Goal: Information Seeking & Learning: Learn about a topic

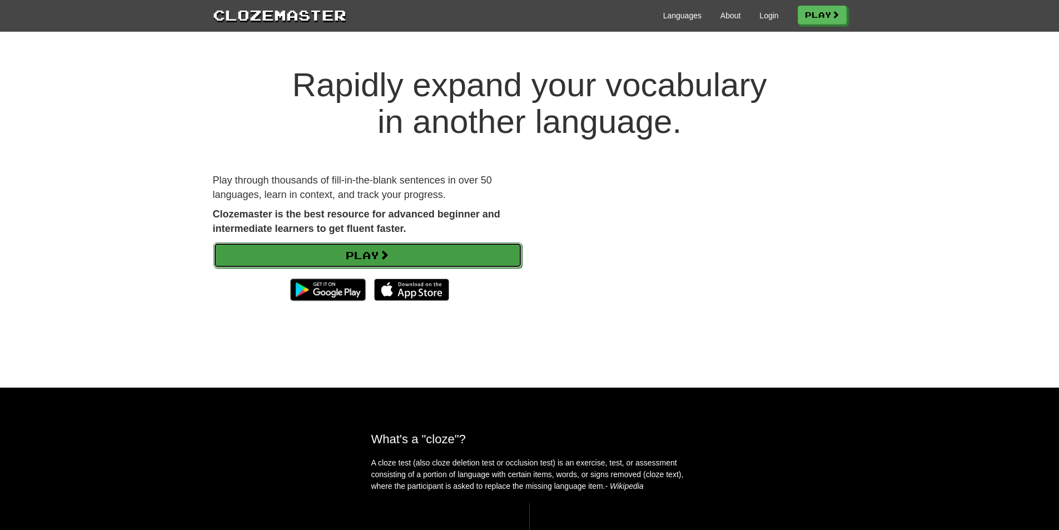
click at [339, 255] on link "Play" at bounding box center [368, 255] width 309 height 26
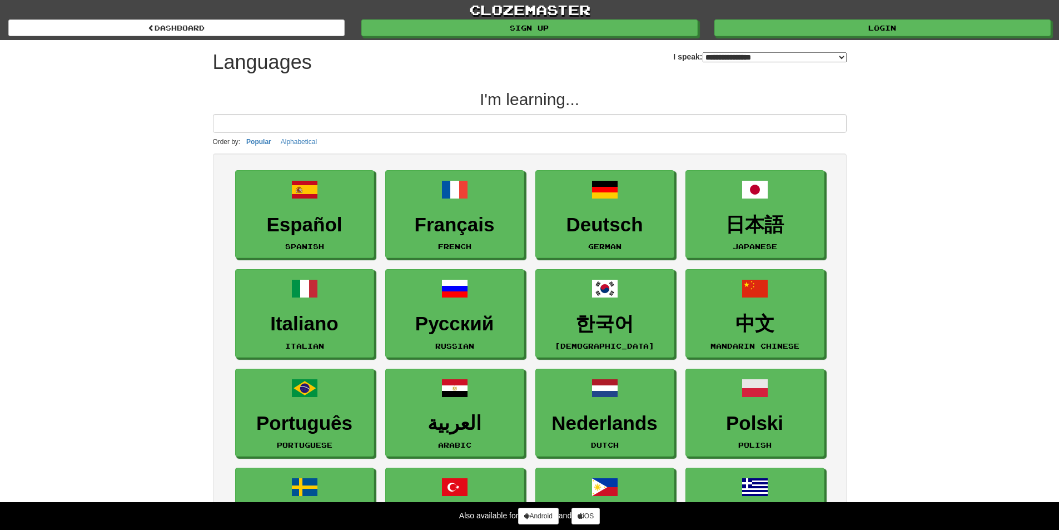
click at [703, 55] on select "**********" at bounding box center [775, 57] width 144 height 10
select select "******"
click at [703, 52] on select "**********" at bounding box center [775, 57] width 144 height 10
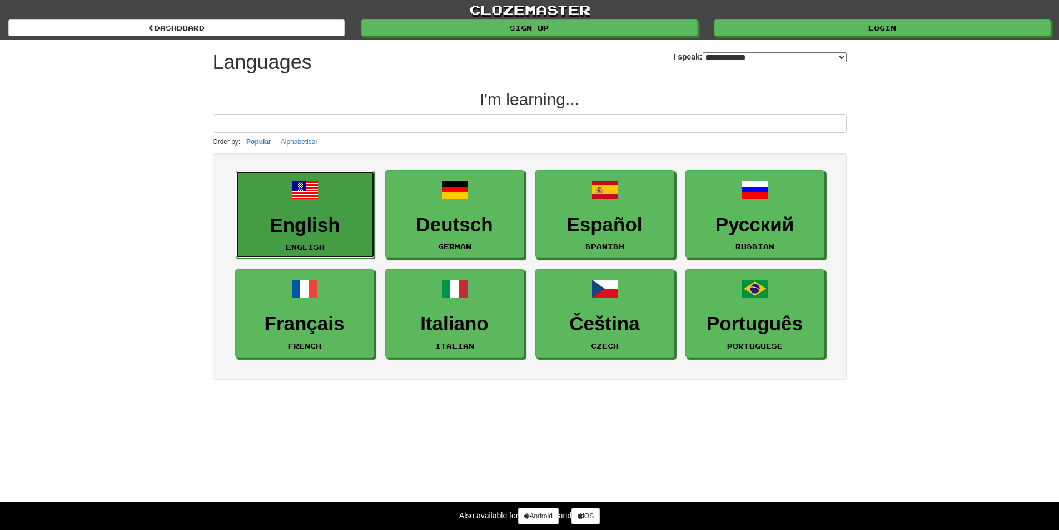
click at [297, 205] on link "English English" at bounding box center [305, 215] width 139 height 88
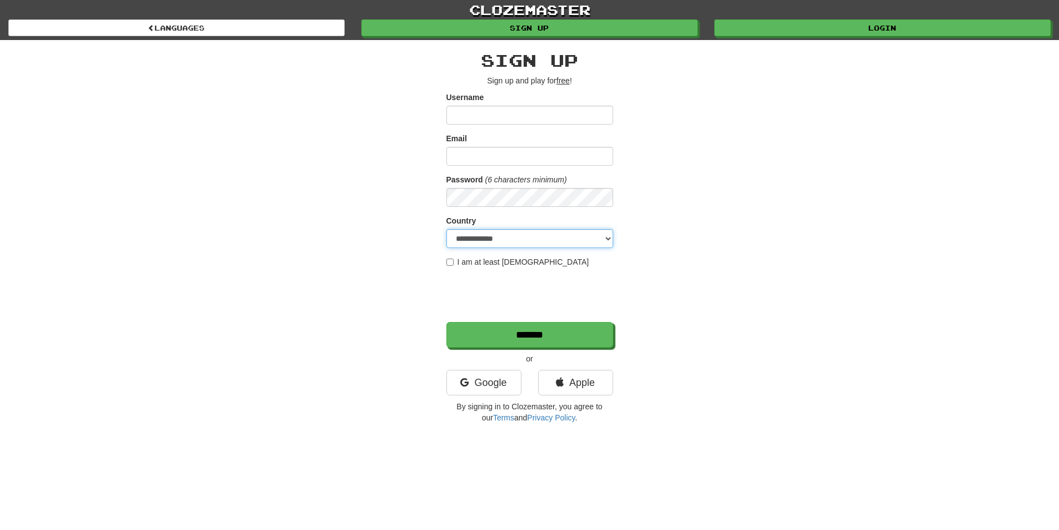
click at [491, 232] on select "**********" at bounding box center [530, 238] width 167 height 19
click at [471, 118] on input "Username" at bounding box center [530, 115] width 167 height 19
click at [478, 157] on input "Email" at bounding box center [530, 156] width 167 height 19
drag, startPoint x: 495, startPoint y: 117, endPoint x: 468, endPoint y: 115, distance: 27.3
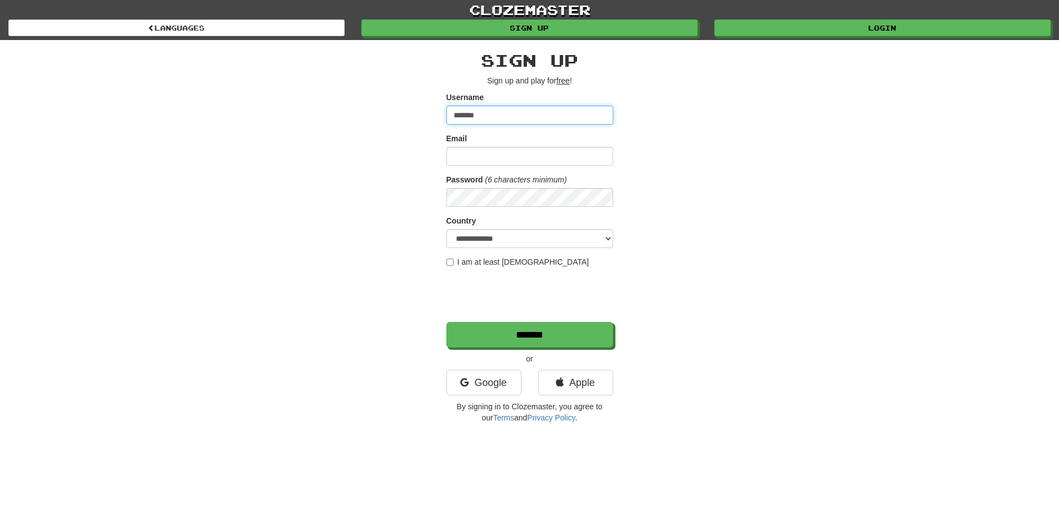
click at [468, 115] on input "*******" at bounding box center [530, 115] width 167 height 19
type input "*"
type input "**********"
click at [532, 156] on input "Email" at bounding box center [530, 156] width 167 height 19
type input "**********"
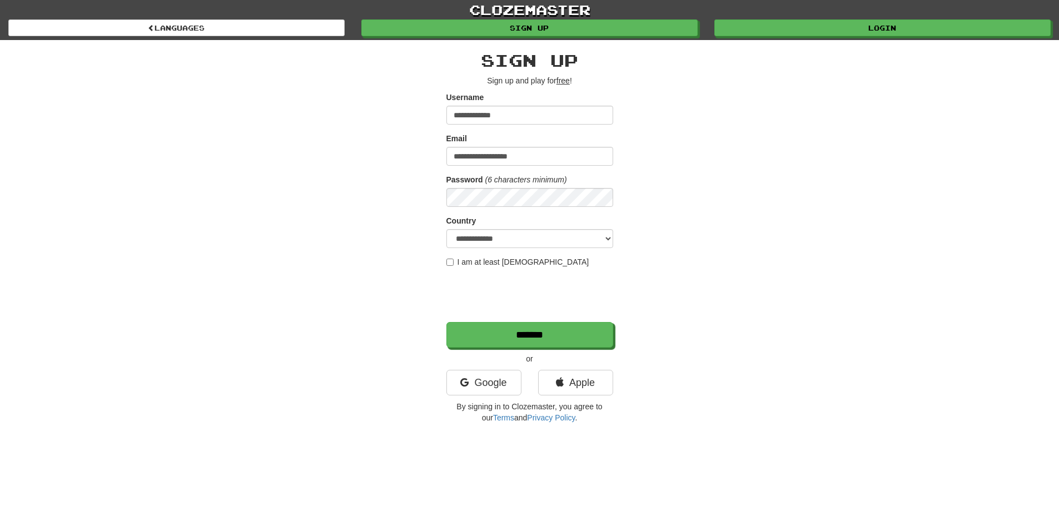
click at [503, 208] on form "**********" at bounding box center [530, 220] width 167 height 256
click at [383, 212] on div "**********" at bounding box center [530, 234] width 651 height 389
click at [467, 242] on select "**********" at bounding box center [530, 238] width 167 height 19
select select "**"
click at [447, 229] on select "**********" at bounding box center [530, 238] width 167 height 19
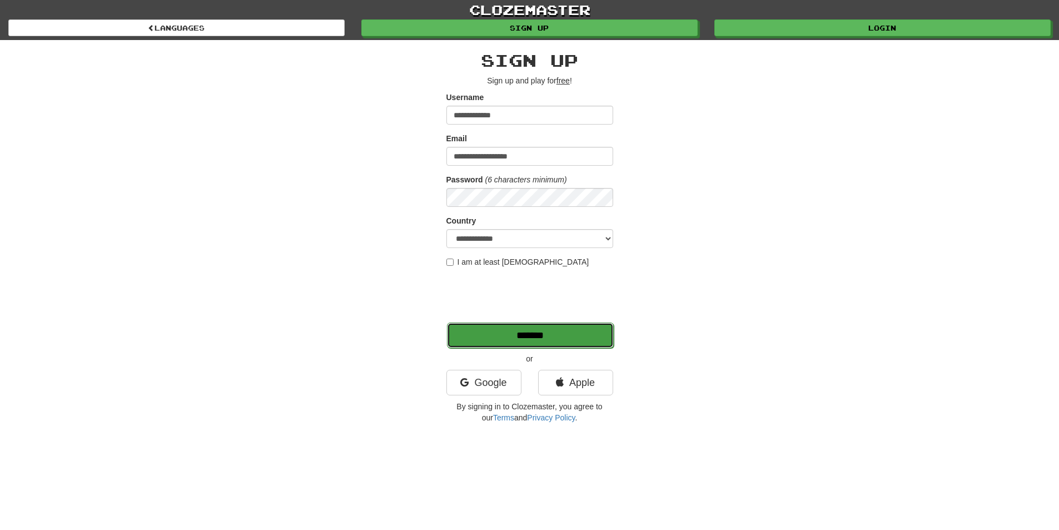
click at [501, 336] on input "*******" at bounding box center [530, 336] width 167 height 26
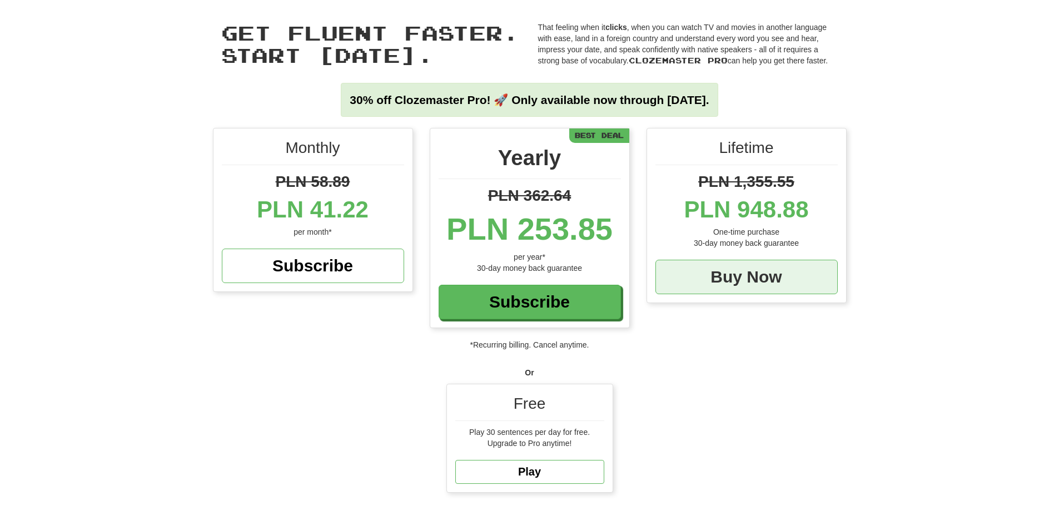
scroll to position [56, 0]
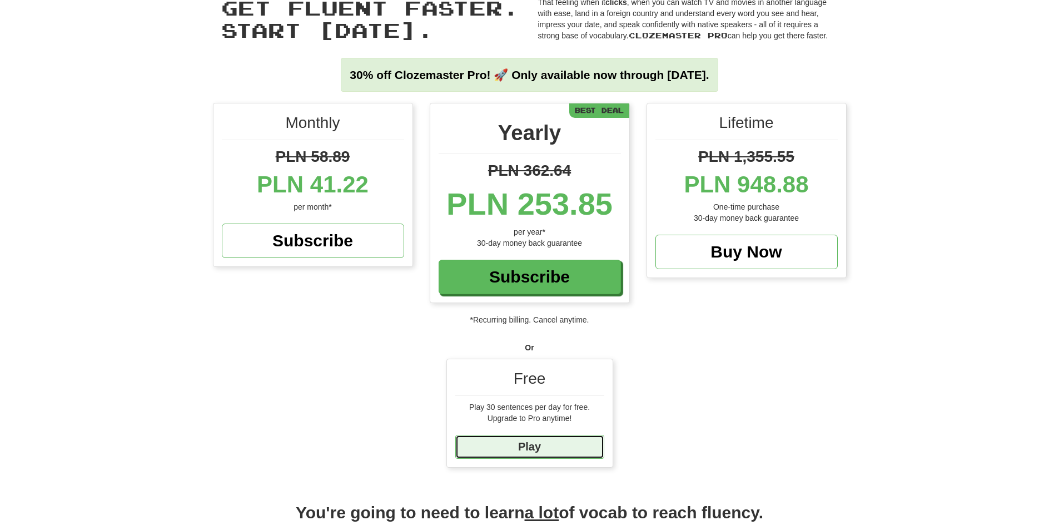
click at [518, 443] on link "Play" at bounding box center [529, 447] width 149 height 24
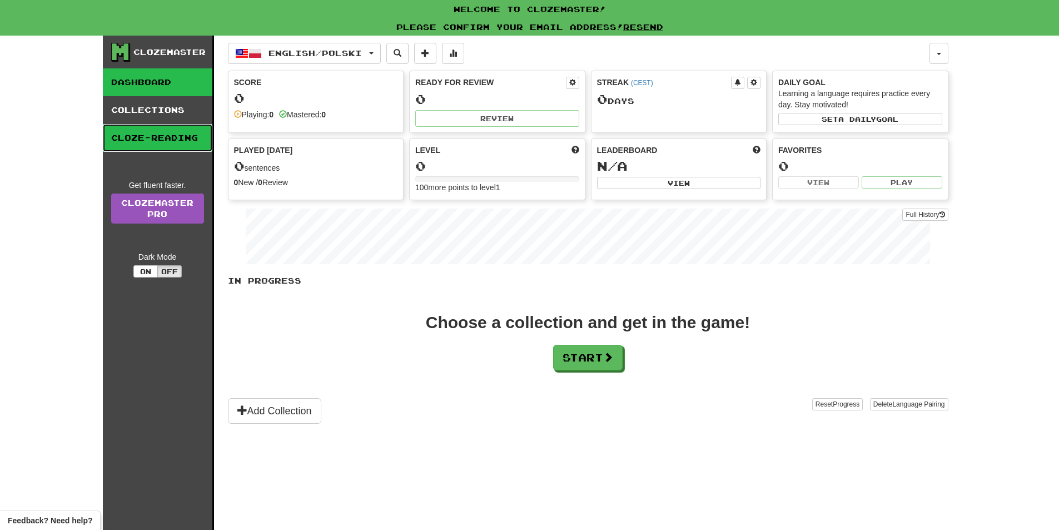
click at [159, 128] on link "Cloze-Reading" at bounding box center [158, 138] width 110 height 28
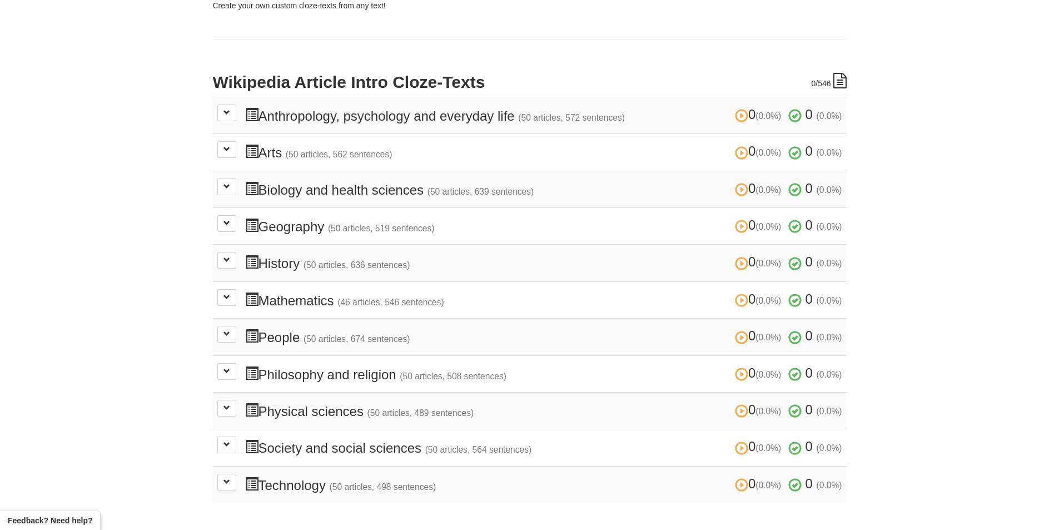
scroll to position [222, 0]
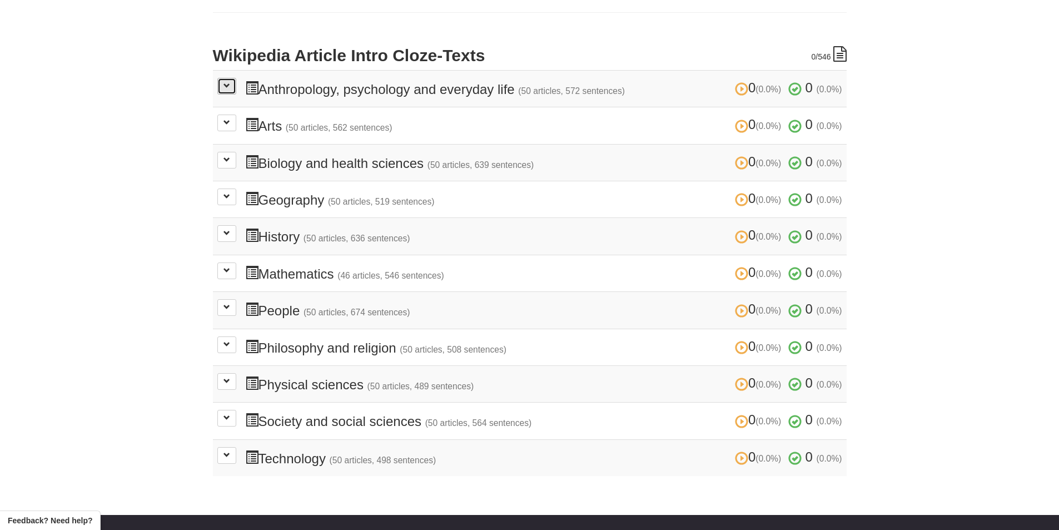
click at [229, 89] on span at bounding box center [227, 85] width 7 height 7
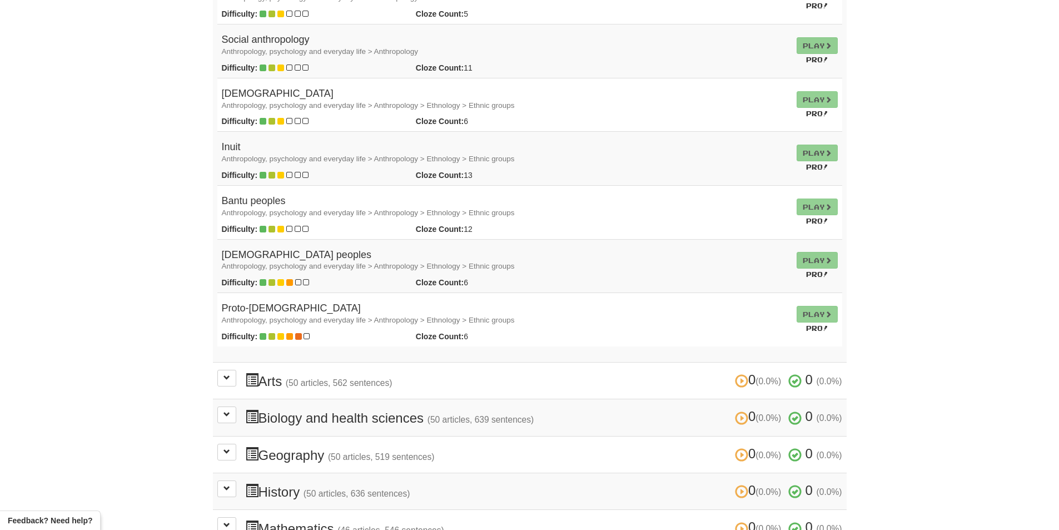
scroll to position [2670, 0]
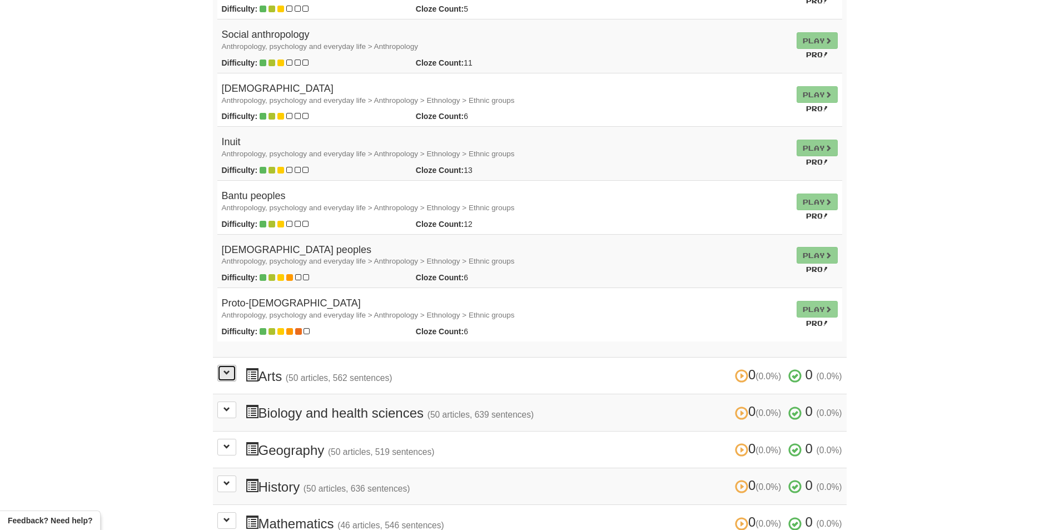
click at [221, 375] on button at bounding box center [226, 373] width 19 height 17
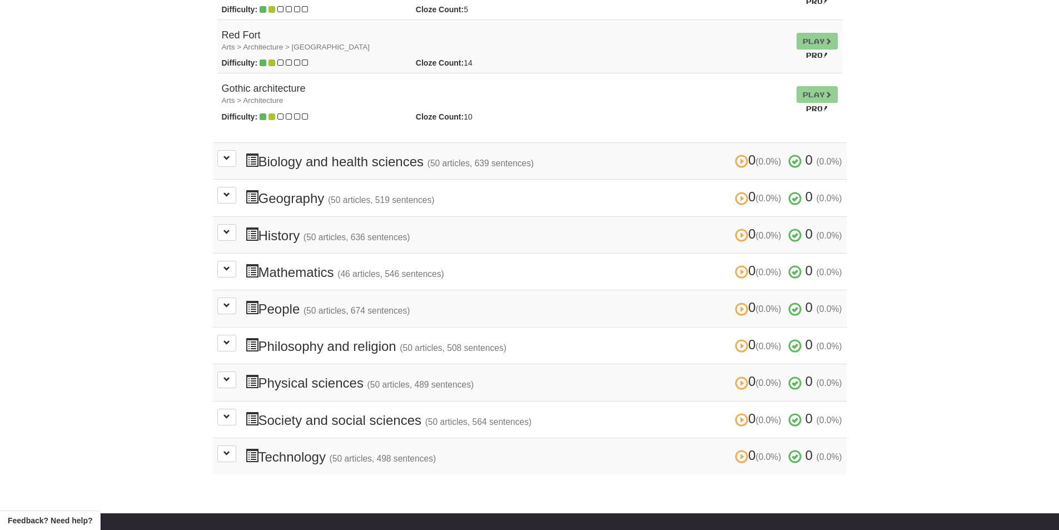
scroll to position [5617, 0]
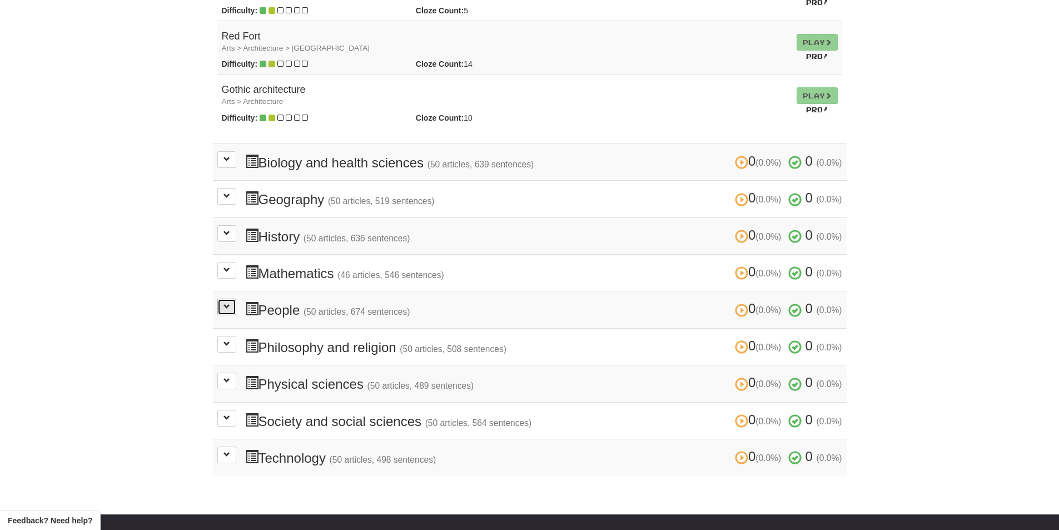
click at [224, 312] on button at bounding box center [226, 307] width 19 height 17
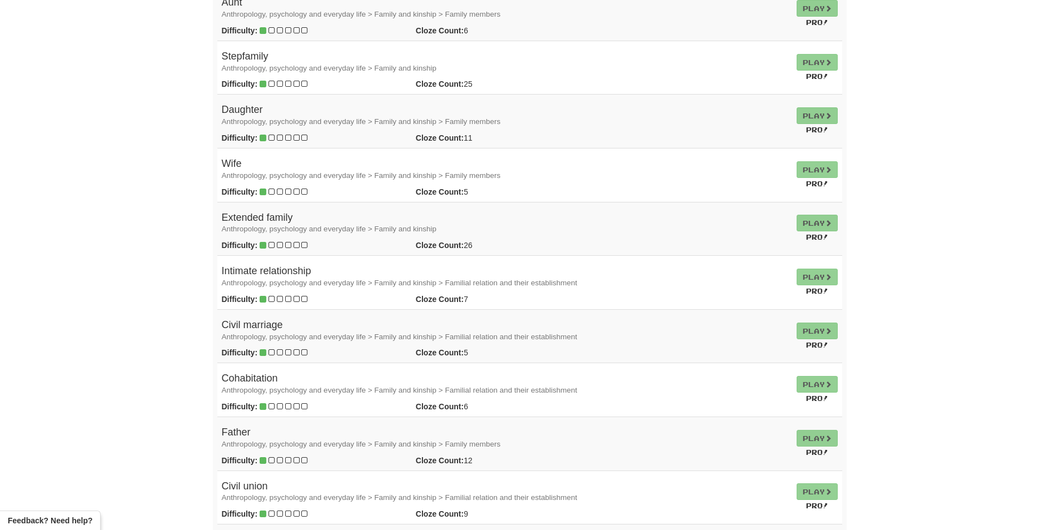
scroll to position [0, 0]
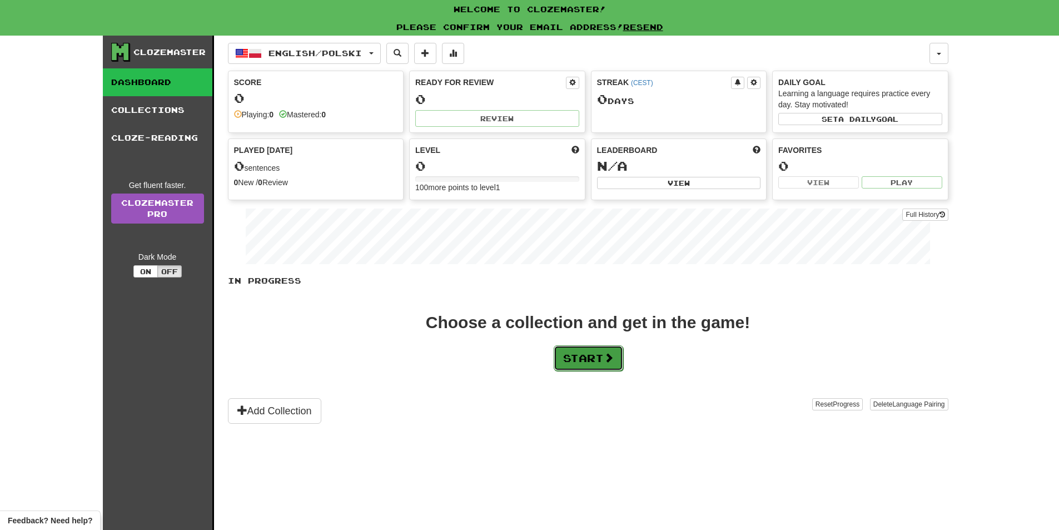
click at [592, 360] on button "Start" at bounding box center [589, 358] width 70 height 26
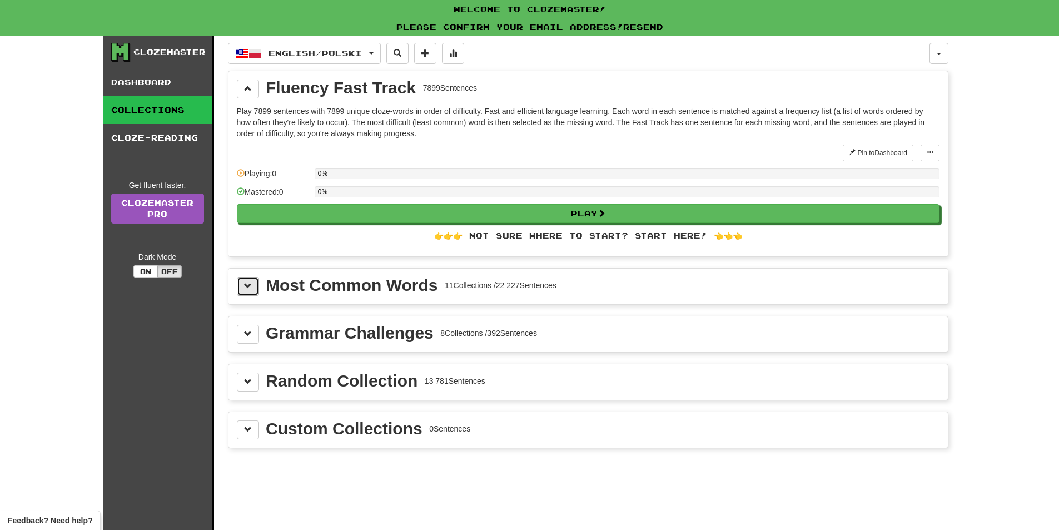
click at [244, 285] on span at bounding box center [248, 286] width 8 height 8
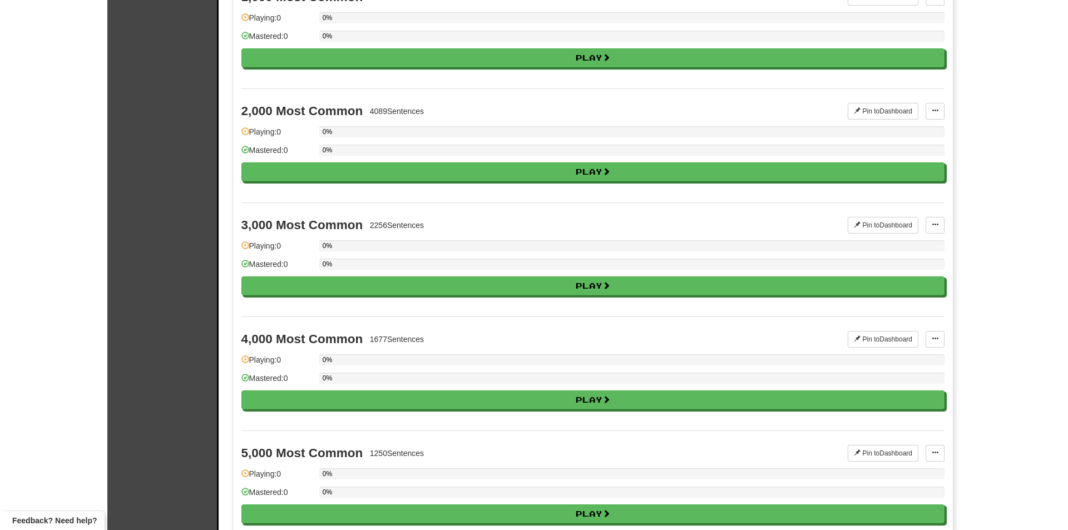
scroll to position [612, 0]
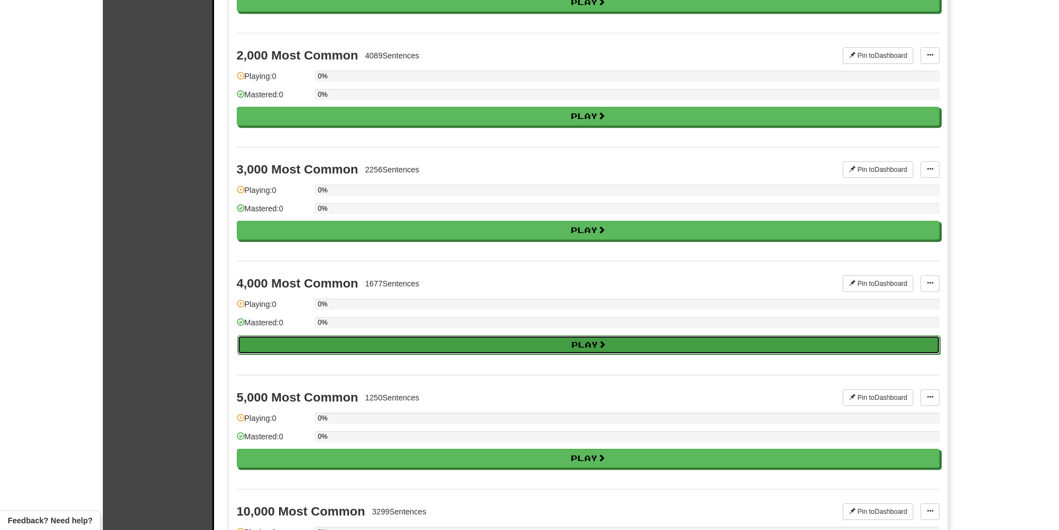
click at [279, 343] on button "Play" at bounding box center [588, 344] width 703 height 19
select select "**"
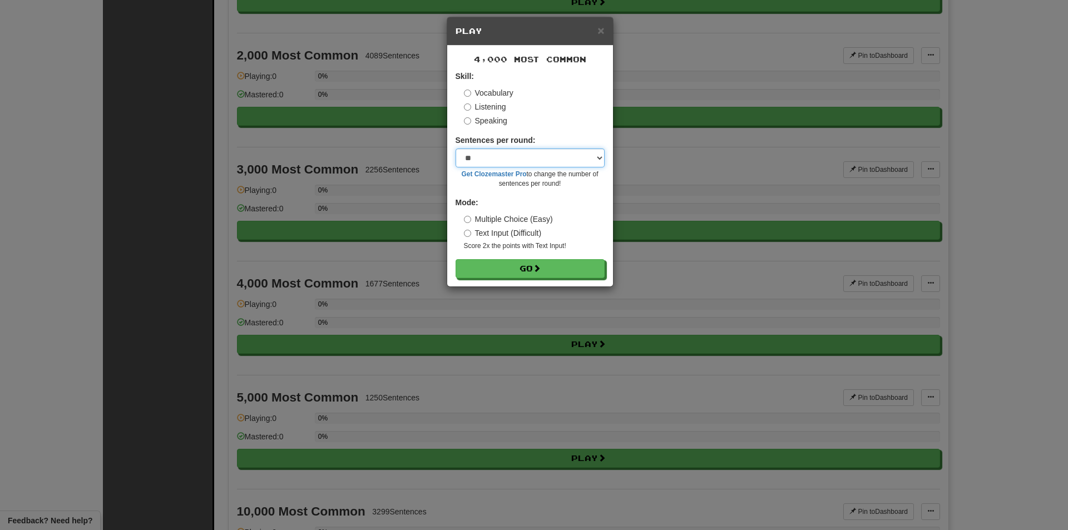
click at [574, 152] on select "* ** ** ** ** ** *** ********" at bounding box center [529, 157] width 149 height 19
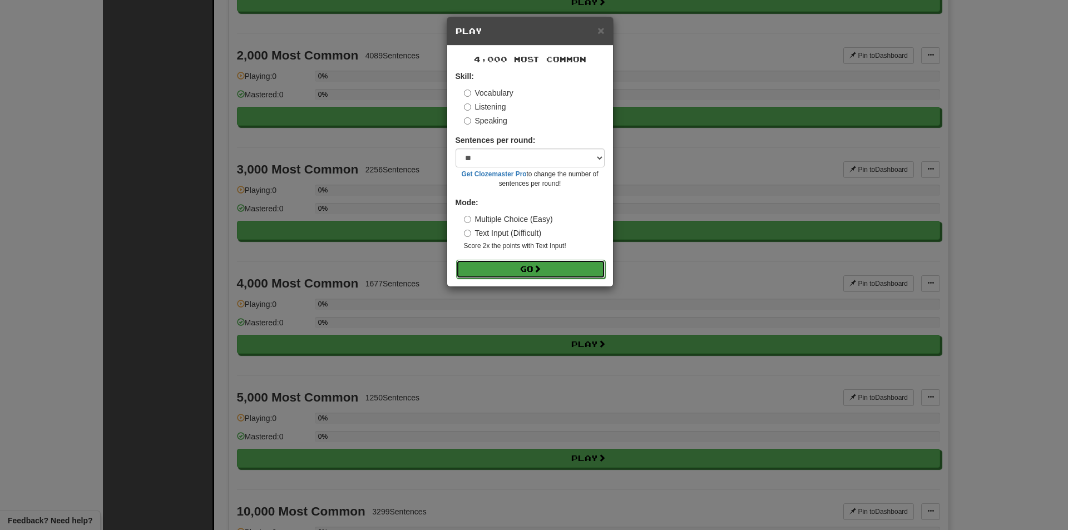
click at [517, 269] on button "Go" at bounding box center [530, 269] width 149 height 19
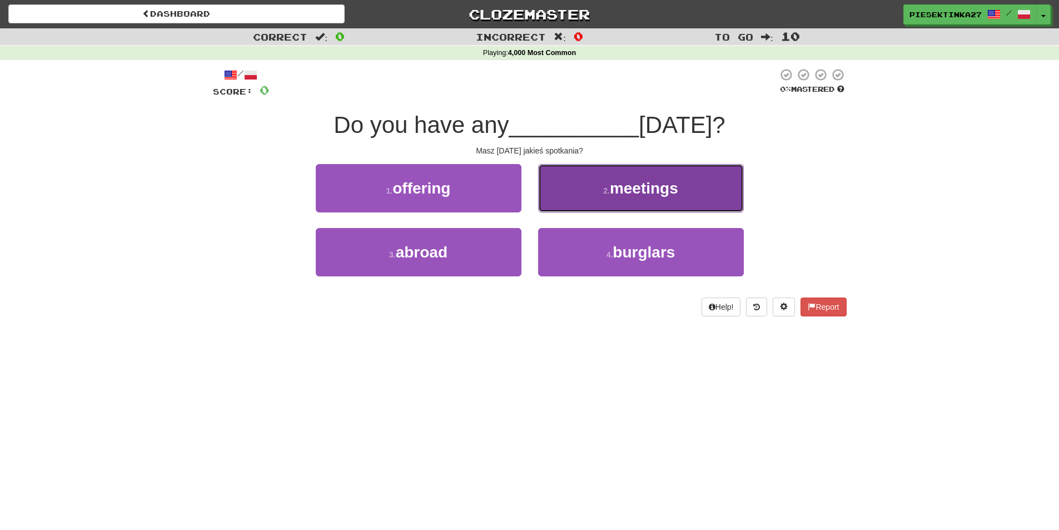
click at [636, 197] on button "2 . meetings" at bounding box center [641, 188] width 206 height 48
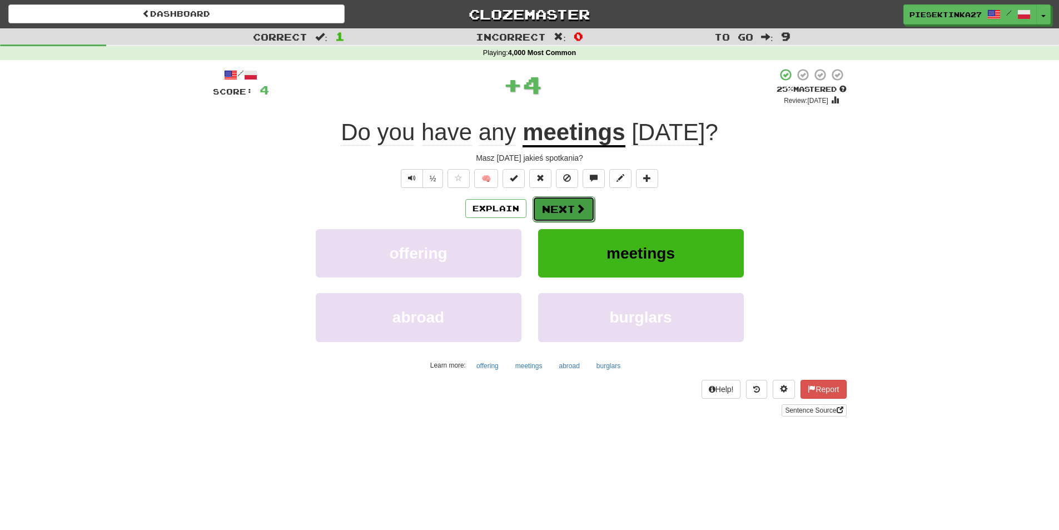
click at [549, 201] on button "Next" at bounding box center [564, 209] width 62 height 26
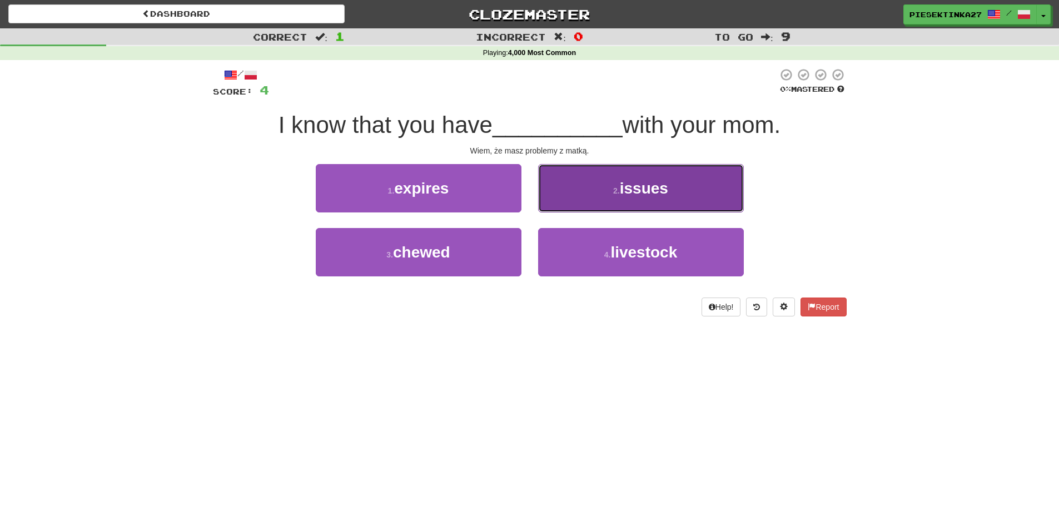
click at [598, 199] on button "2 . issues" at bounding box center [641, 188] width 206 height 48
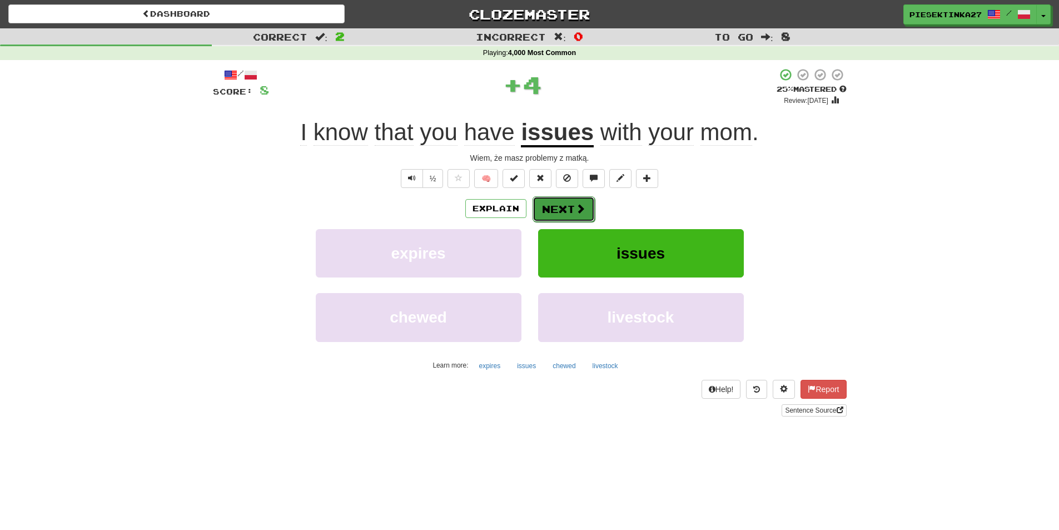
click at [566, 197] on button "Next" at bounding box center [564, 209] width 62 height 26
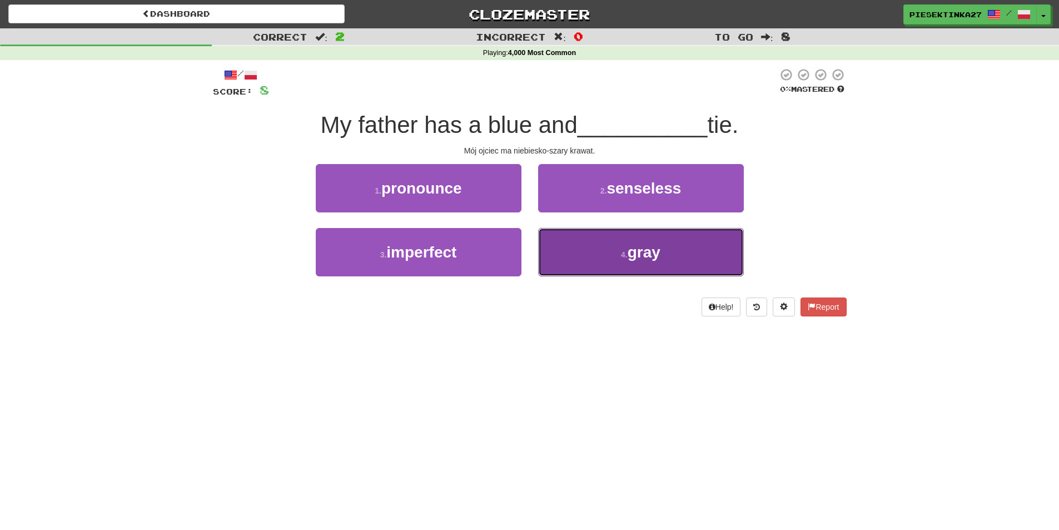
click at [600, 256] on button "4 . gray" at bounding box center [641, 252] width 206 height 48
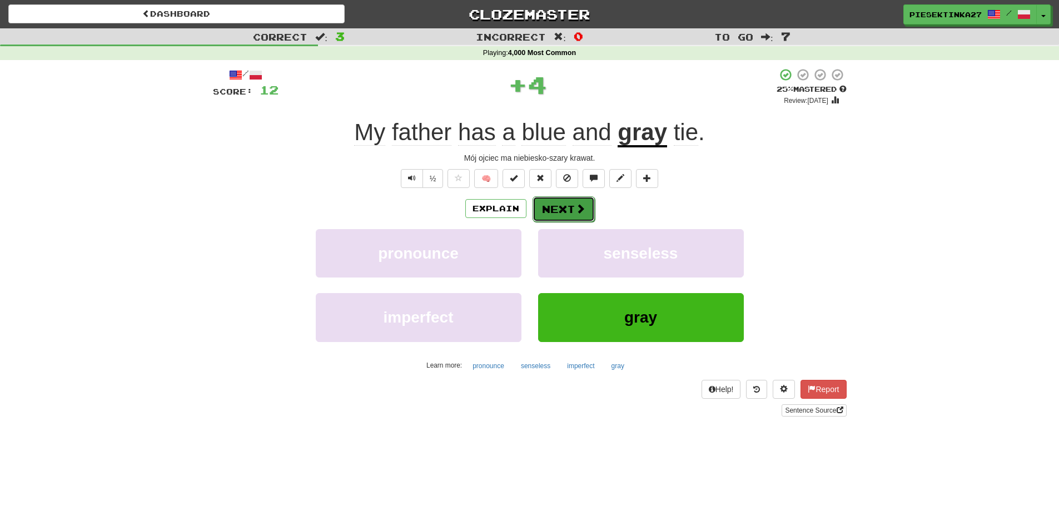
click at [544, 204] on button "Next" at bounding box center [564, 209] width 62 height 26
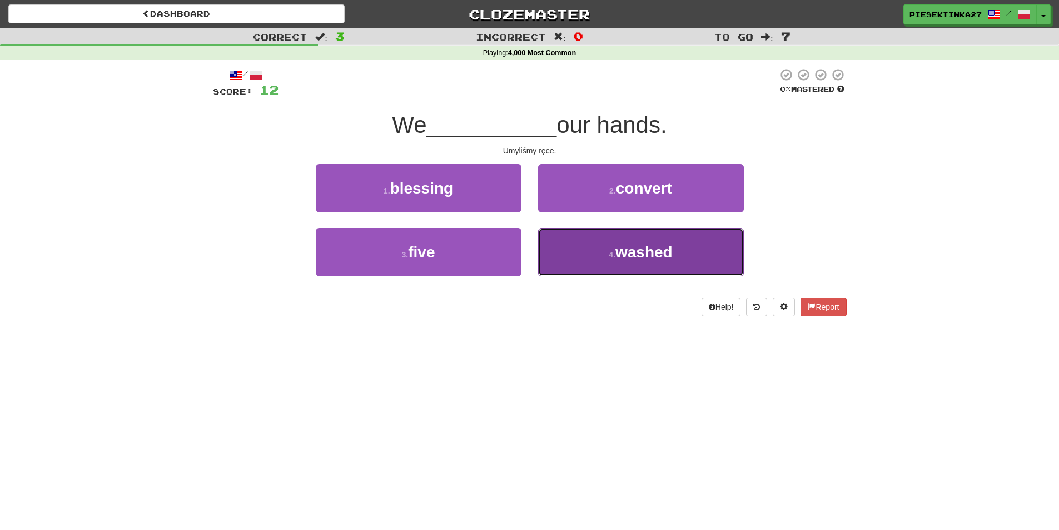
click at [636, 258] on span "washed" at bounding box center [644, 252] width 57 height 17
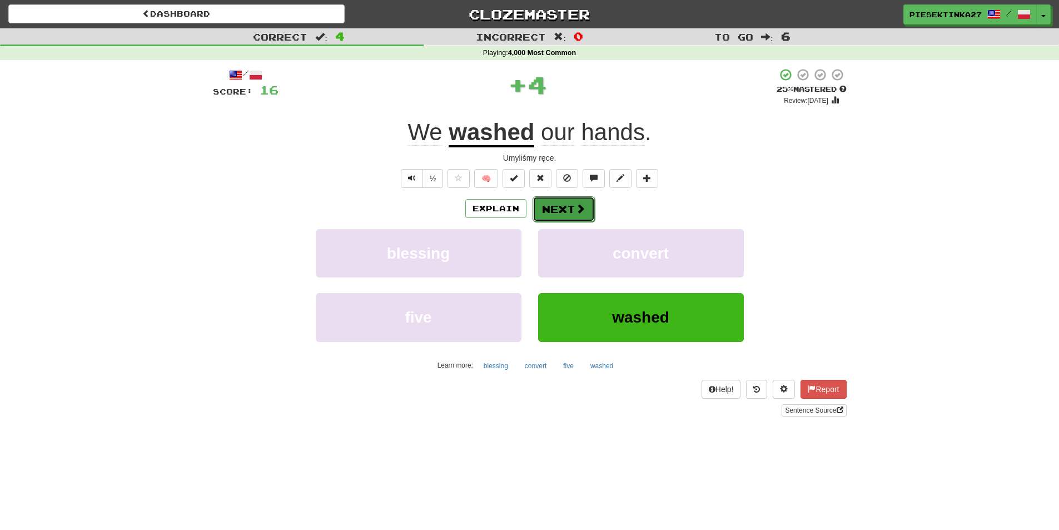
click at [563, 212] on button "Next" at bounding box center [564, 209] width 62 height 26
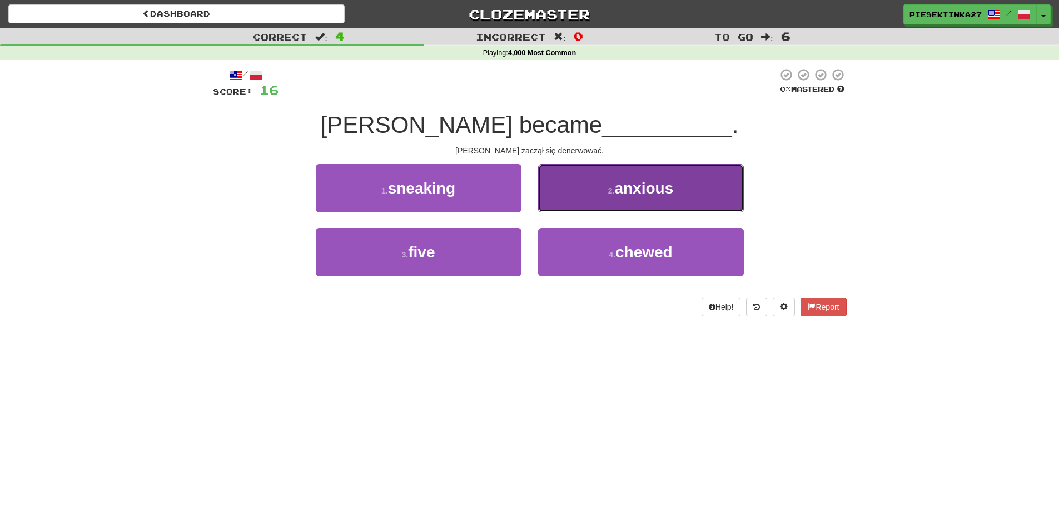
click at [627, 180] on span "anxious" at bounding box center [644, 188] width 59 height 17
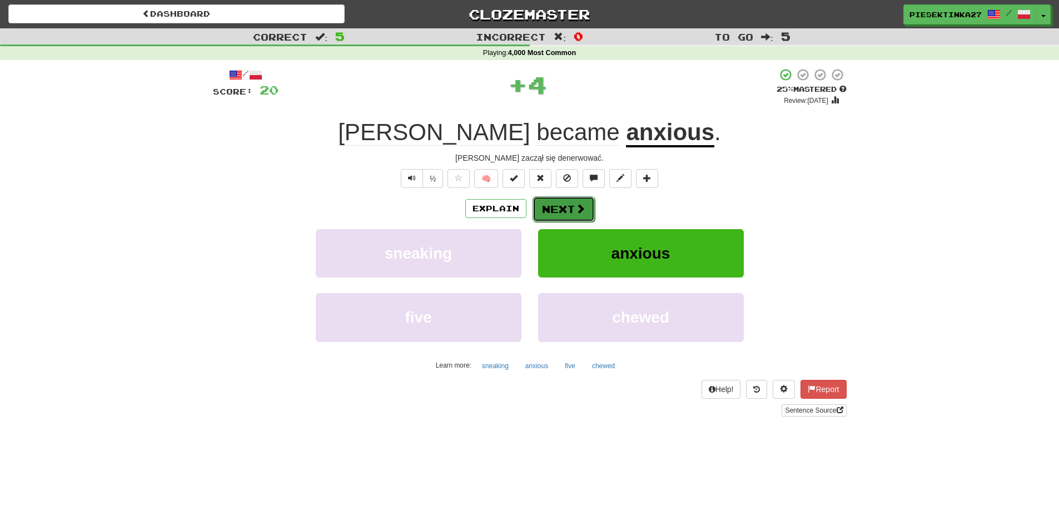
click at [571, 211] on button "Next" at bounding box center [564, 209] width 62 height 26
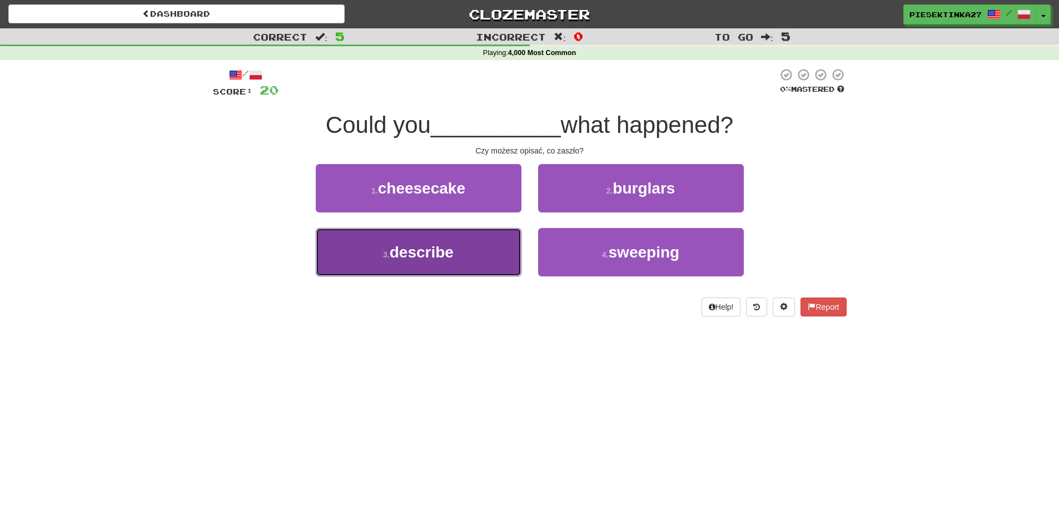
click at [417, 254] on span "describe" at bounding box center [422, 252] width 64 height 17
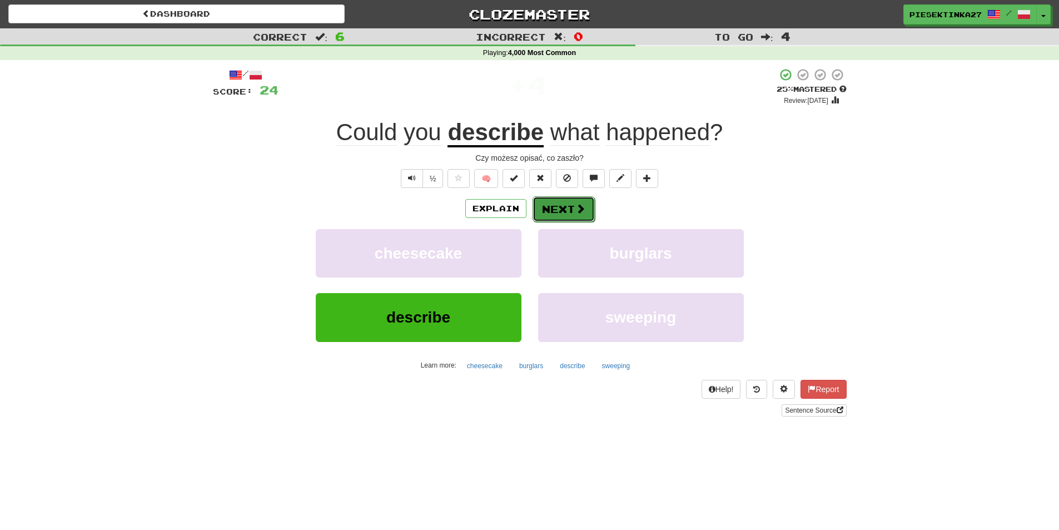
click at [571, 205] on button "Next" at bounding box center [564, 209] width 62 height 26
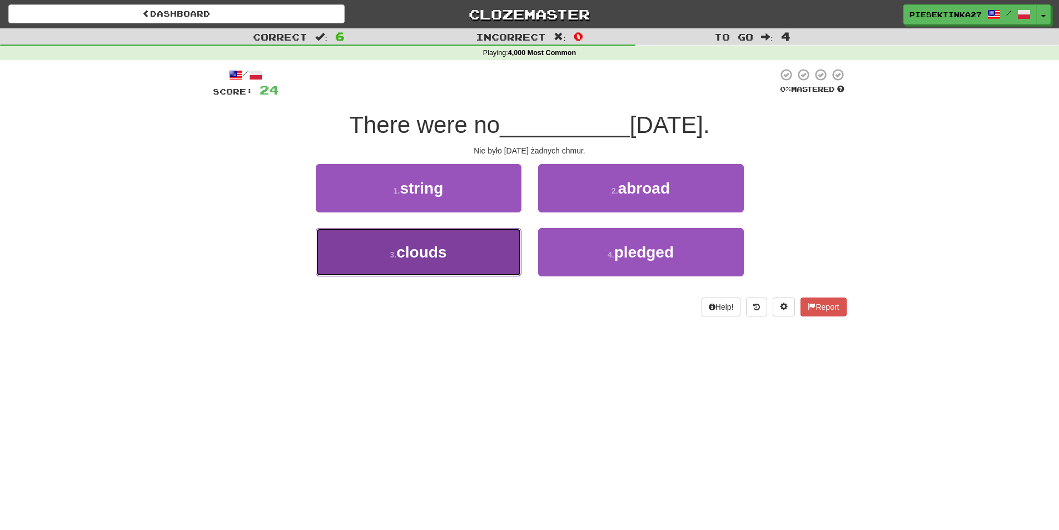
click at [413, 246] on span "clouds" at bounding box center [422, 252] width 50 height 17
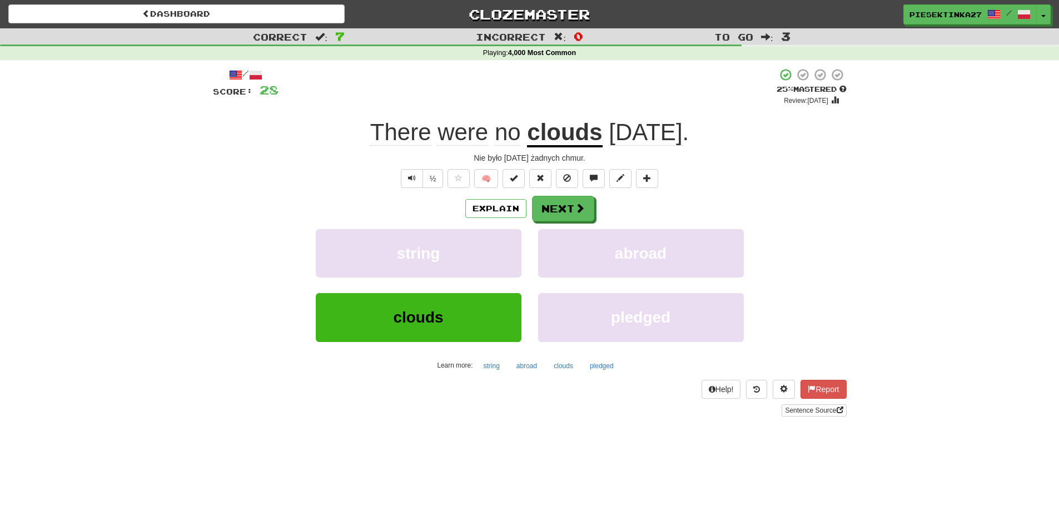
click at [783, 36] on span "3" at bounding box center [785, 35] width 9 height 13
click at [571, 206] on button "Next" at bounding box center [564, 209] width 62 height 26
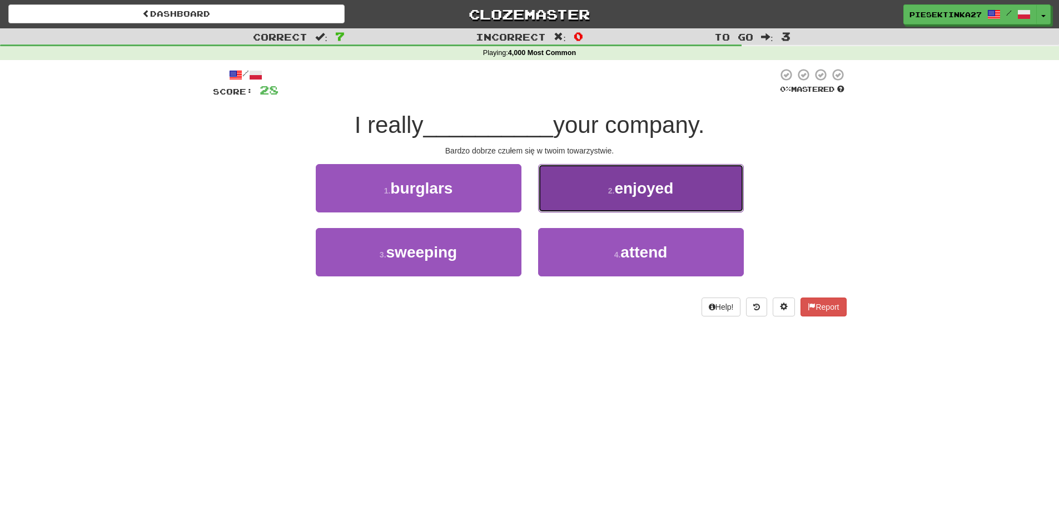
click at [646, 199] on button "2 . enjoyed" at bounding box center [641, 188] width 206 height 48
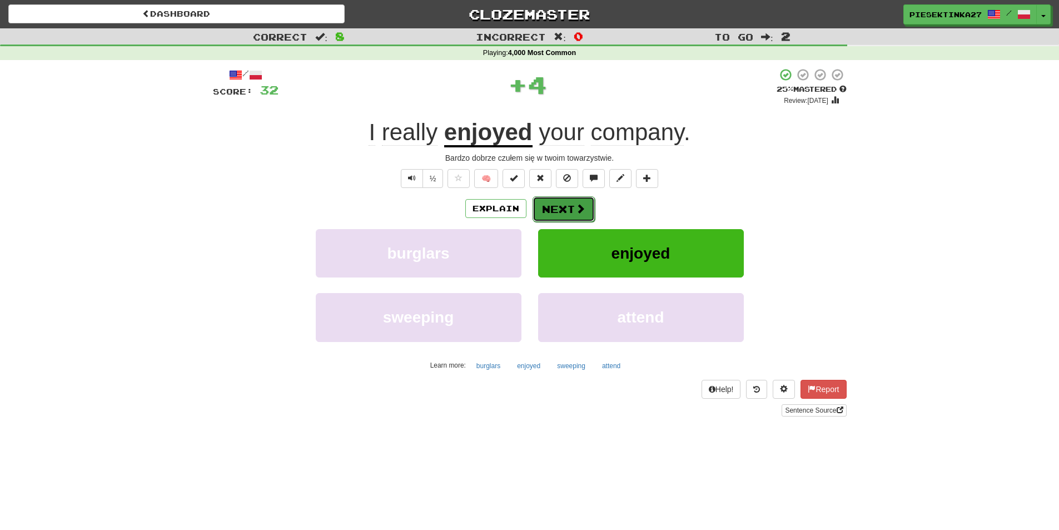
click at [576, 206] on span at bounding box center [581, 209] width 10 height 10
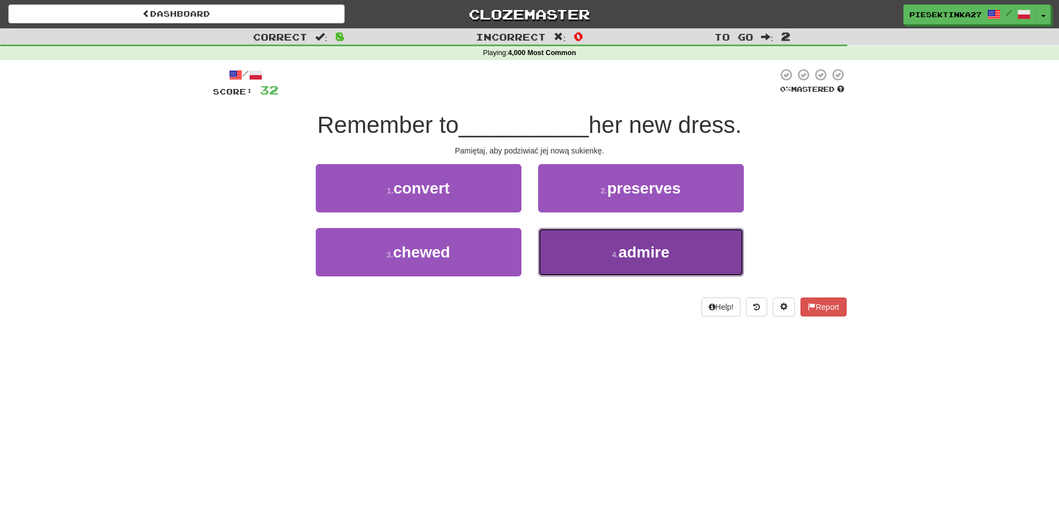
click at [666, 262] on button "4 . admire" at bounding box center [641, 252] width 206 height 48
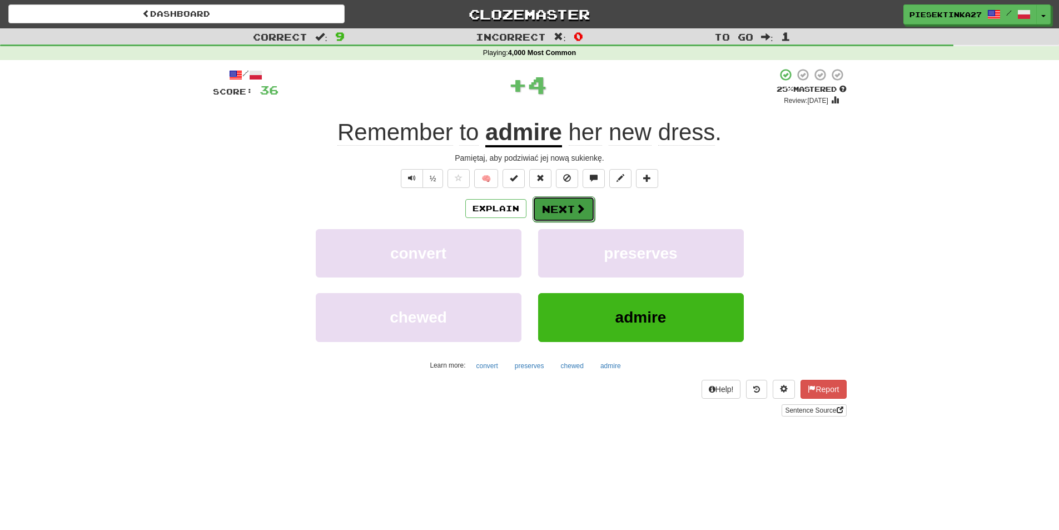
click at [567, 214] on button "Next" at bounding box center [564, 209] width 62 height 26
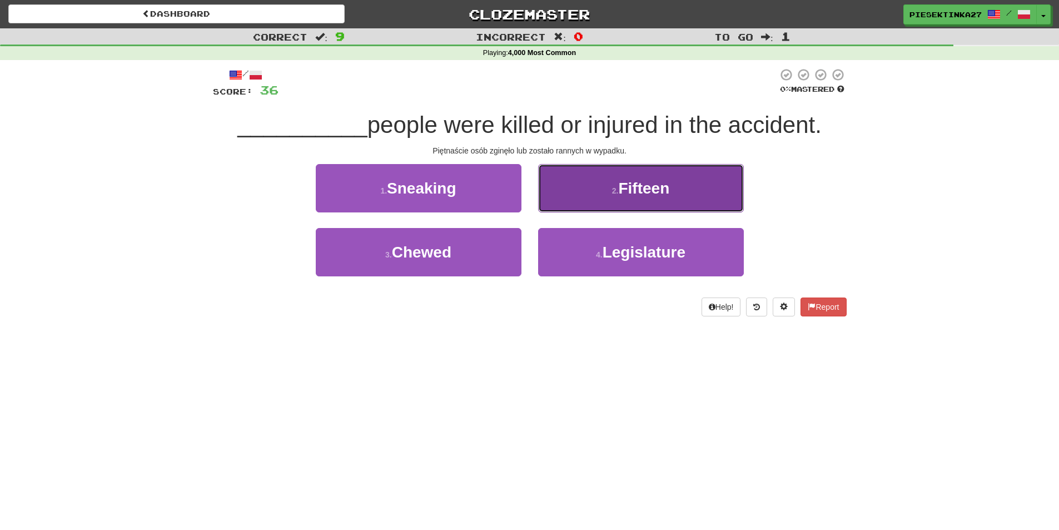
click at [603, 203] on button "2 . Fifteen" at bounding box center [641, 188] width 206 height 48
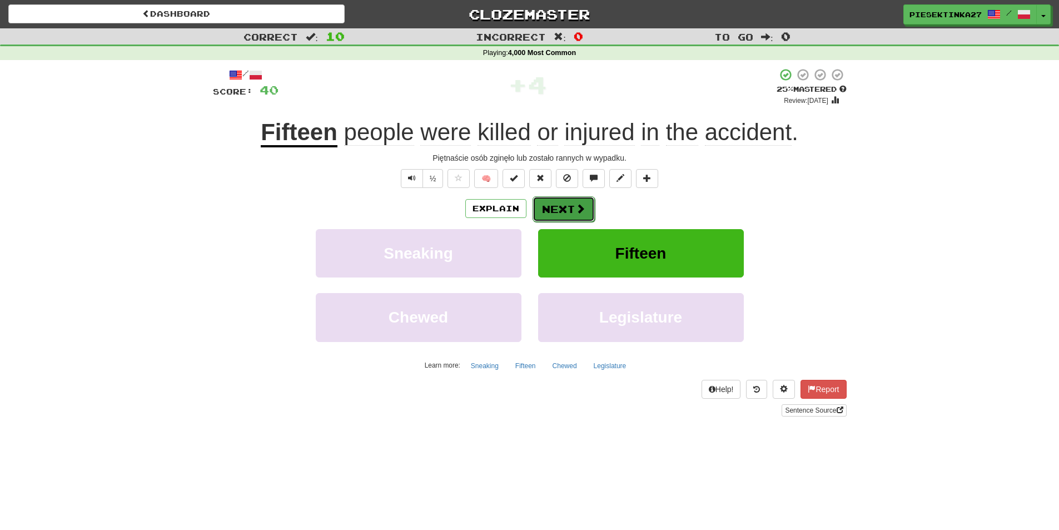
click at [566, 202] on button "Next" at bounding box center [564, 209] width 62 height 26
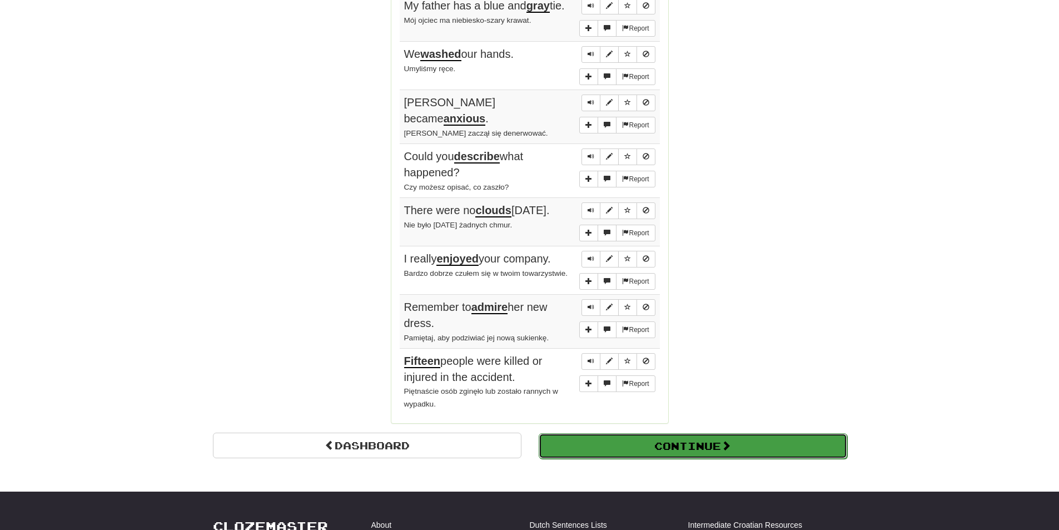
click at [617, 440] on button "Continue" at bounding box center [693, 446] width 309 height 26
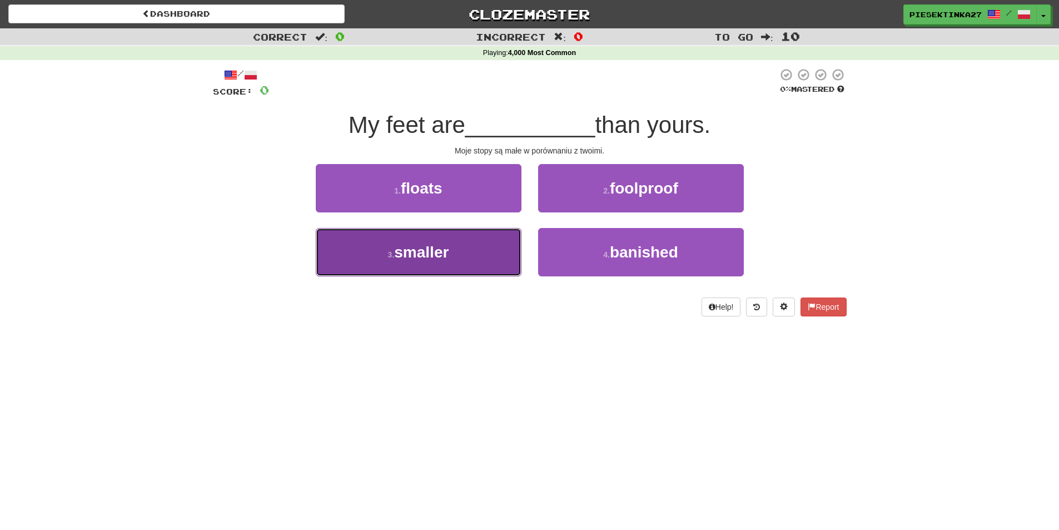
click at [452, 249] on button "3 . smaller" at bounding box center [419, 252] width 206 height 48
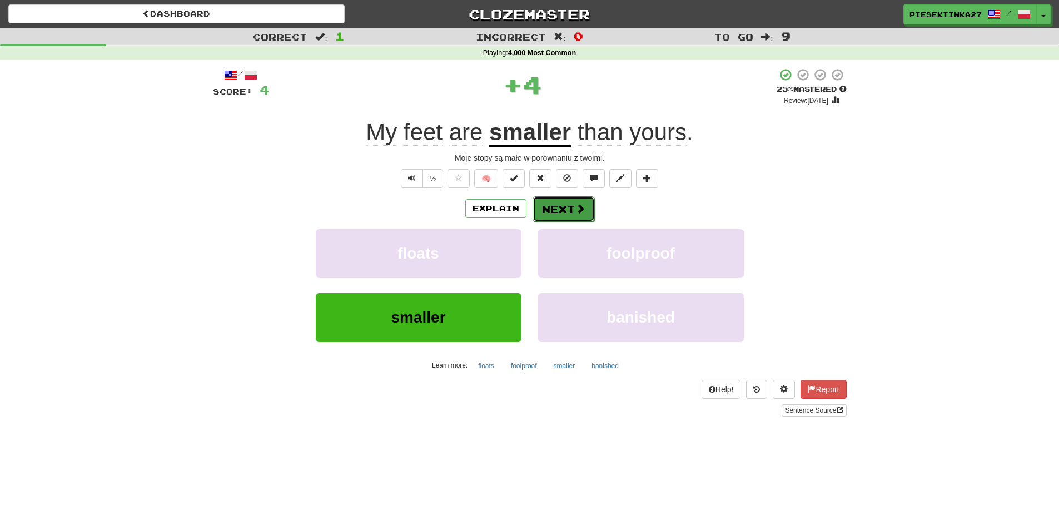
click at [574, 201] on button "Next" at bounding box center [564, 209] width 62 height 26
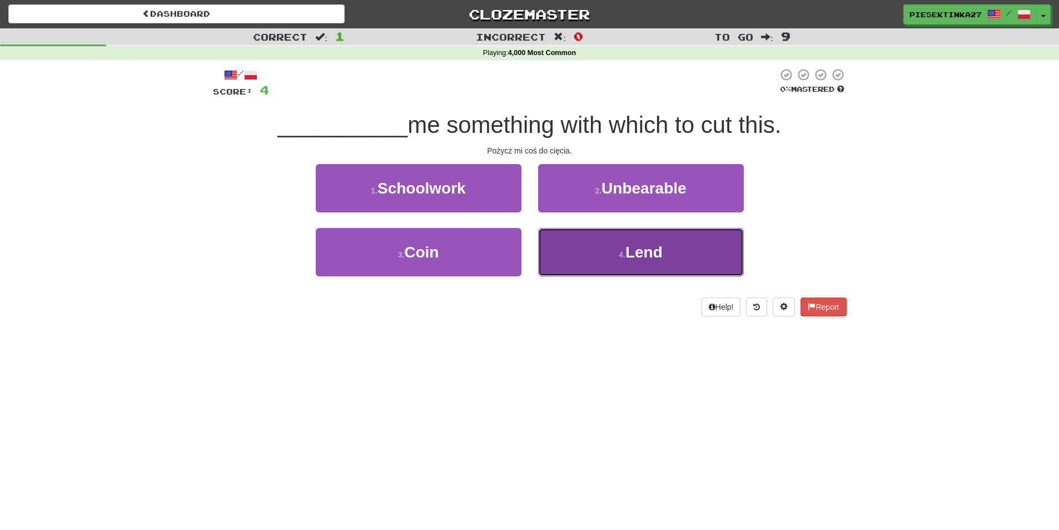
click at [624, 255] on small "4 ." at bounding box center [622, 254] width 7 height 9
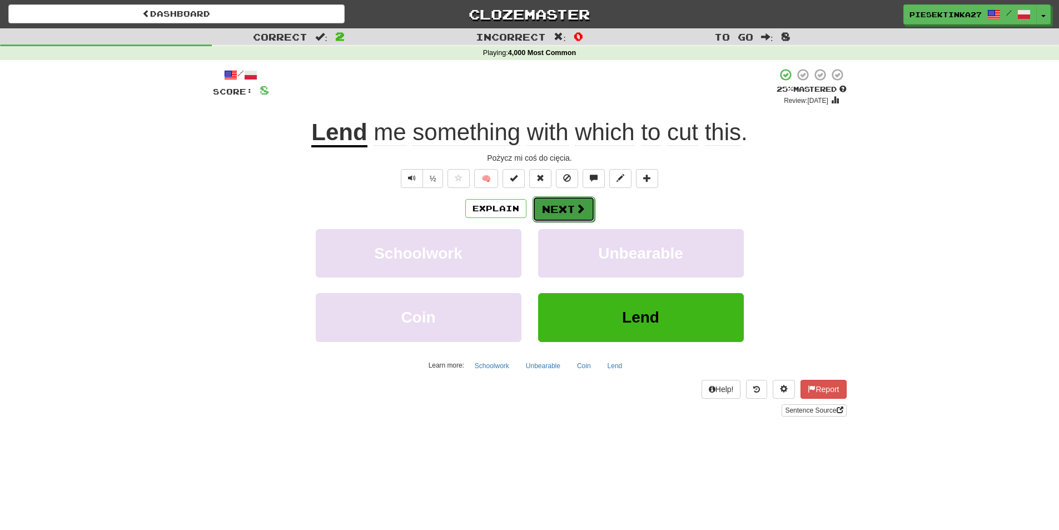
click at [576, 210] on span at bounding box center [581, 209] width 10 height 10
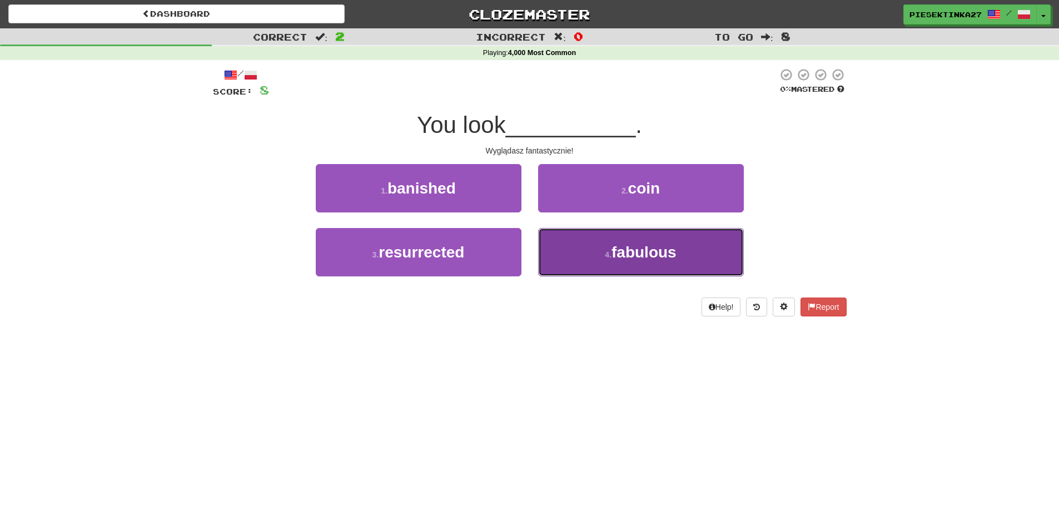
click at [583, 254] on button "4 . fabulous" at bounding box center [641, 252] width 206 height 48
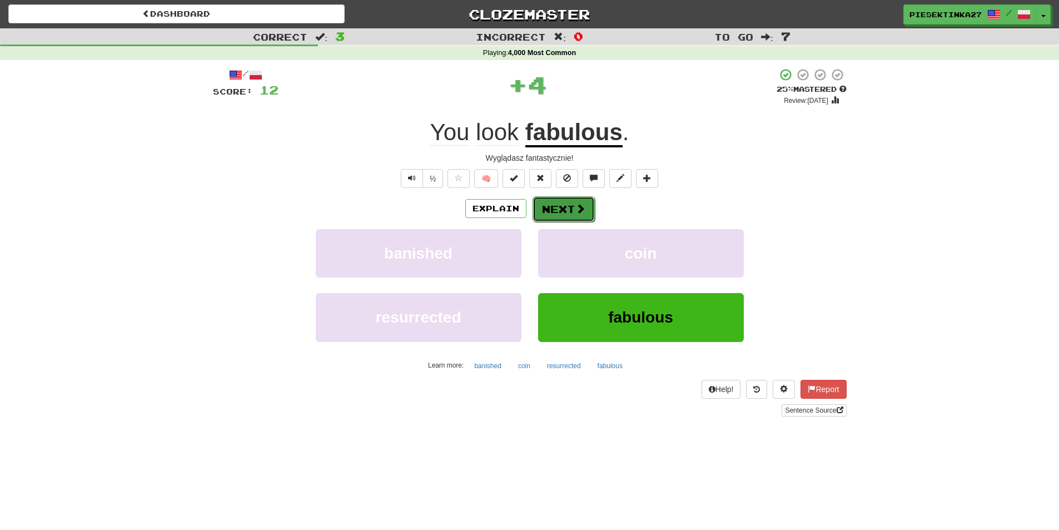
click at [563, 206] on button "Next" at bounding box center [564, 209] width 62 height 26
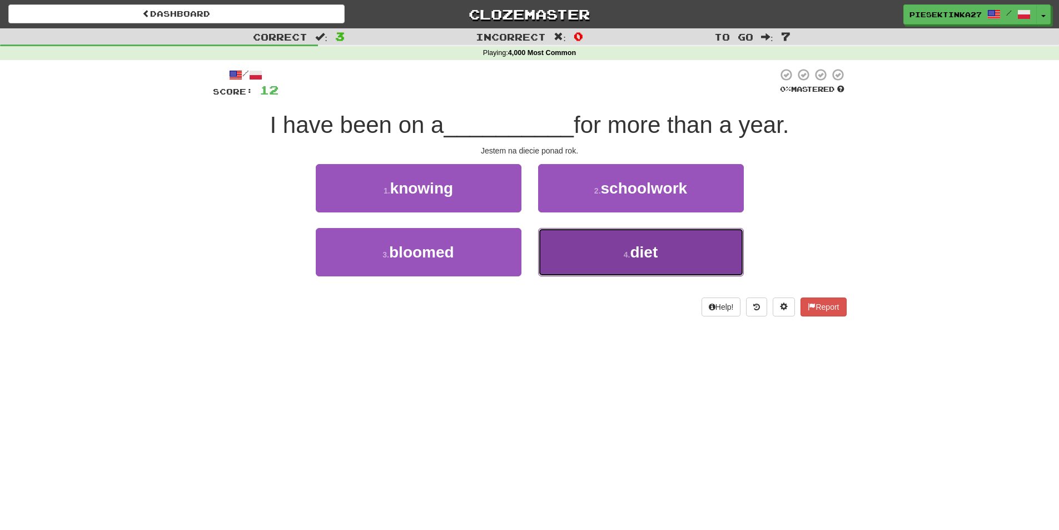
click at [589, 256] on button "4 . diet" at bounding box center [641, 252] width 206 height 48
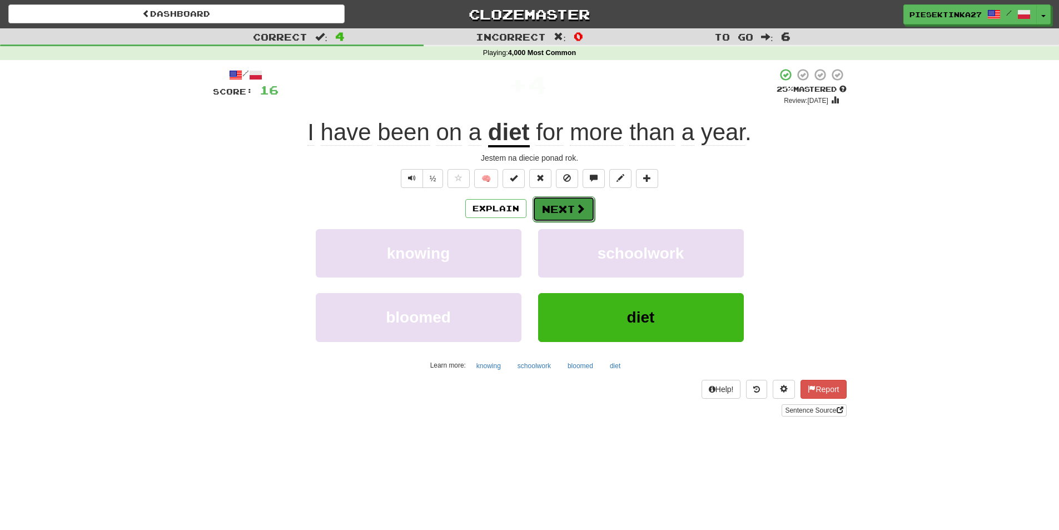
click at [560, 209] on button "Next" at bounding box center [564, 209] width 62 height 26
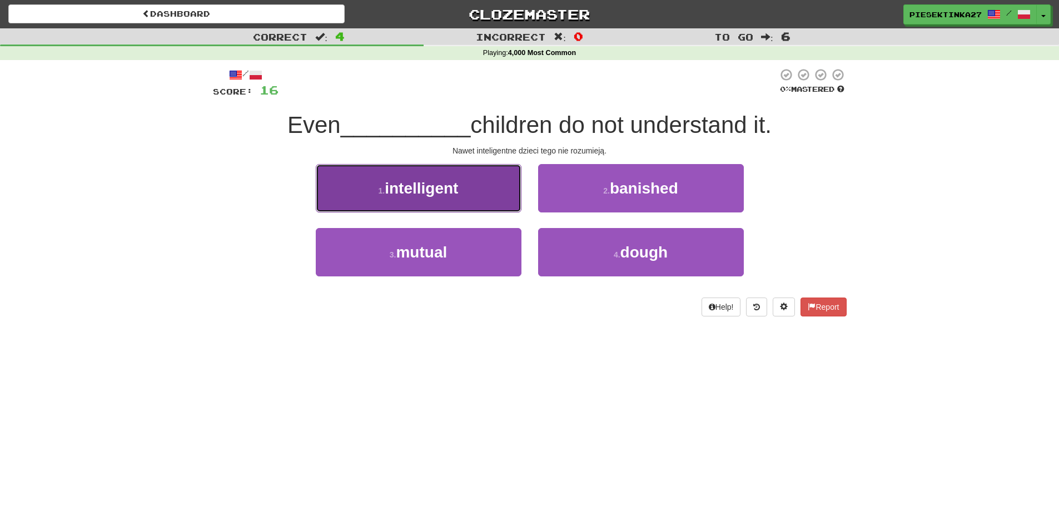
click at [457, 189] on span "intelligent" at bounding box center [421, 188] width 73 height 17
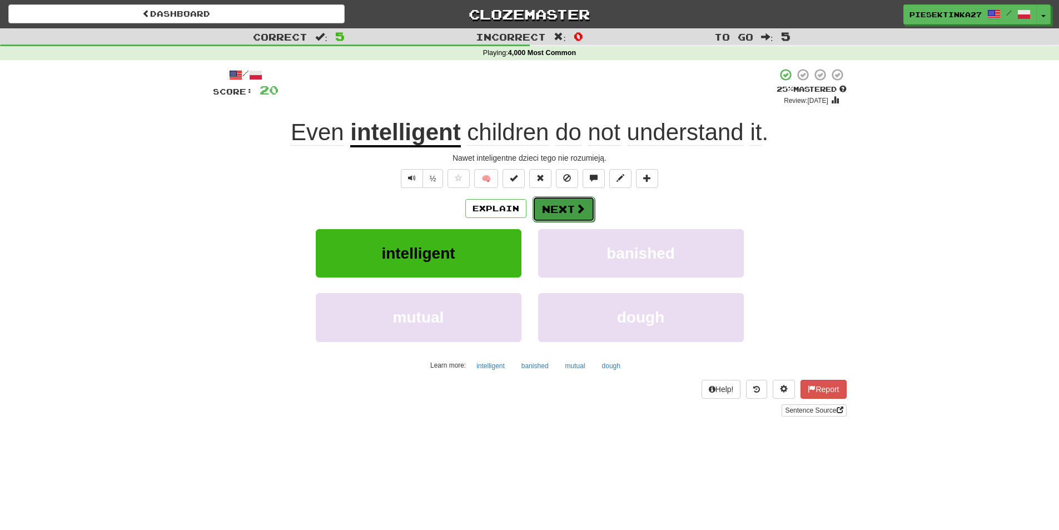
click at [570, 201] on button "Next" at bounding box center [564, 209] width 62 height 26
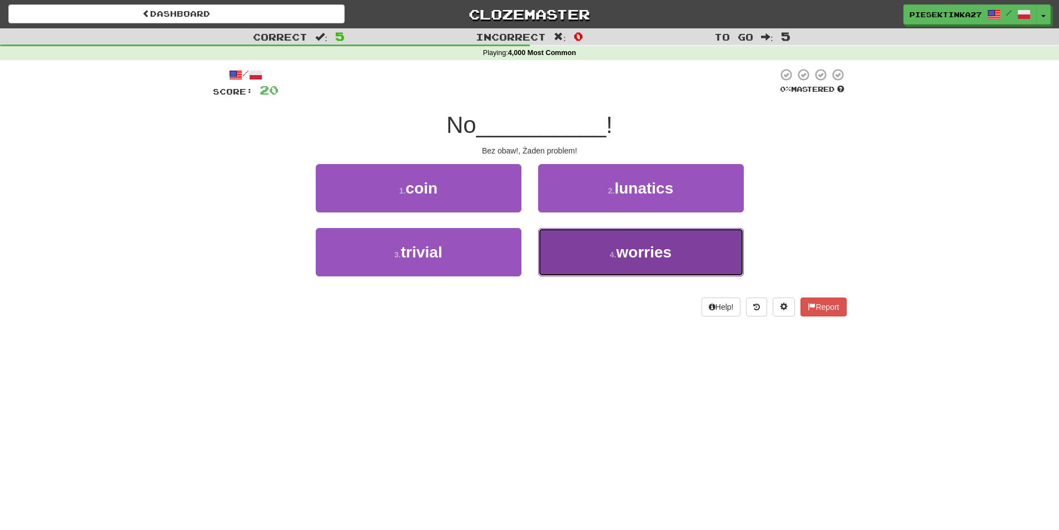
click at [612, 260] on button "4 . worries" at bounding box center [641, 252] width 206 height 48
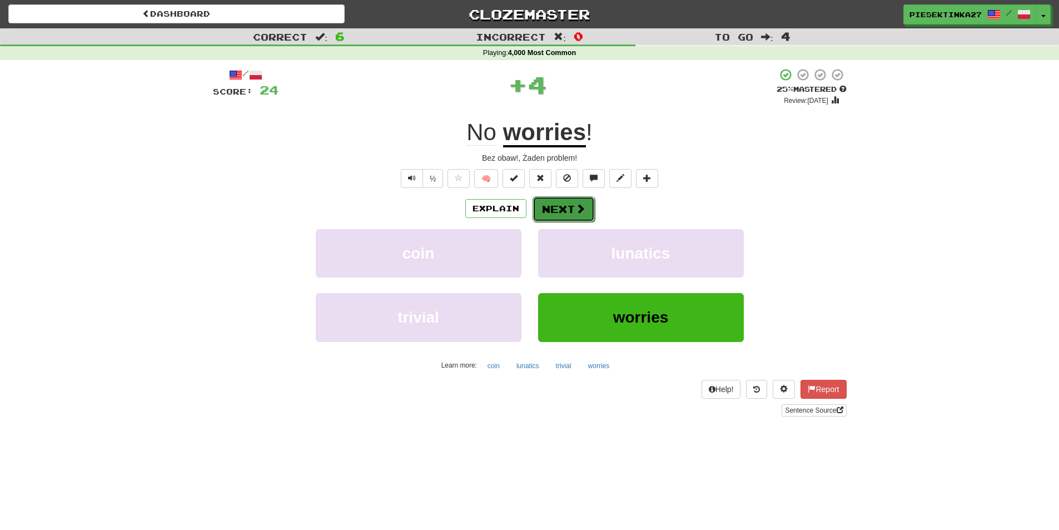
click at [558, 205] on button "Next" at bounding box center [564, 209] width 62 height 26
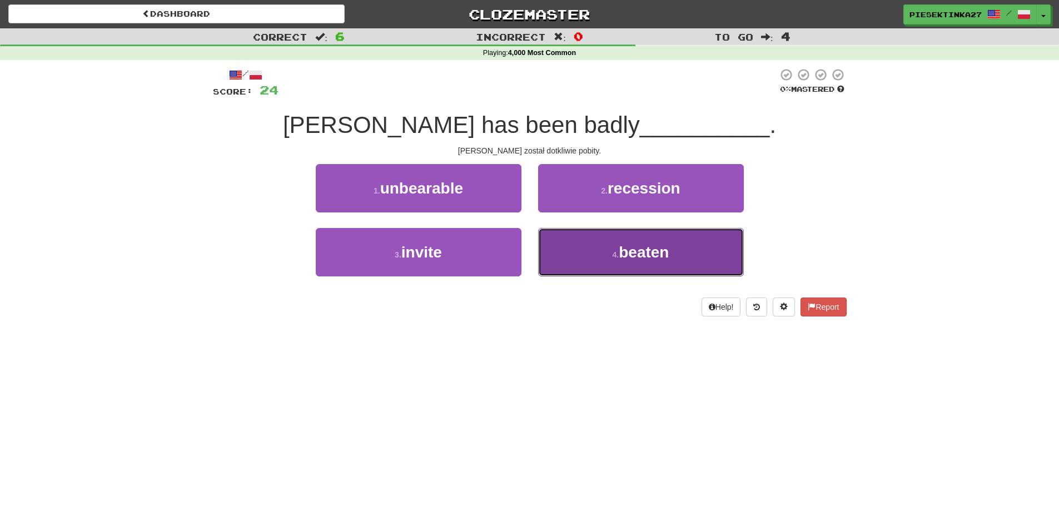
click at [618, 248] on button "4 . beaten" at bounding box center [641, 252] width 206 height 48
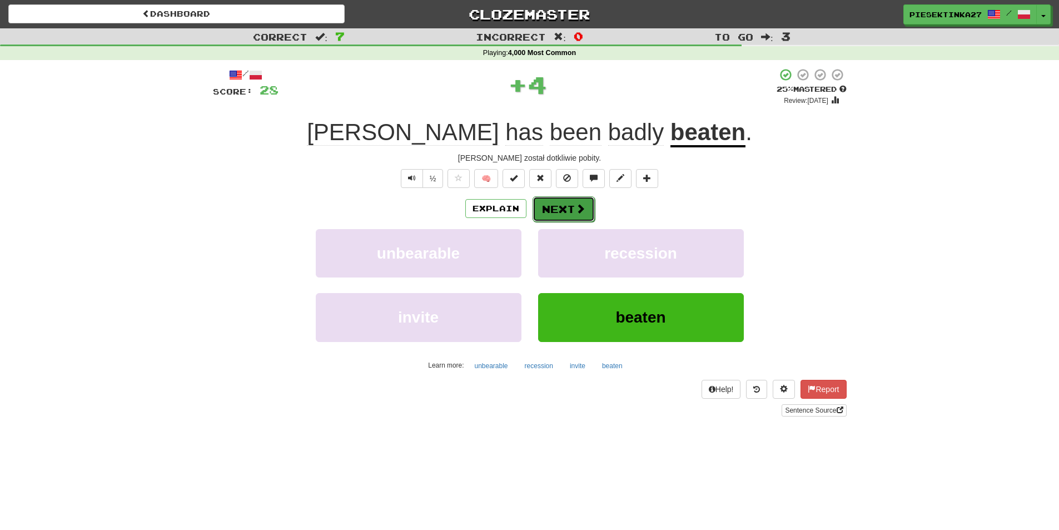
click at [580, 198] on button "Next" at bounding box center [564, 209] width 62 height 26
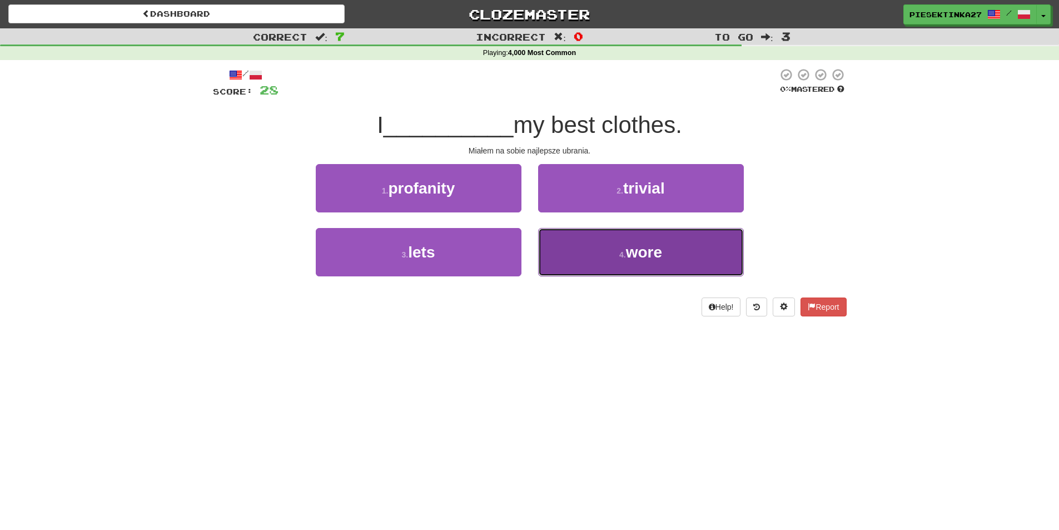
click at [623, 244] on button "4 . wore" at bounding box center [641, 252] width 206 height 48
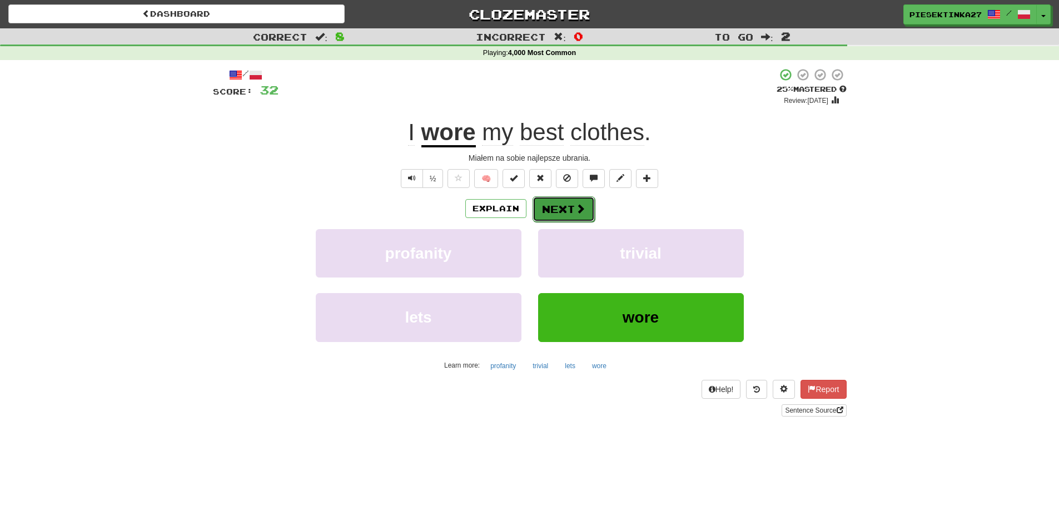
click at [561, 206] on button "Next" at bounding box center [564, 209] width 62 height 26
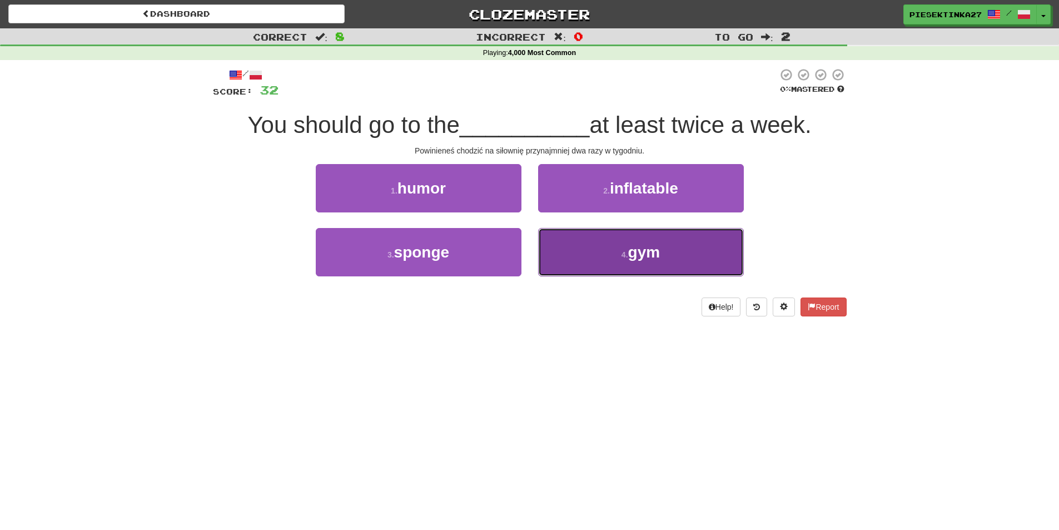
click at [595, 251] on button "4 . gym" at bounding box center [641, 252] width 206 height 48
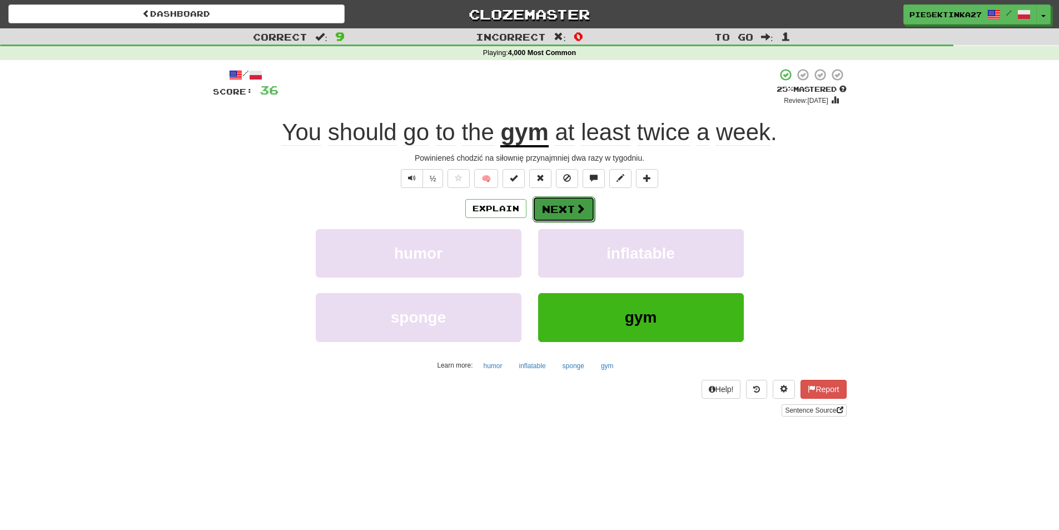
click at [555, 202] on button "Next" at bounding box center [564, 209] width 62 height 26
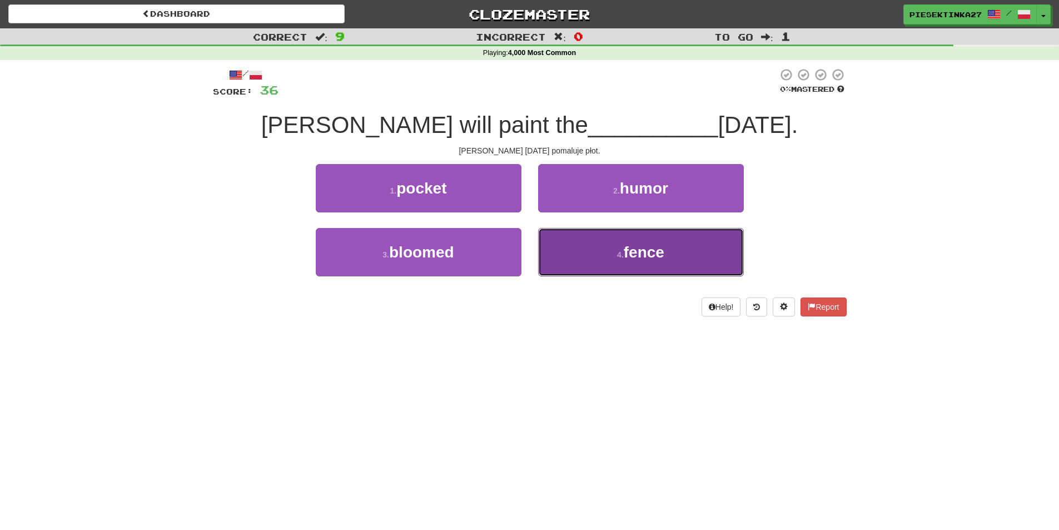
click at [591, 254] on button "4 . fence" at bounding box center [641, 252] width 206 height 48
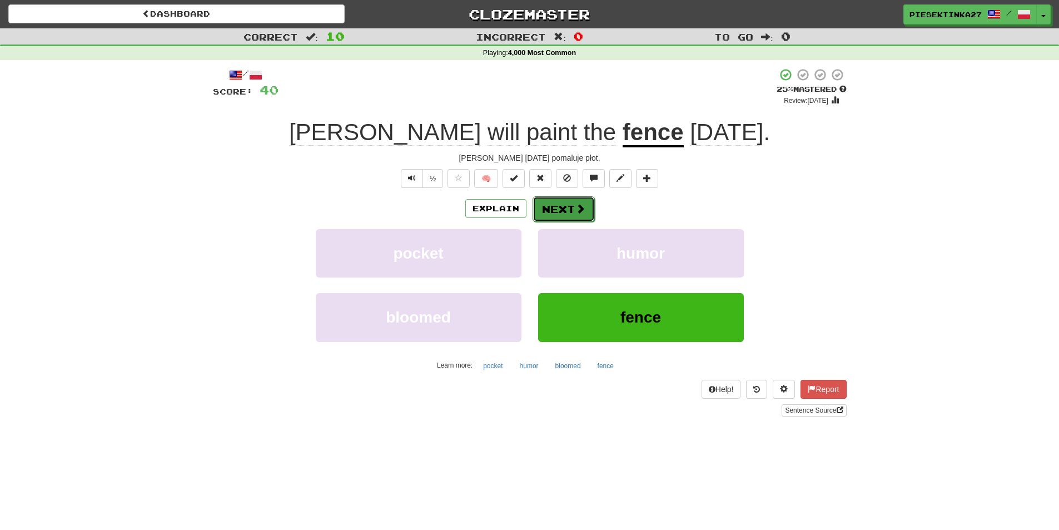
click at [553, 213] on button "Next" at bounding box center [564, 209] width 62 height 26
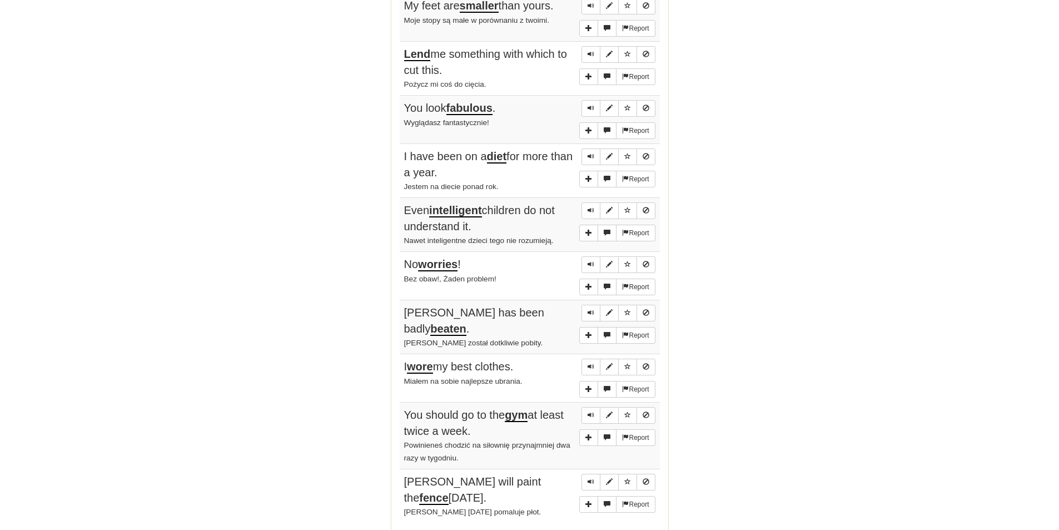
scroll to position [834, 0]
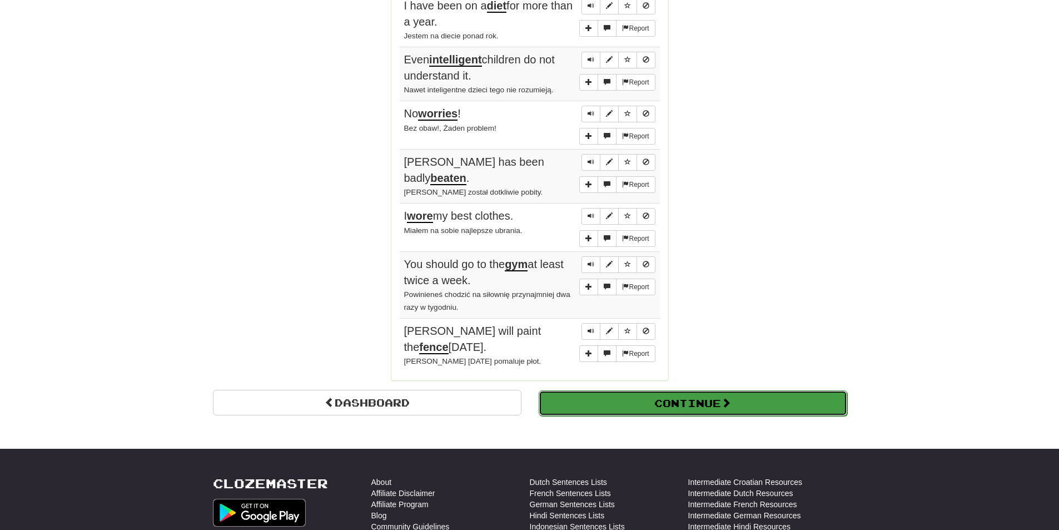
click at [611, 396] on button "Continue" at bounding box center [693, 403] width 309 height 26
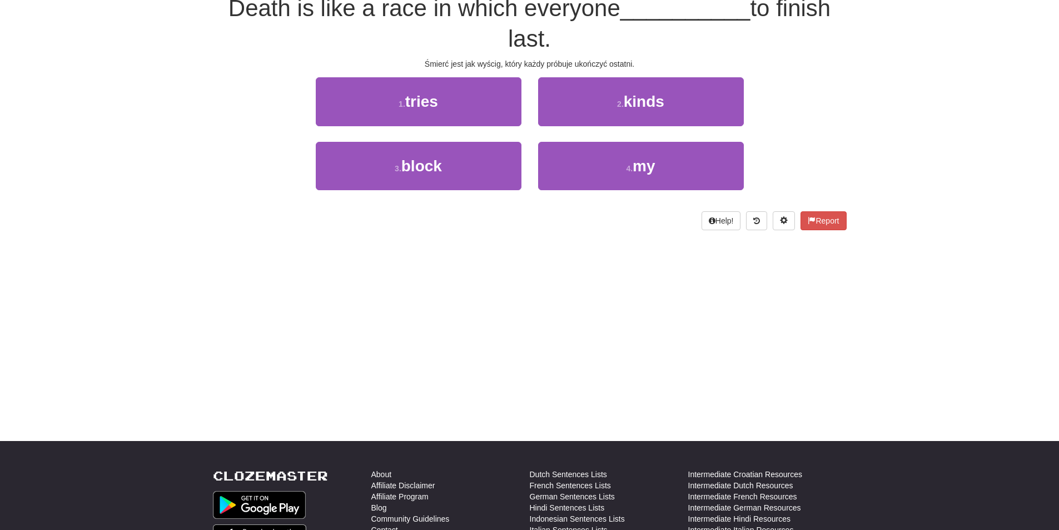
scroll to position [0, 0]
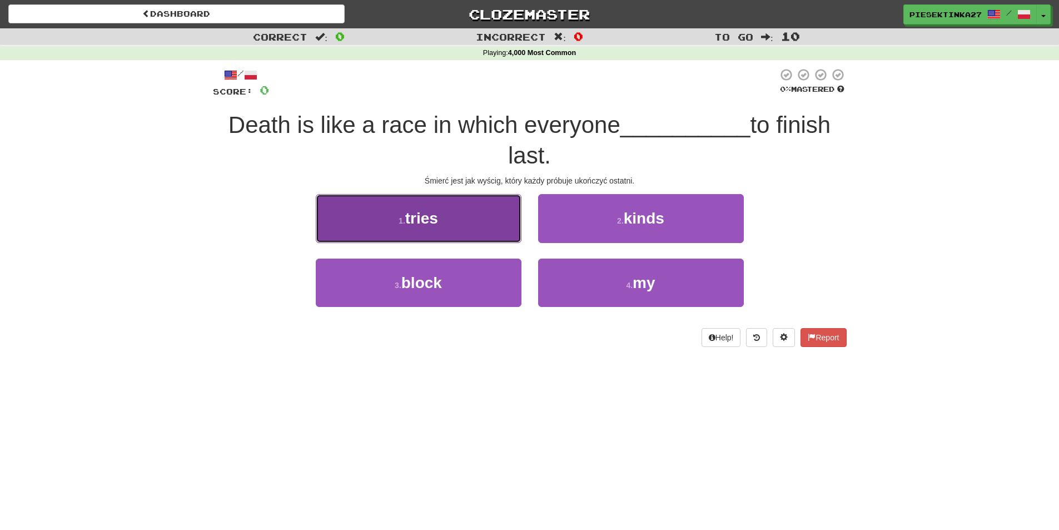
click at [482, 224] on button "1 . tries" at bounding box center [419, 218] width 206 height 48
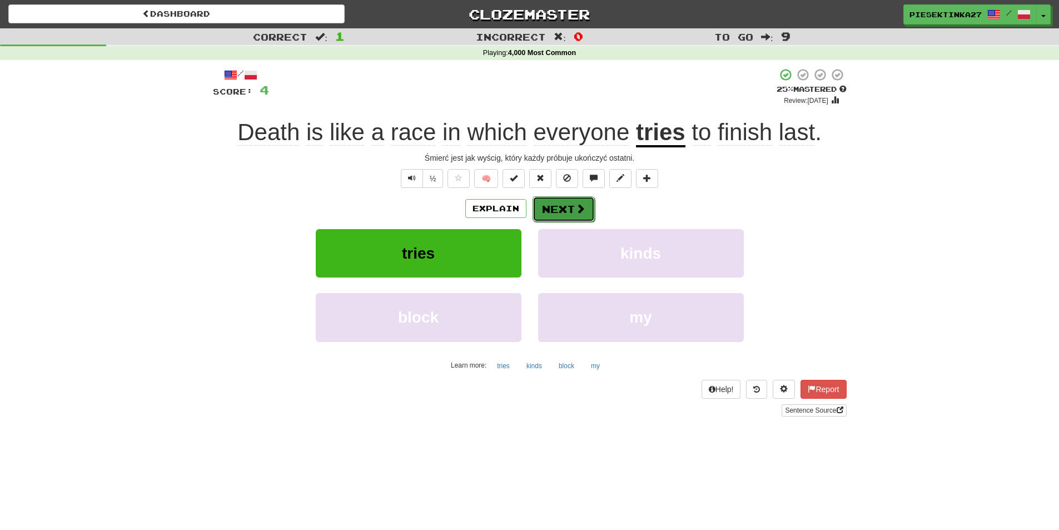
click at [569, 203] on button "Next" at bounding box center [564, 209] width 62 height 26
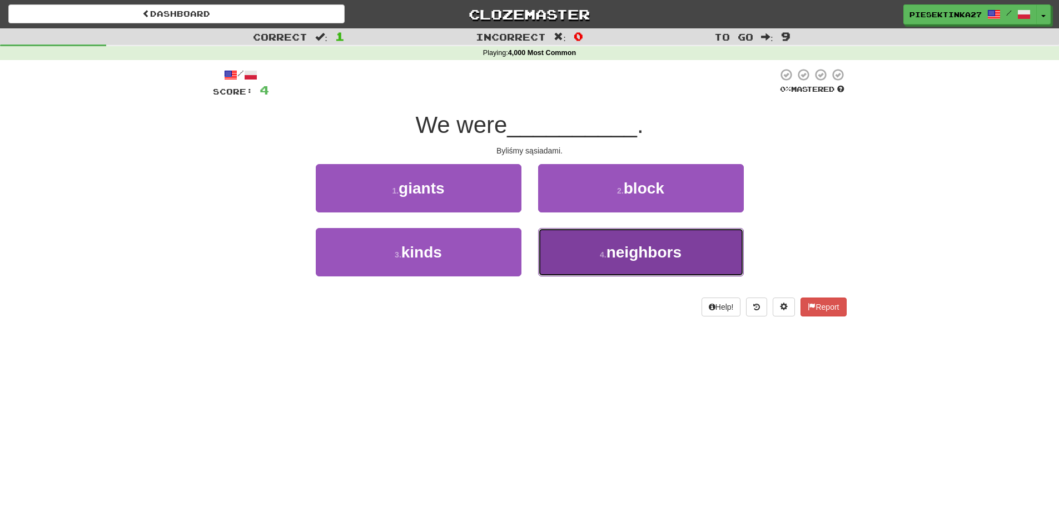
click at [616, 240] on button "4 . neighbors" at bounding box center [641, 252] width 206 height 48
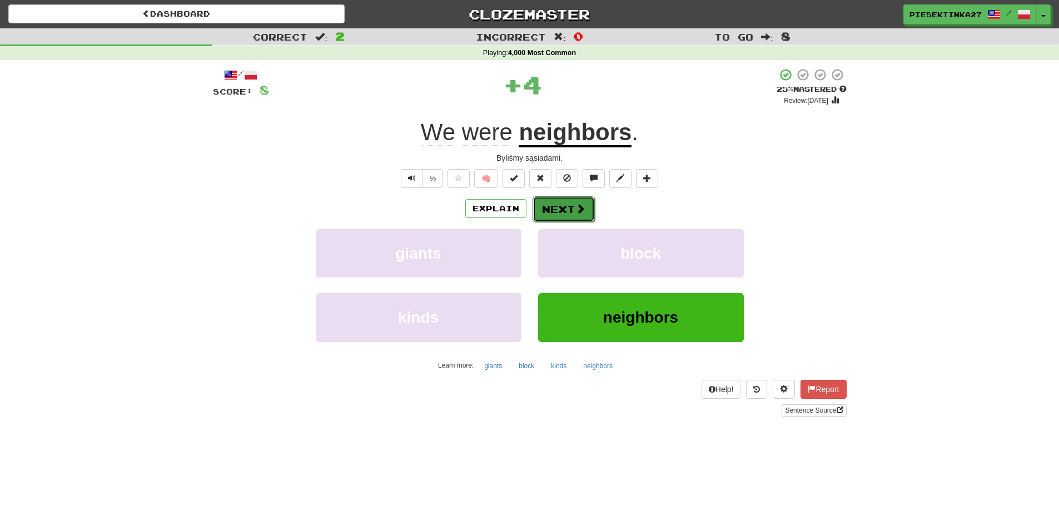
click at [565, 207] on button "Next" at bounding box center [564, 209] width 62 height 26
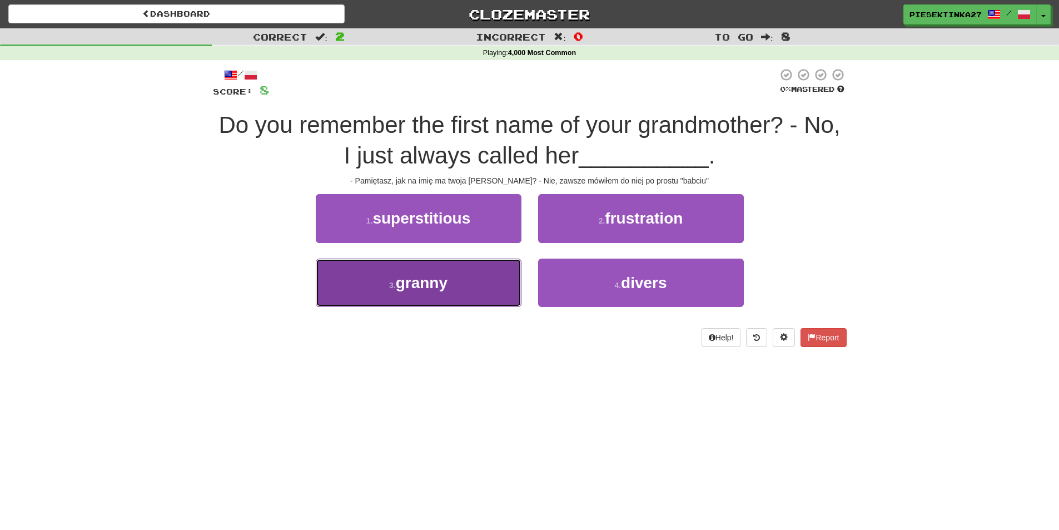
click at [427, 278] on span "granny" at bounding box center [422, 282] width 52 height 17
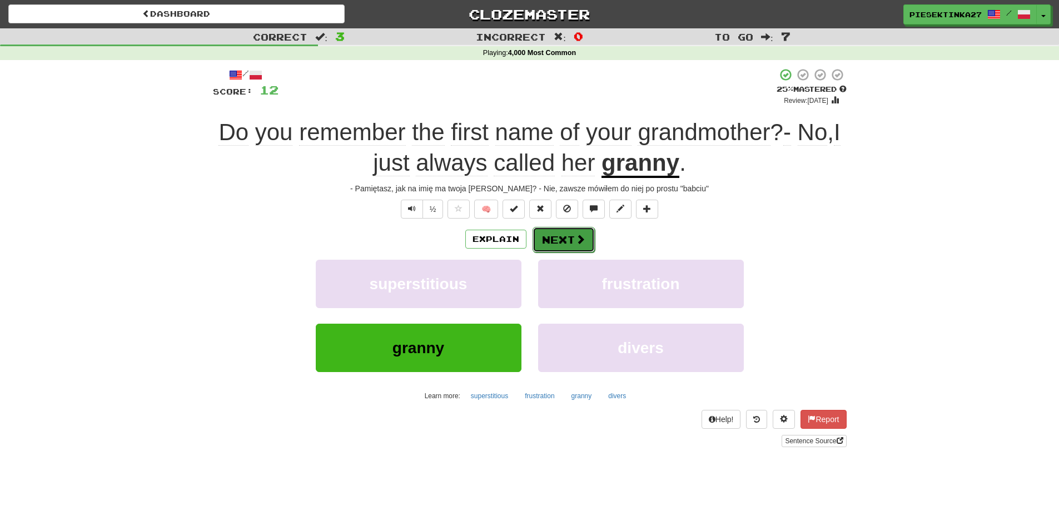
click at [573, 241] on button "Next" at bounding box center [564, 240] width 62 height 26
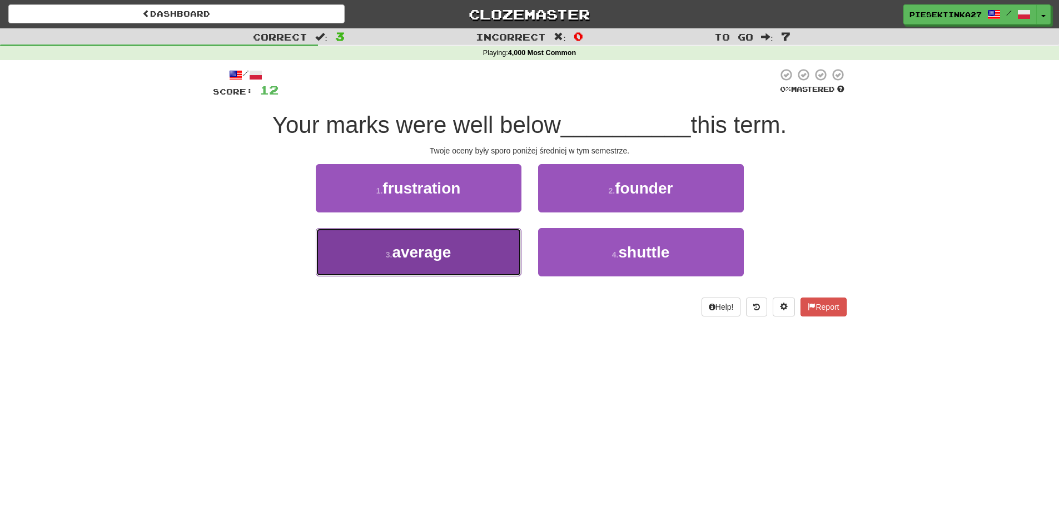
click at [437, 254] on span "average" at bounding box center [421, 252] width 59 height 17
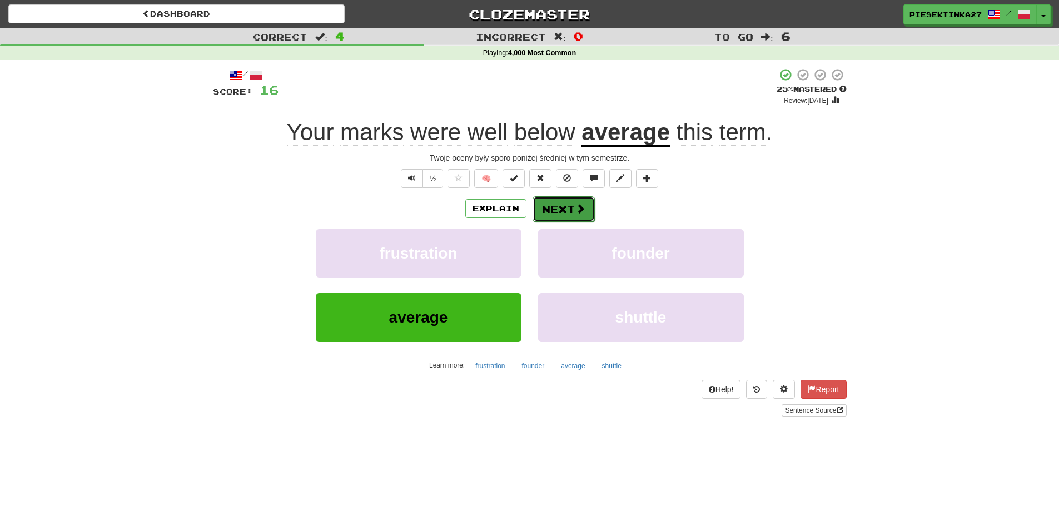
click at [566, 214] on button "Next" at bounding box center [564, 209] width 62 height 26
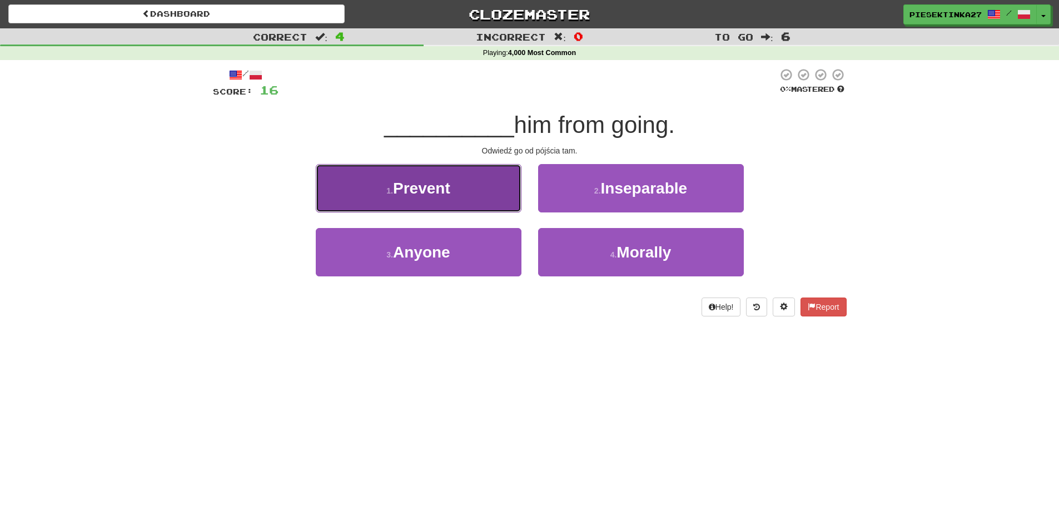
click at [398, 194] on span "Prevent" at bounding box center [421, 188] width 57 height 17
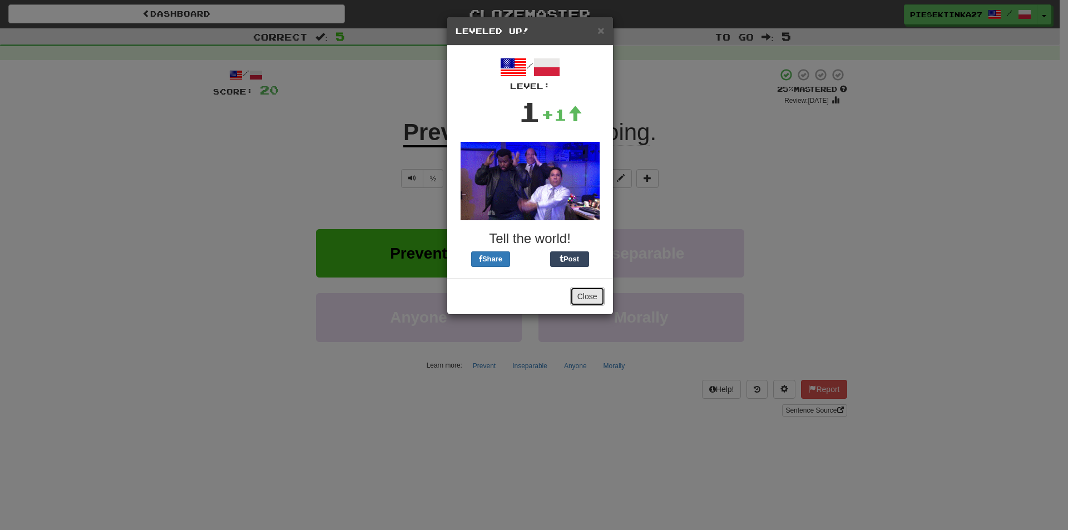
click at [581, 301] on button "Close" at bounding box center [587, 296] width 34 height 19
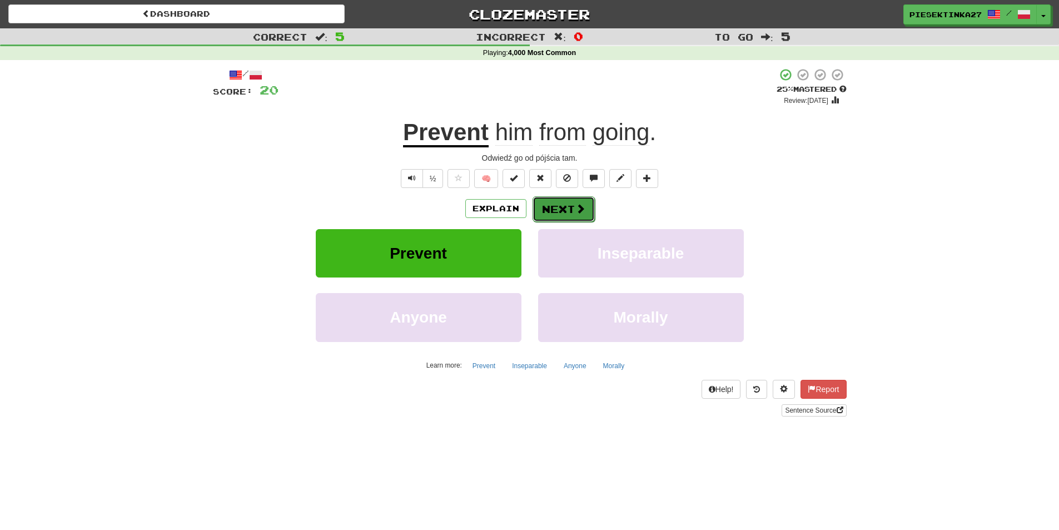
click at [570, 204] on button "Next" at bounding box center [564, 209] width 62 height 26
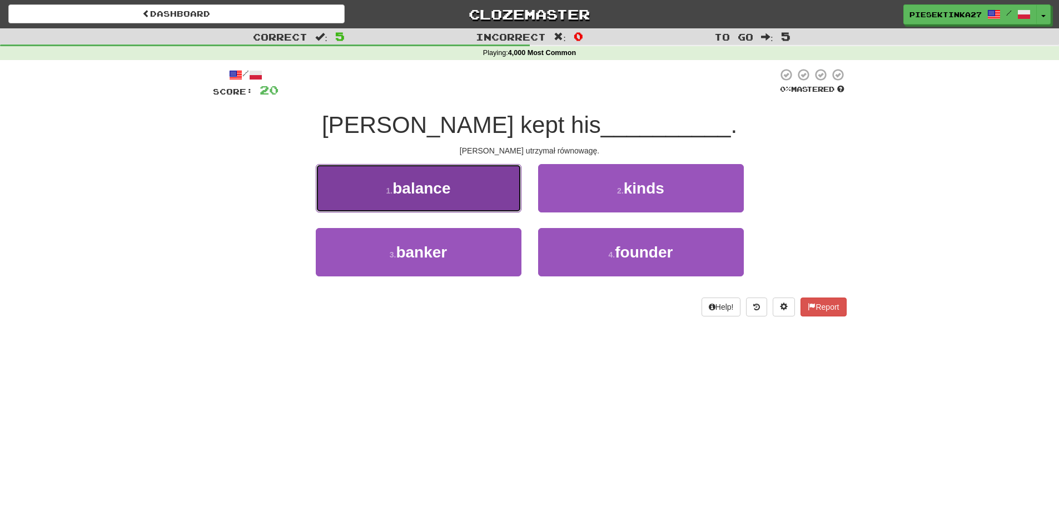
click at [469, 197] on button "1 . balance" at bounding box center [419, 188] width 206 height 48
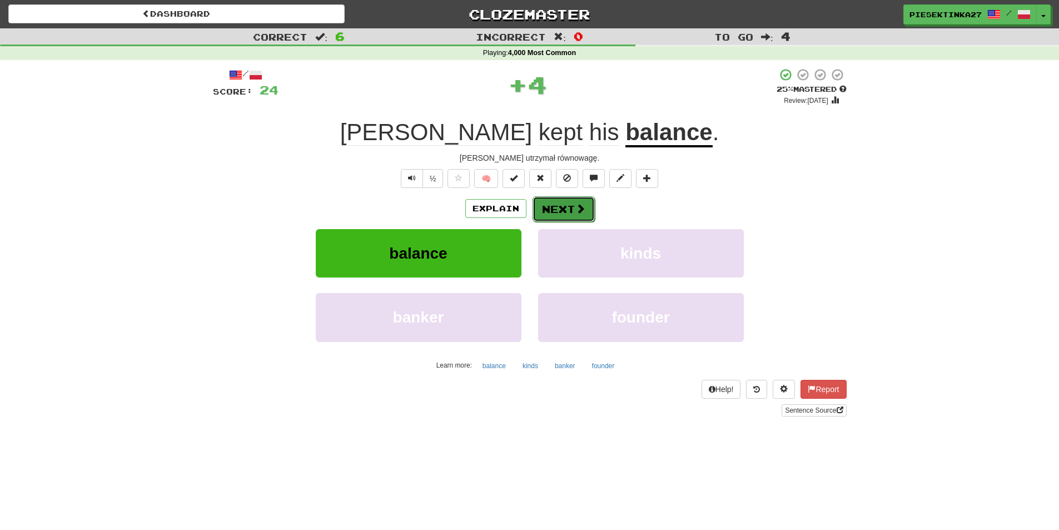
click at [560, 199] on button "Next" at bounding box center [564, 209] width 62 height 26
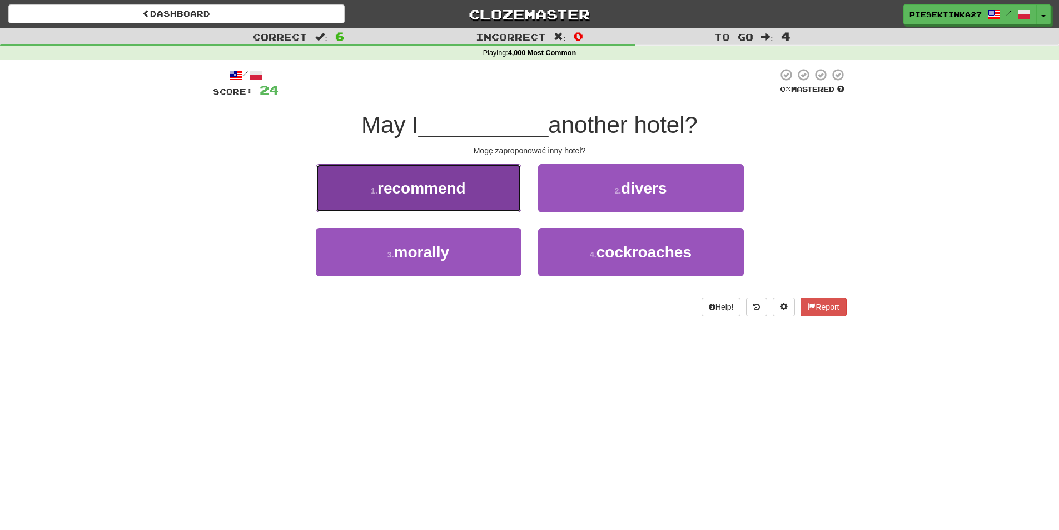
click at [491, 188] on button "1 . recommend" at bounding box center [419, 188] width 206 height 48
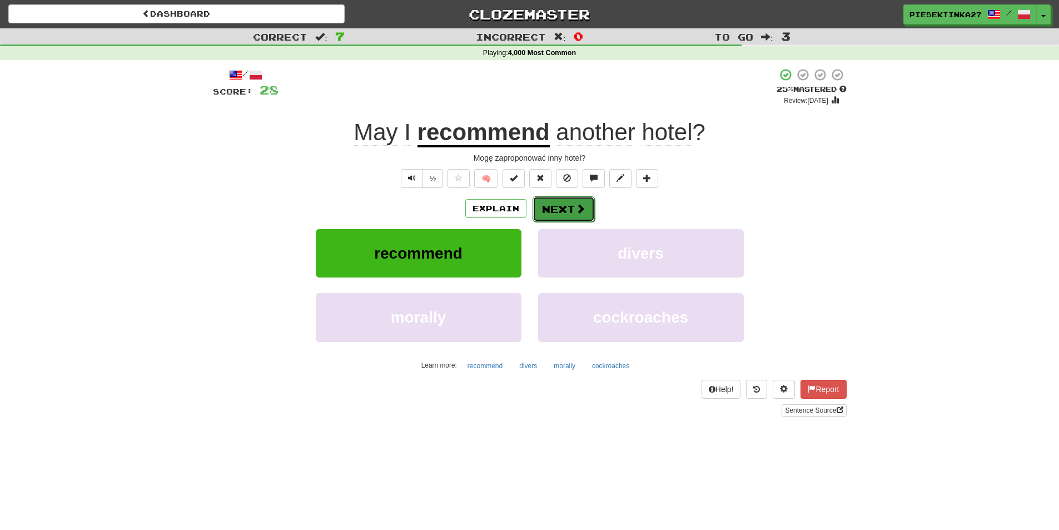
click at [553, 202] on button "Next" at bounding box center [564, 209] width 62 height 26
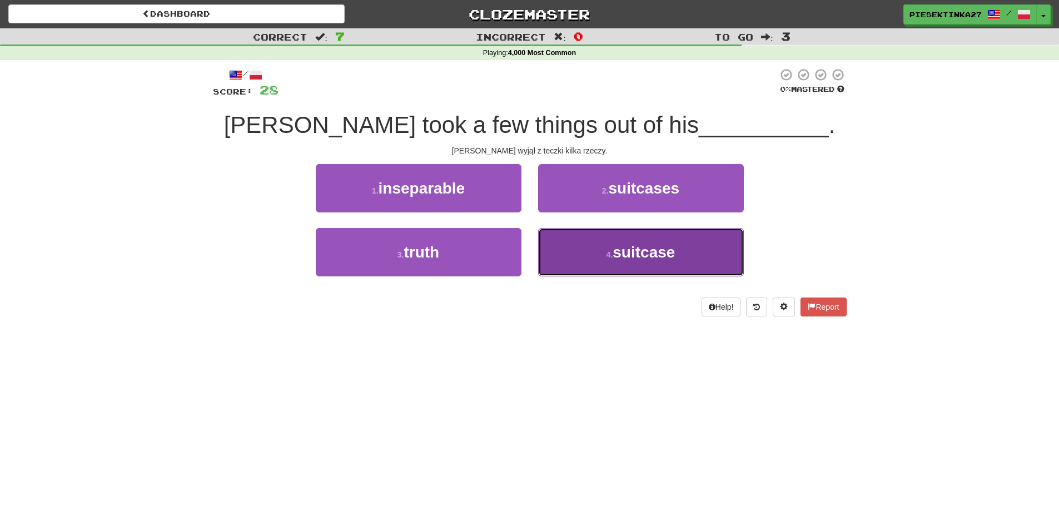
click at [591, 258] on button "4 . suitcase" at bounding box center [641, 252] width 206 height 48
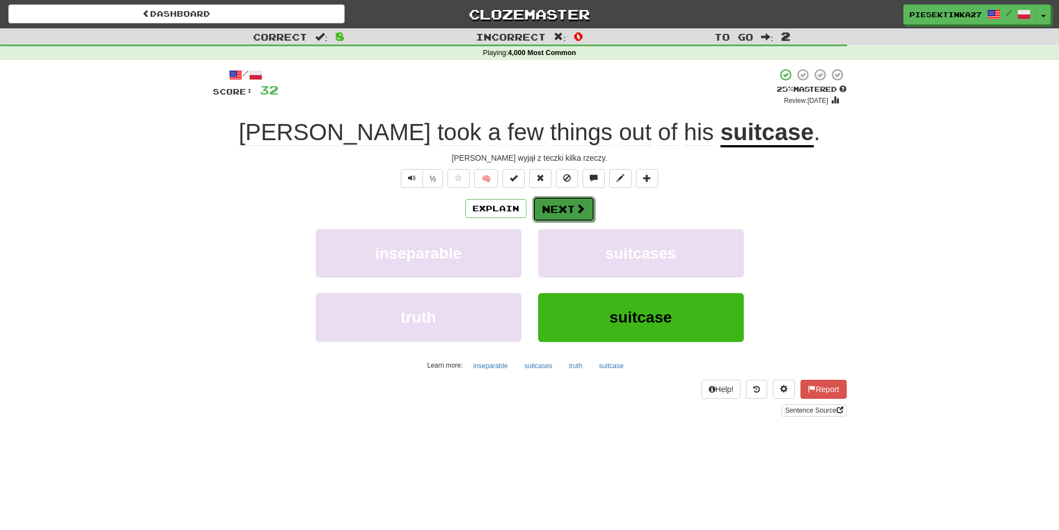
click at [556, 206] on button "Next" at bounding box center [564, 209] width 62 height 26
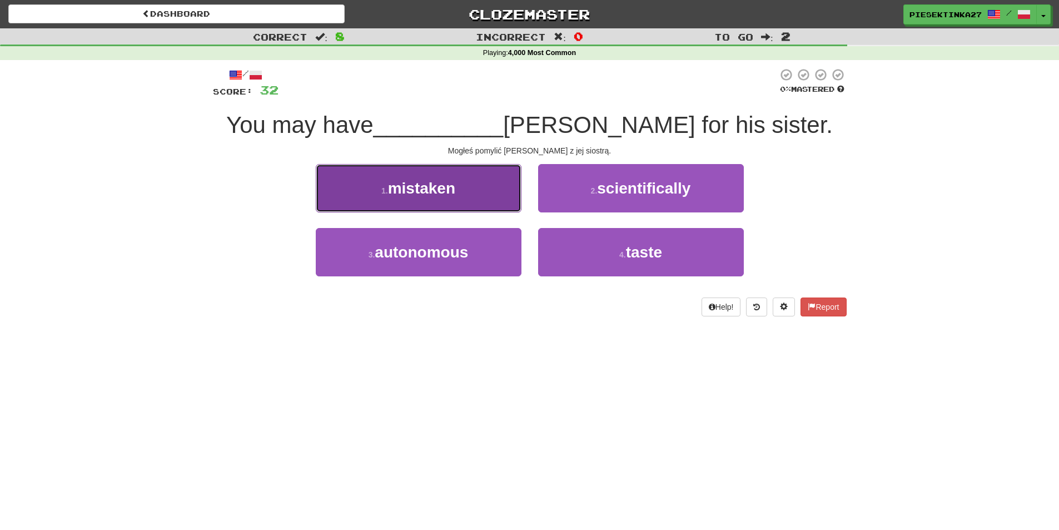
click at [463, 186] on button "1 . mistaken" at bounding box center [419, 188] width 206 height 48
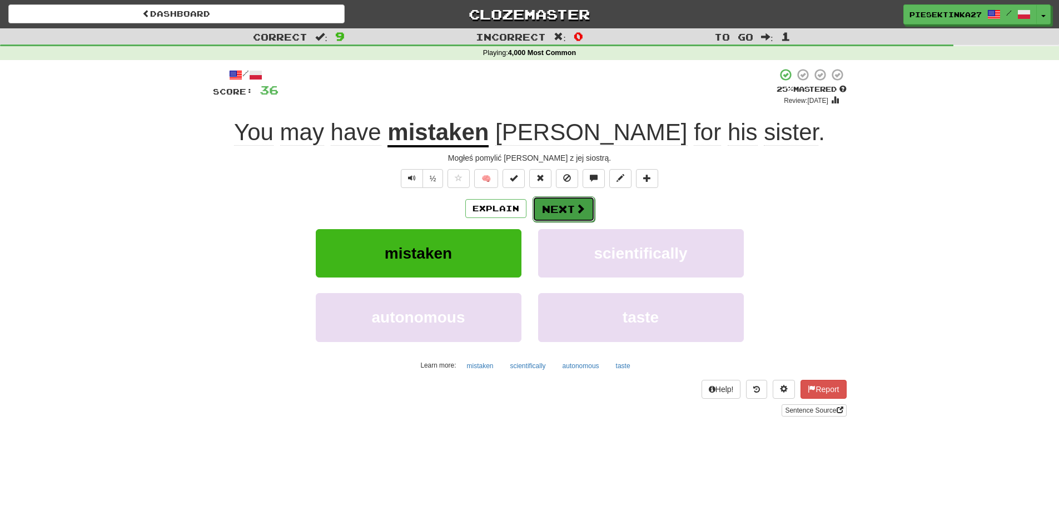
click at [574, 200] on button "Next" at bounding box center [564, 209] width 62 height 26
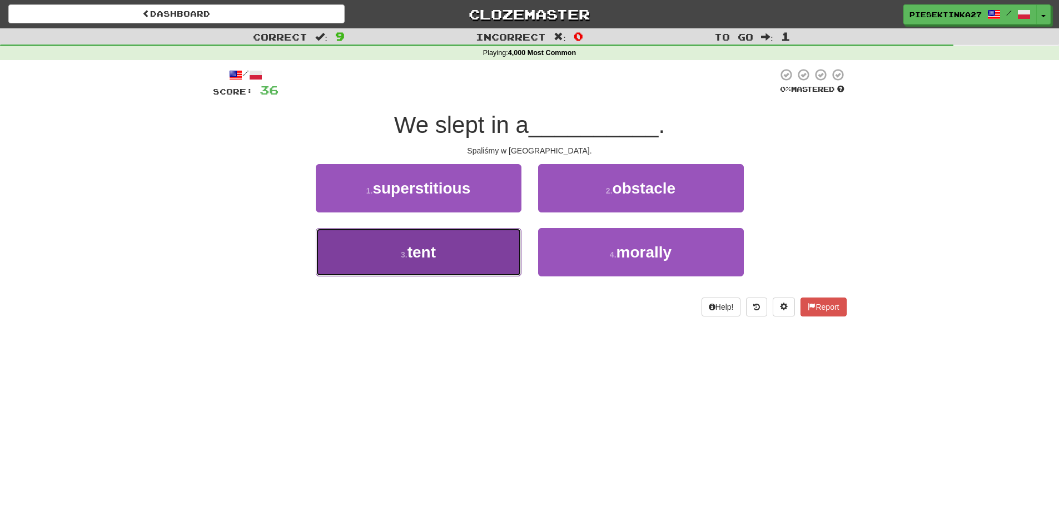
click at [432, 259] on span "tent" at bounding box center [422, 252] width 28 height 17
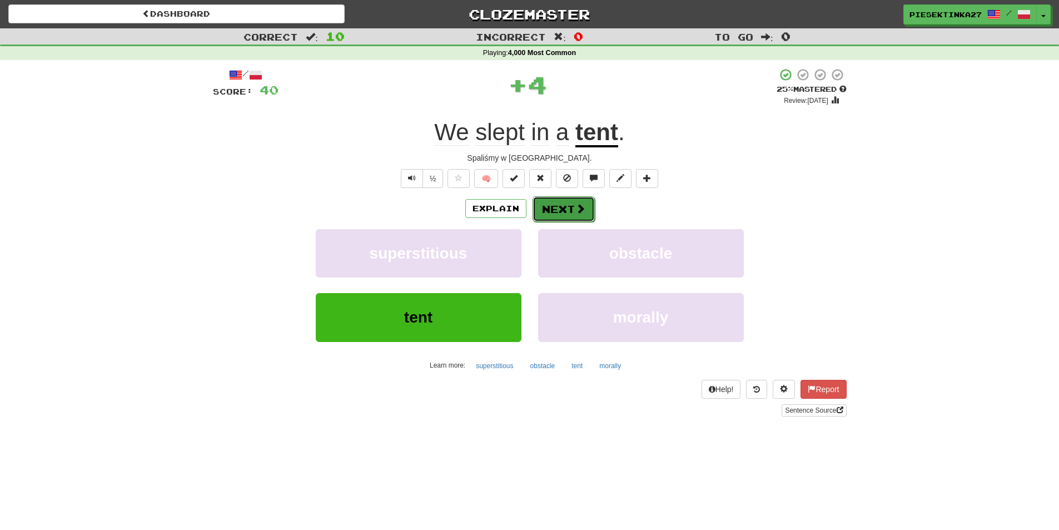
click at [572, 206] on button "Next" at bounding box center [564, 209] width 62 height 26
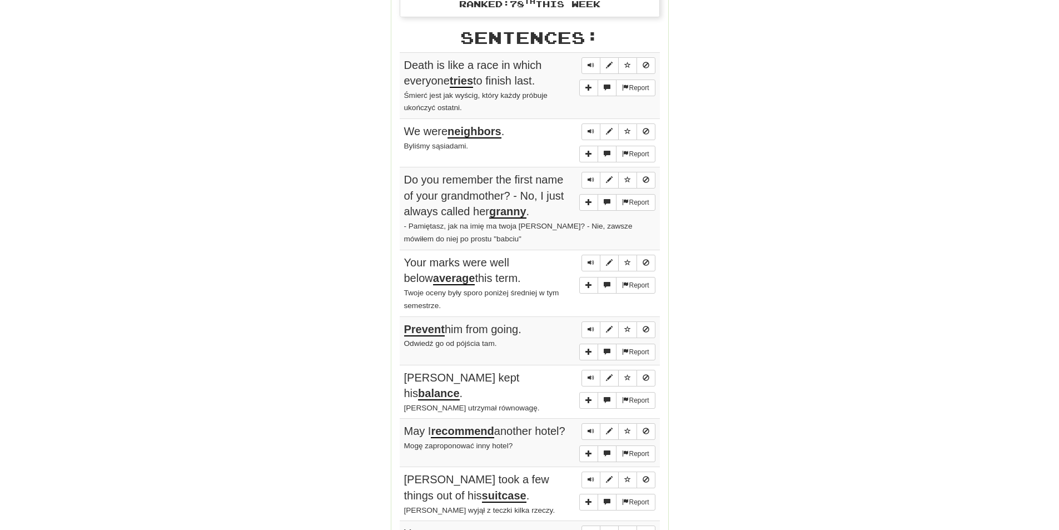
scroll to position [1001, 0]
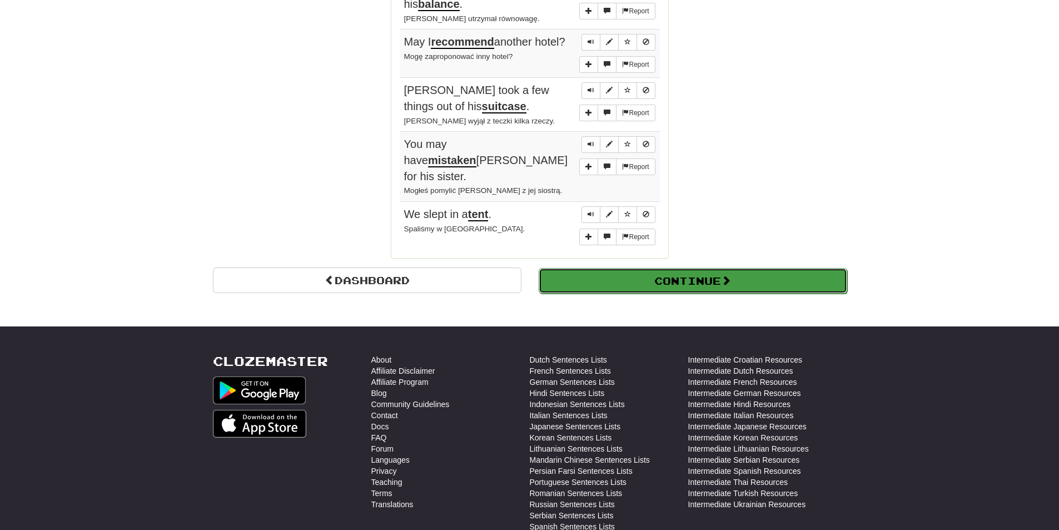
click at [623, 268] on button "Continue" at bounding box center [693, 281] width 309 height 26
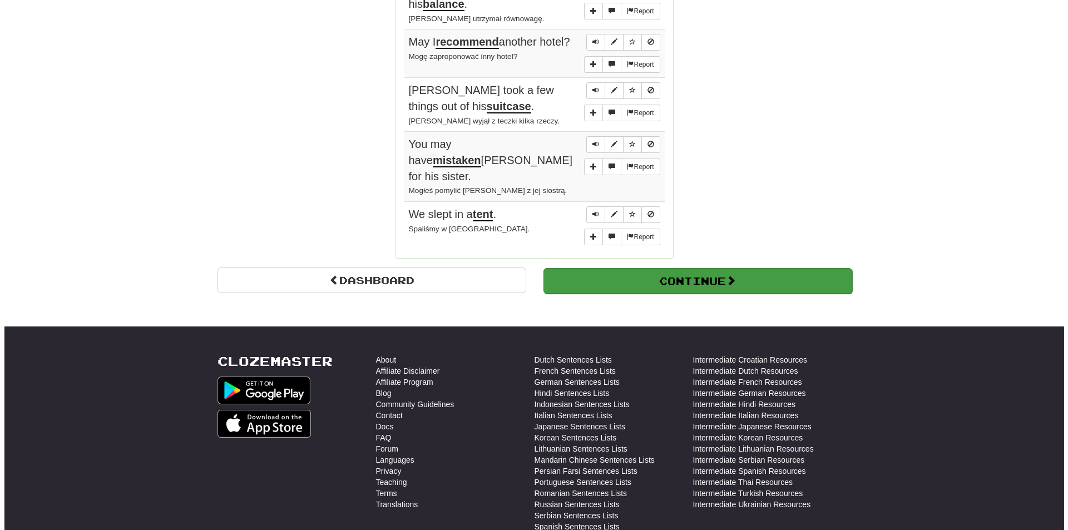
scroll to position [395, 0]
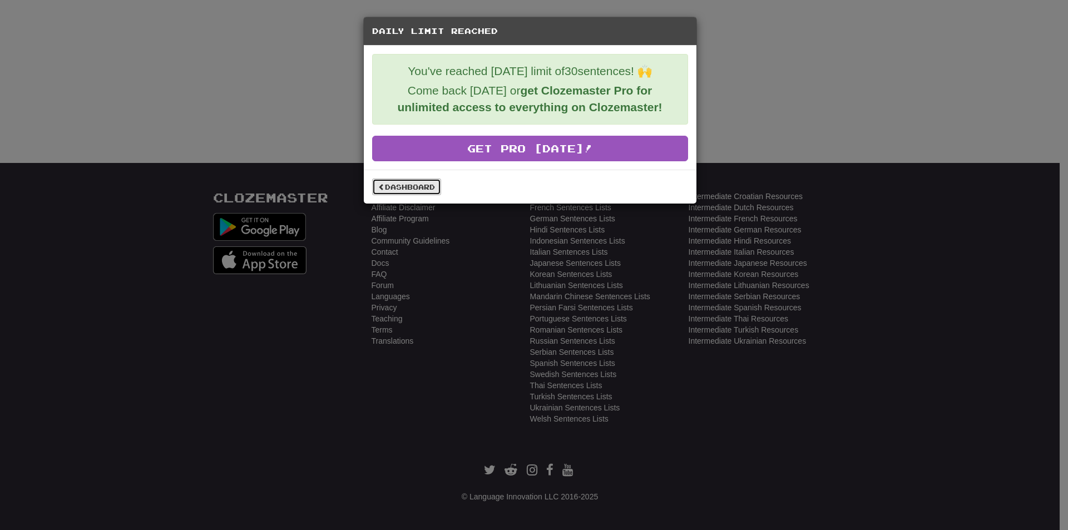
click at [435, 189] on link "Dashboard" at bounding box center [406, 187] width 69 height 17
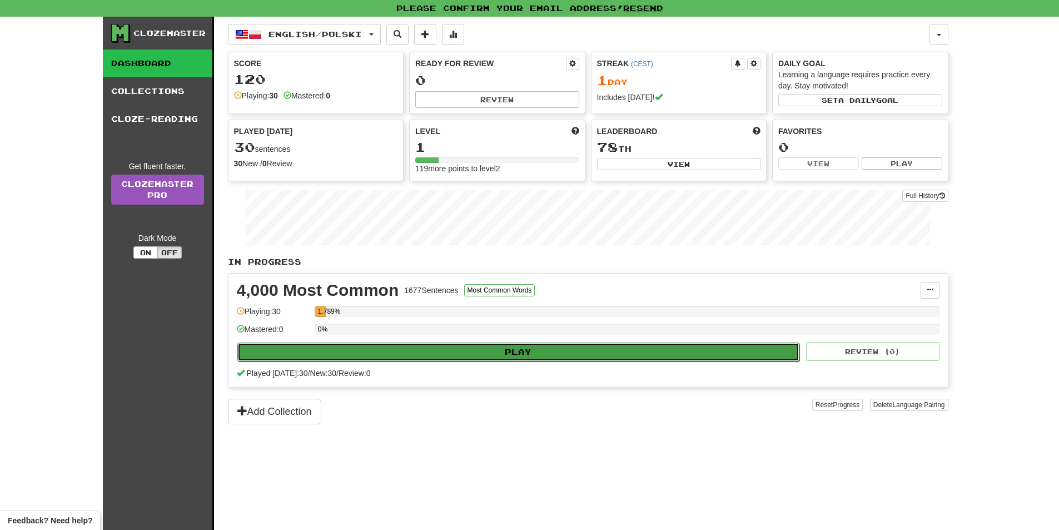
click at [334, 347] on button "Play" at bounding box center [518, 352] width 563 height 19
select select "**"
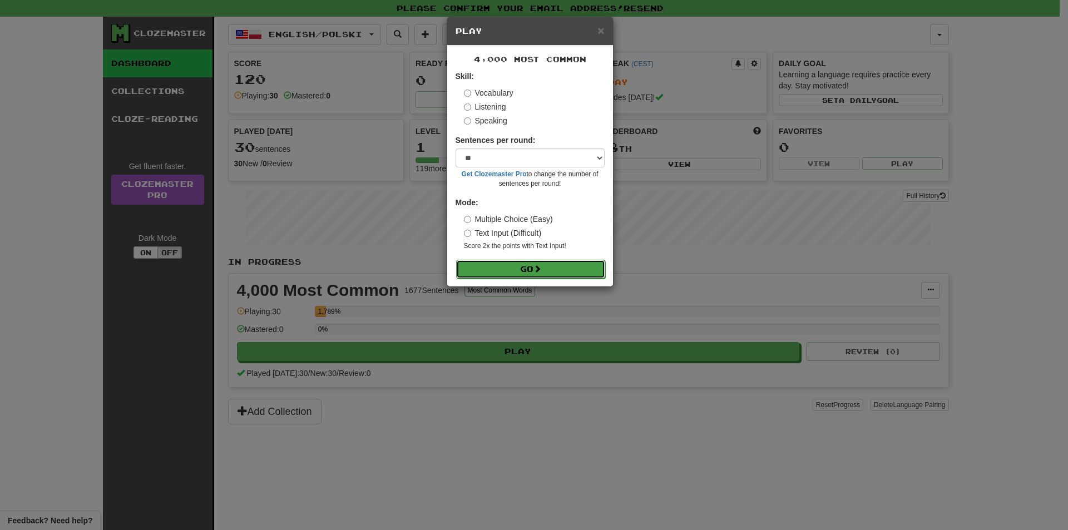
click at [492, 264] on button "Go" at bounding box center [530, 269] width 149 height 19
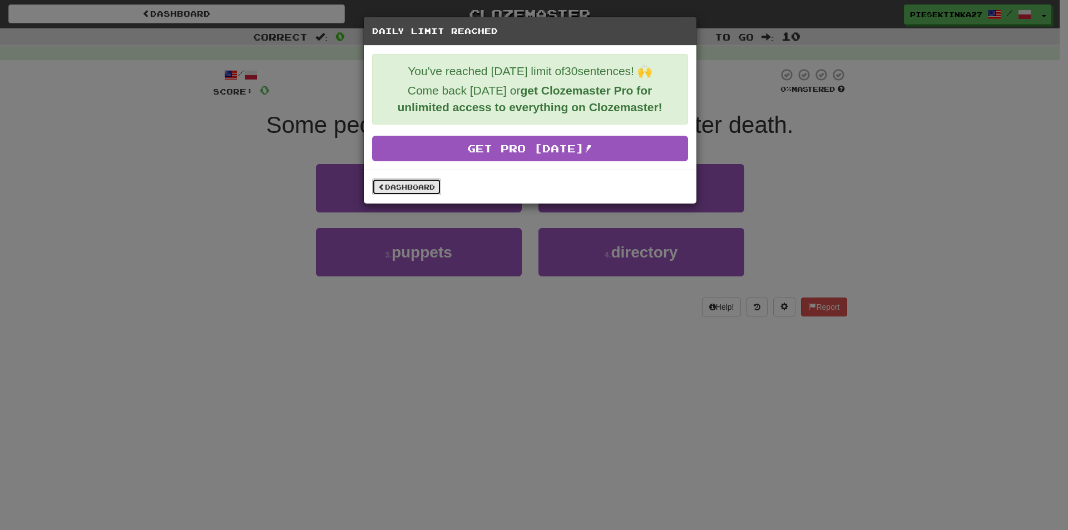
click at [429, 184] on link "Dashboard" at bounding box center [406, 187] width 69 height 17
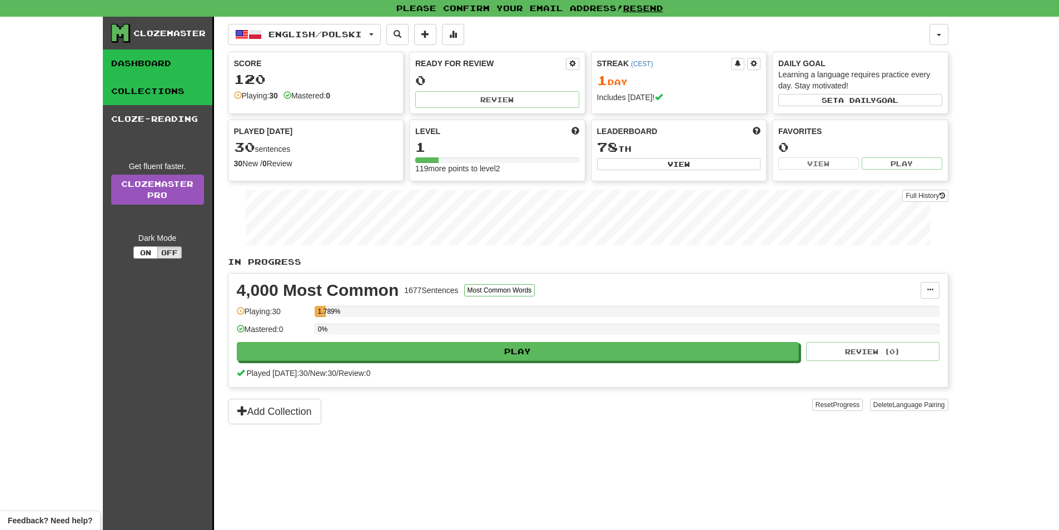
click at [179, 97] on link "Collections" at bounding box center [158, 91] width 110 height 28
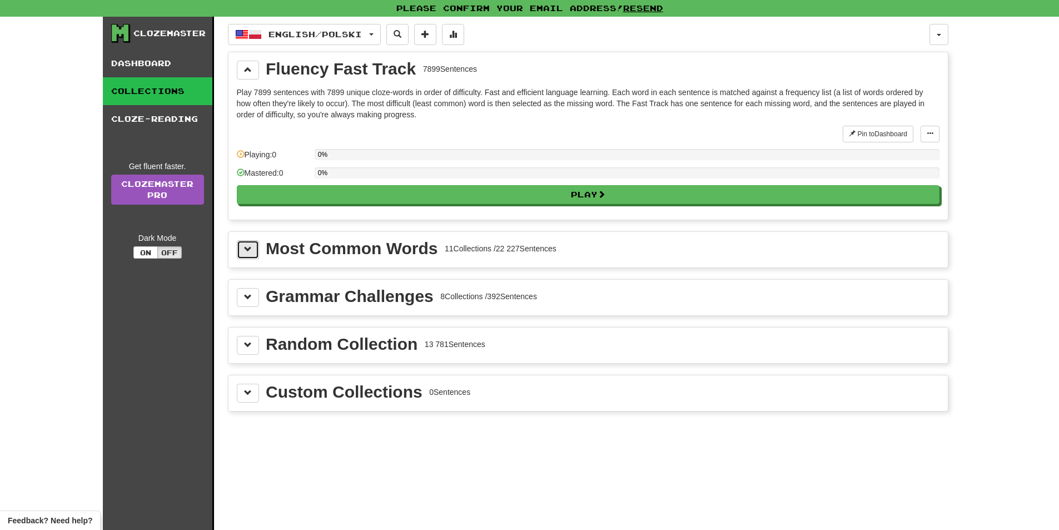
click at [247, 251] on span at bounding box center [248, 249] width 8 height 8
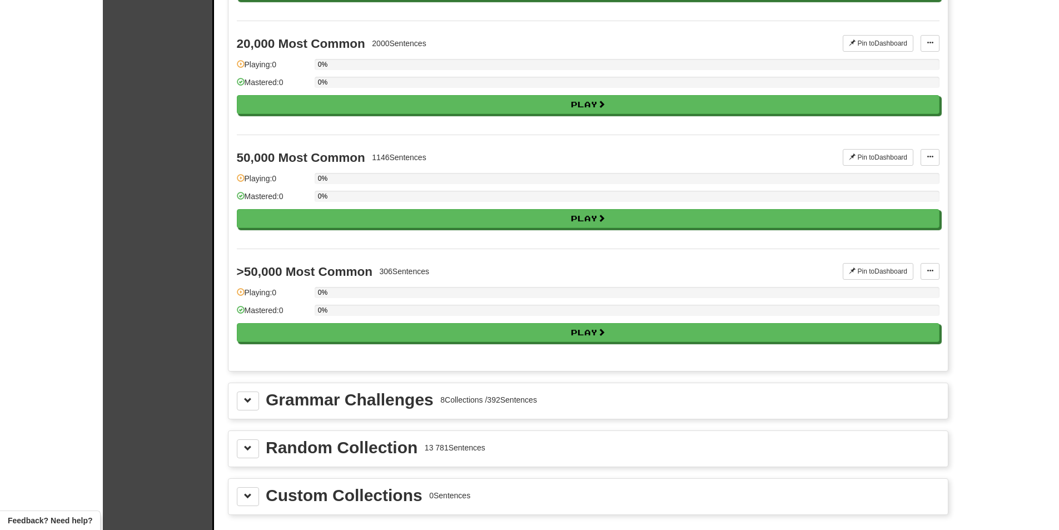
scroll to position [1224, 0]
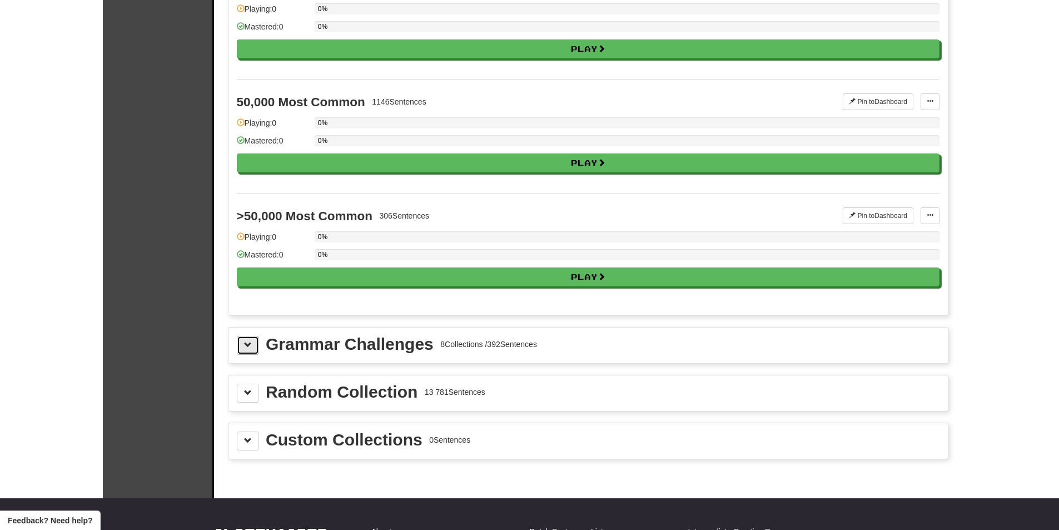
click at [252, 344] on button at bounding box center [248, 345] width 22 height 19
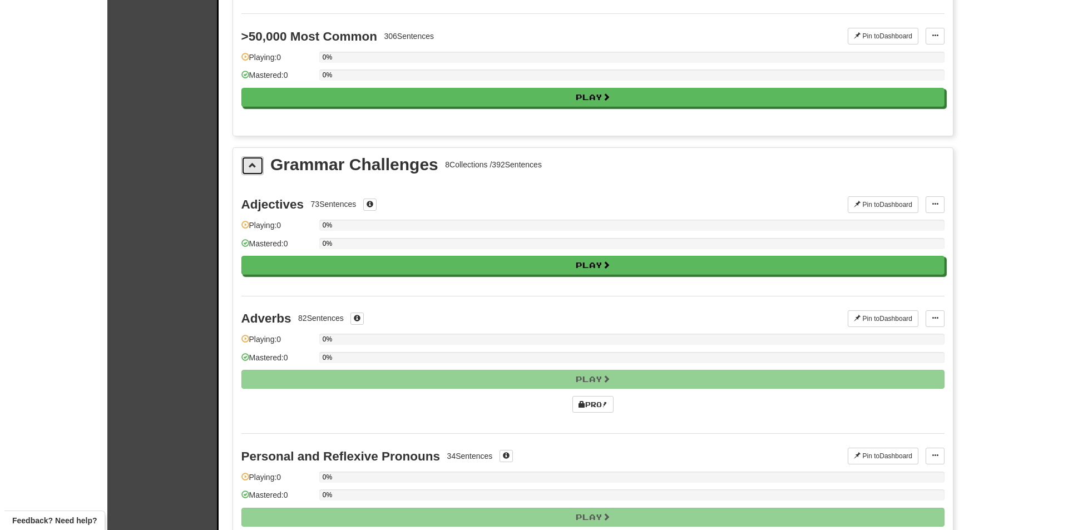
scroll to position [1390, 0]
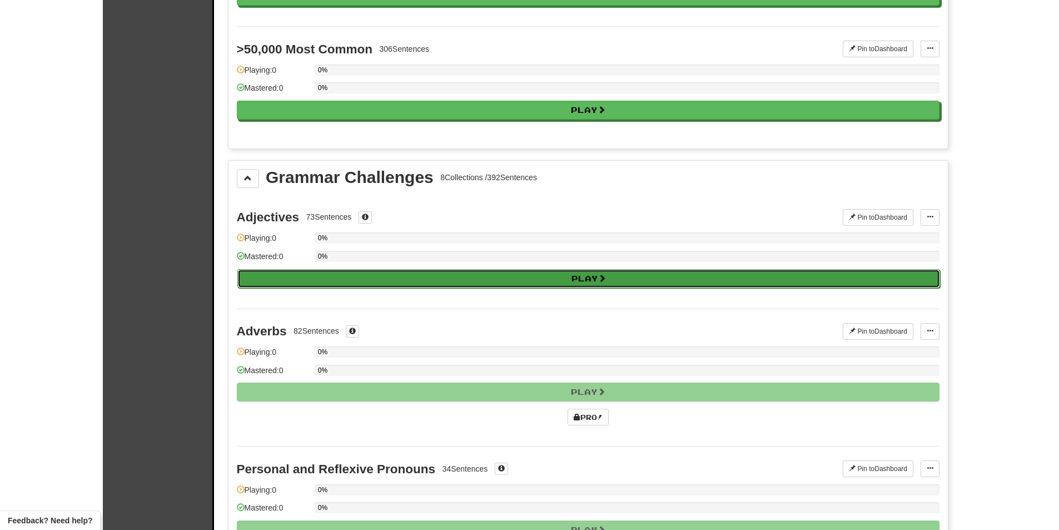
click at [516, 278] on button "Play" at bounding box center [588, 278] width 703 height 19
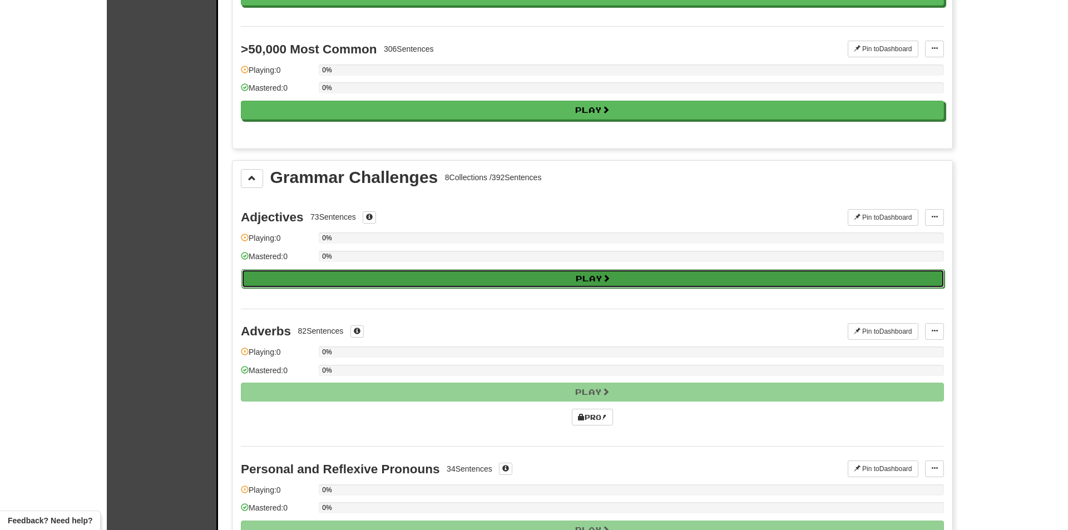
select select "**"
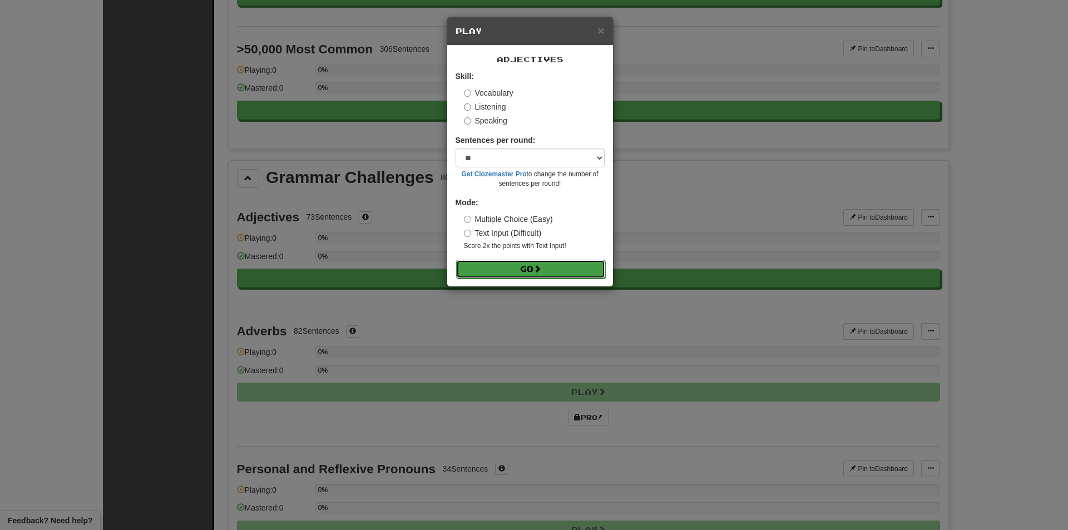
click at [517, 267] on button "Go" at bounding box center [530, 269] width 149 height 19
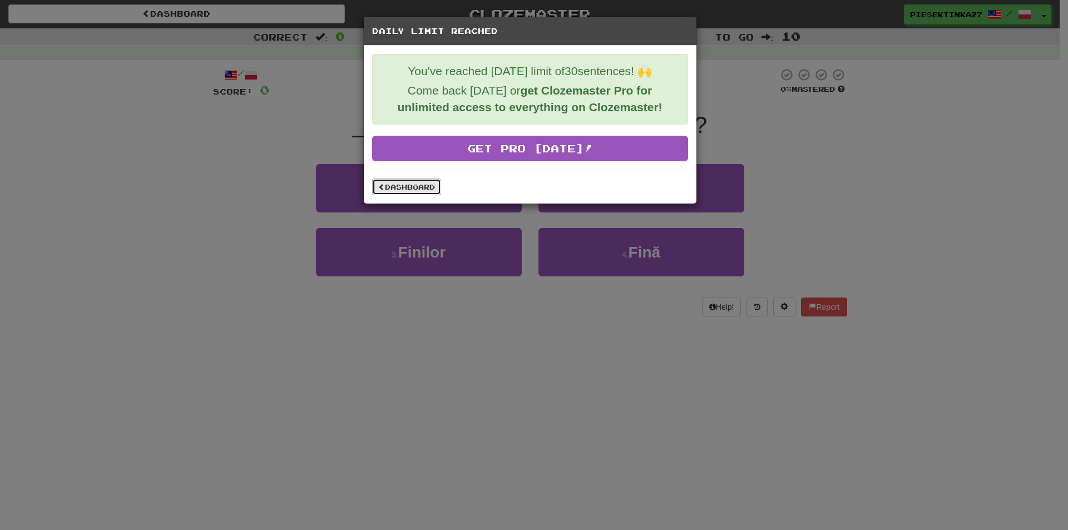
click at [415, 190] on link "Dashboard" at bounding box center [406, 187] width 69 height 17
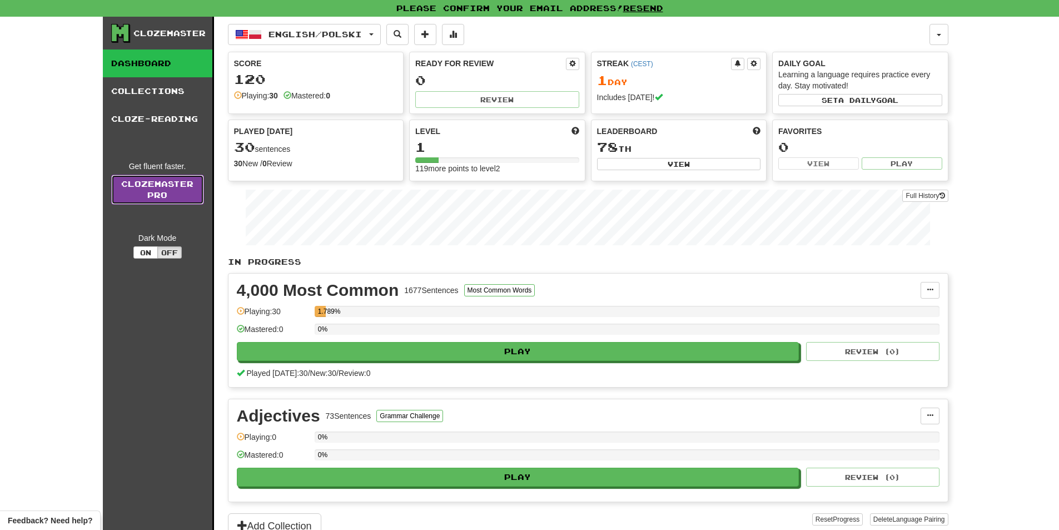
click at [159, 184] on link "Clozemaster Pro" at bounding box center [157, 190] width 93 height 30
click at [464, 40] on button at bounding box center [453, 34] width 22 height 21
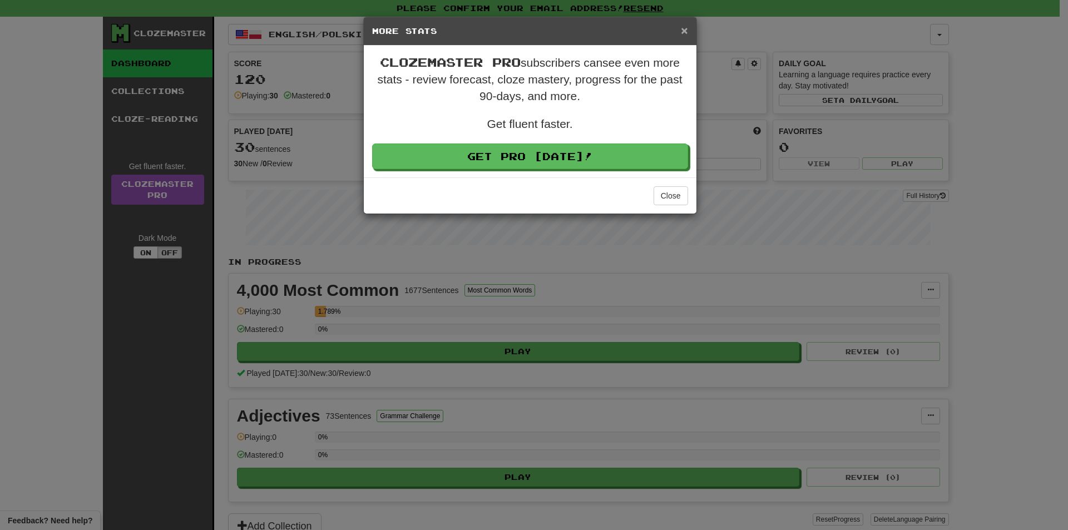
click at [684, 24] on span "×" at bounding box center [684, 30] width 7 height 13
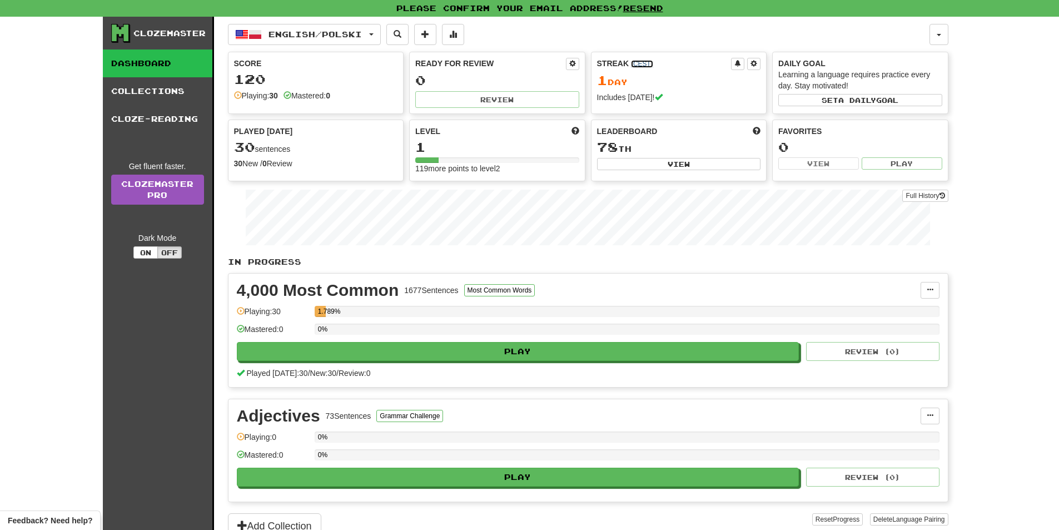
click at [636, 64] on link "( CEST )" at bounding box center [642, 64] width 22 height 8
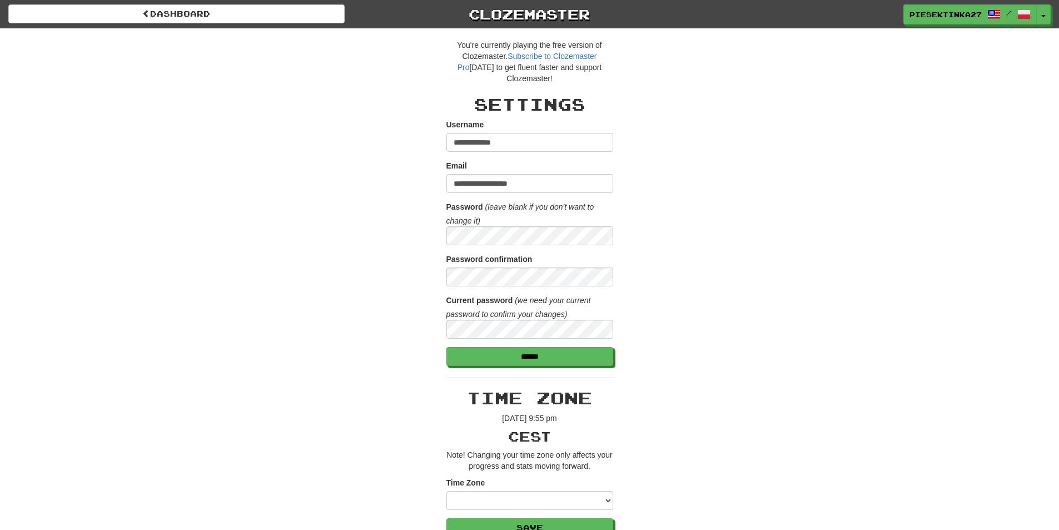
scroll to position [389, 0]
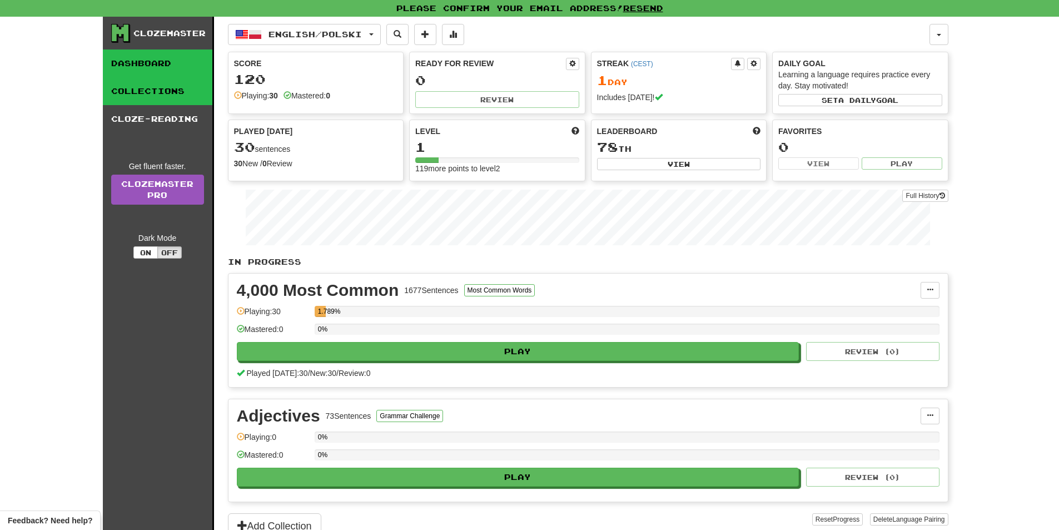
click at [171, 98] on link "Collections" at bounding box center [158, 91] width 110 height 28
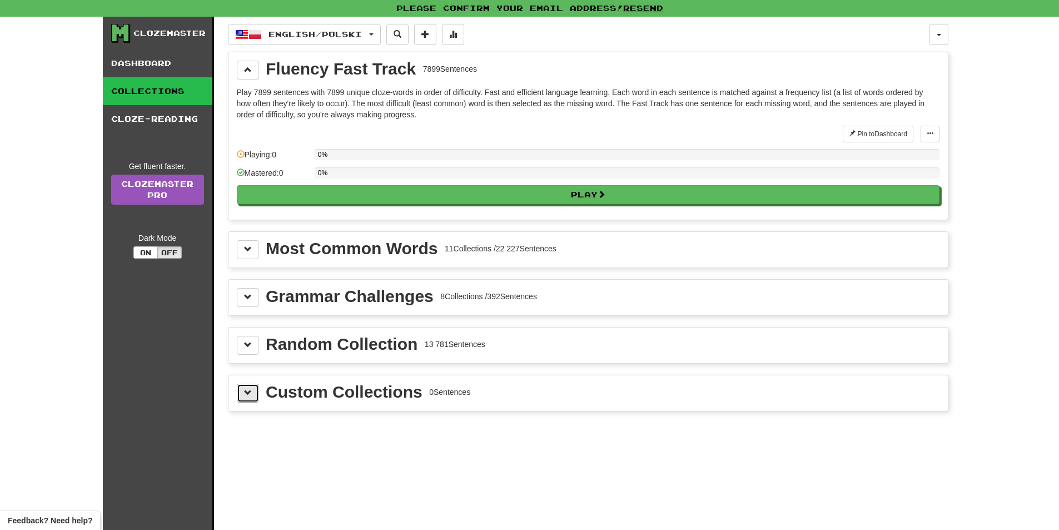
click at [250, 390] on span at bounding box center [248, 393] width 8 height 8
click at [249, 389] on span at bounding box center [248, 393] width 8 height 8
click at [252, 348] on button at bounding box center [248, 345] width 22 height 19
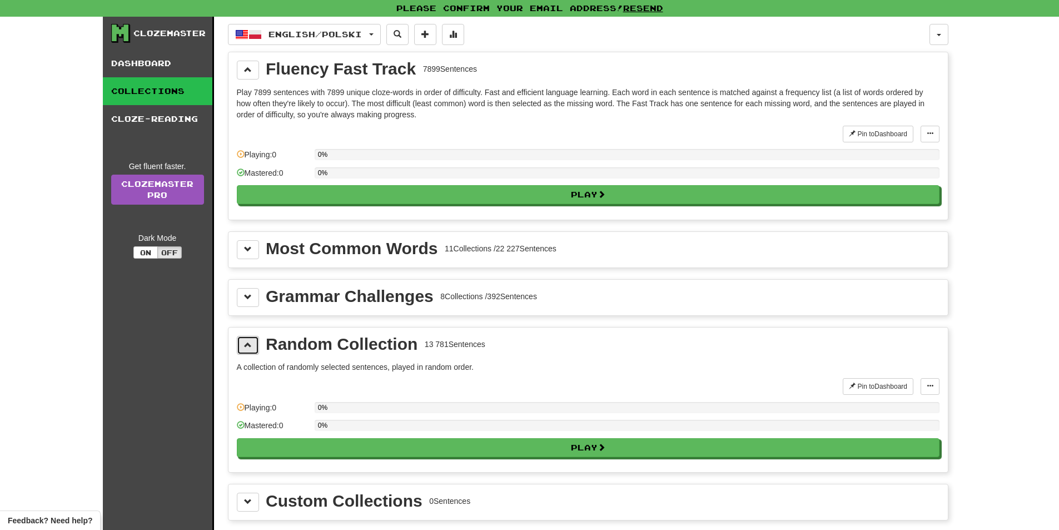
click at [252, 348] on button at bounding box center [248, 345] width 22 height 19
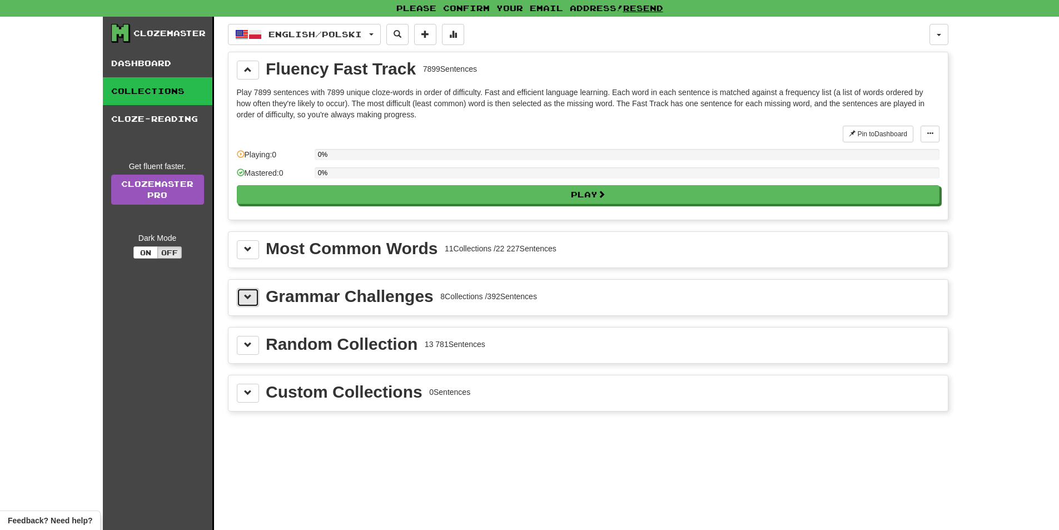
click at [254, 301] on button at bounding box center [248, 297] width 22 height 19
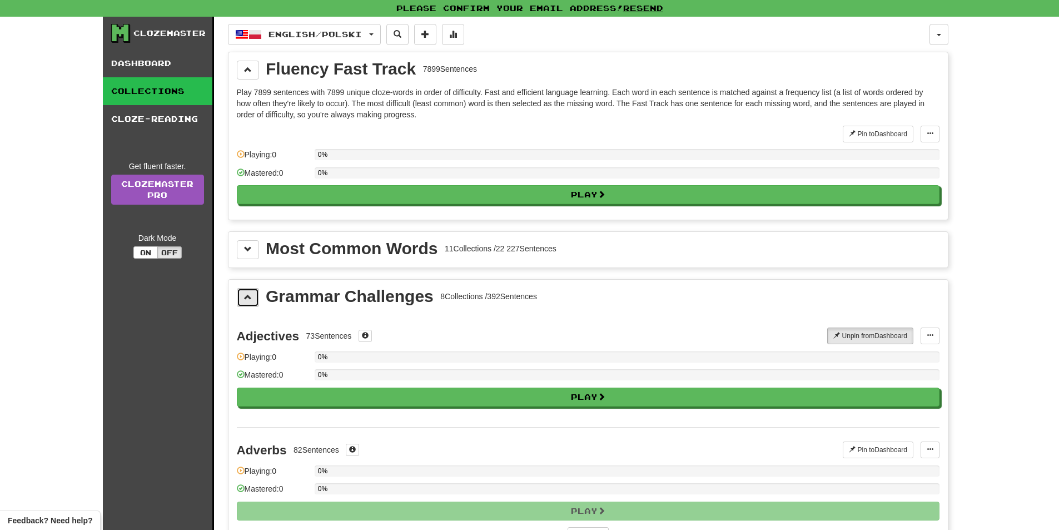
click at [254, 297] on button at bounding box center [248, 297] width 22 height 19
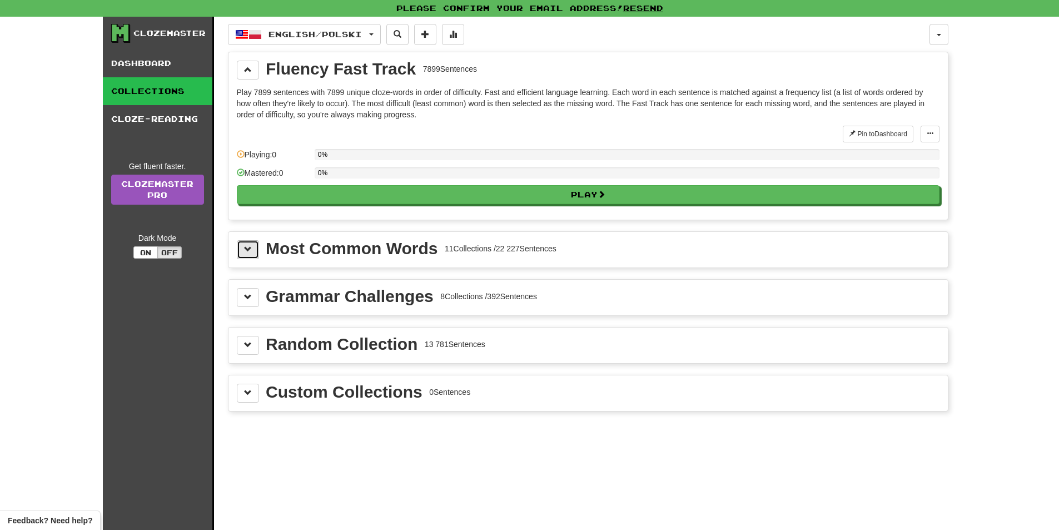
click at [245, 255] on button at bounding box center [248, 249] width 22 height 19
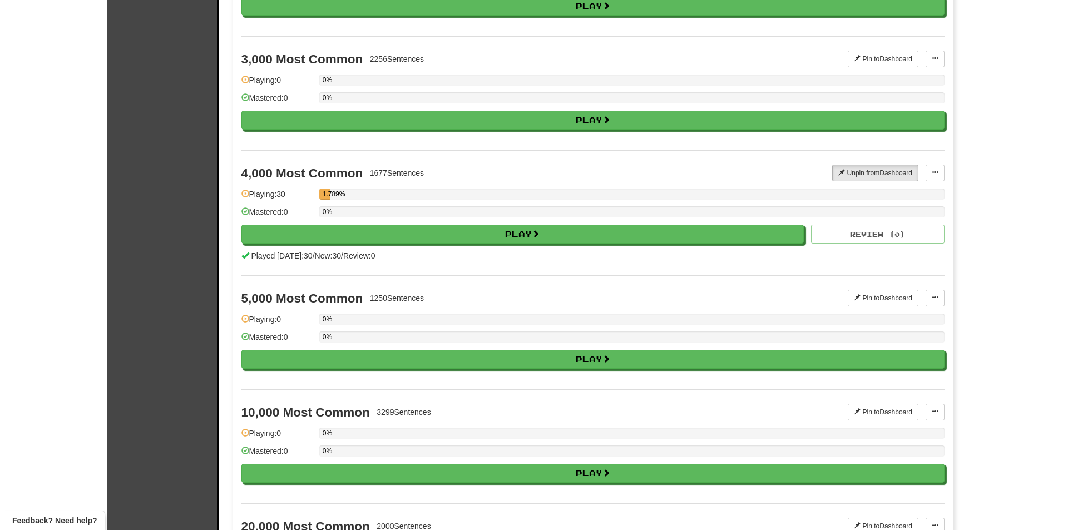
scroll to position [667, 0]
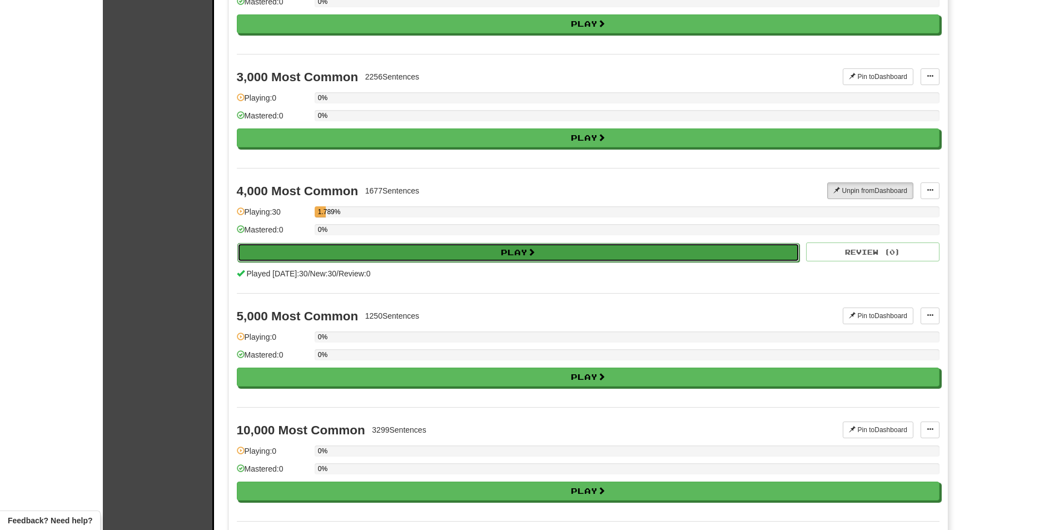
click at [384, 251] on button "Play" at bounding box center [518, 252] width 563 height 19
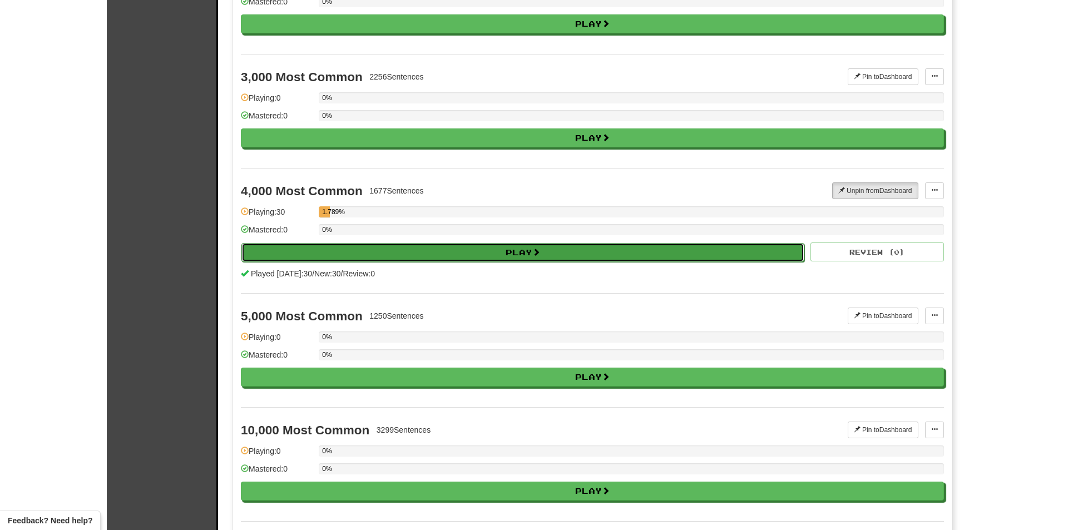
select select "**"
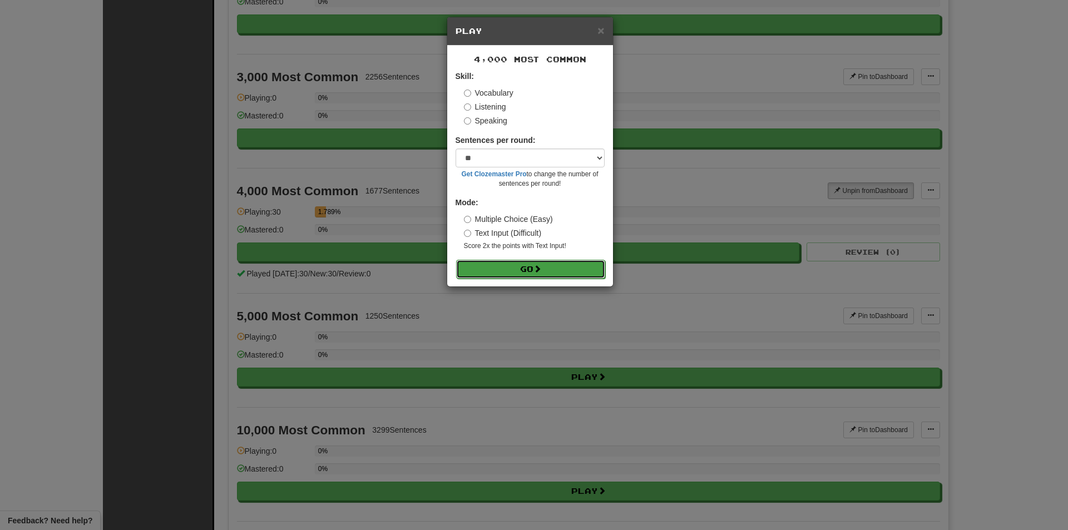
click at [477, 268] on button "Go" at bounding box center [530, 269] width 149 height 19
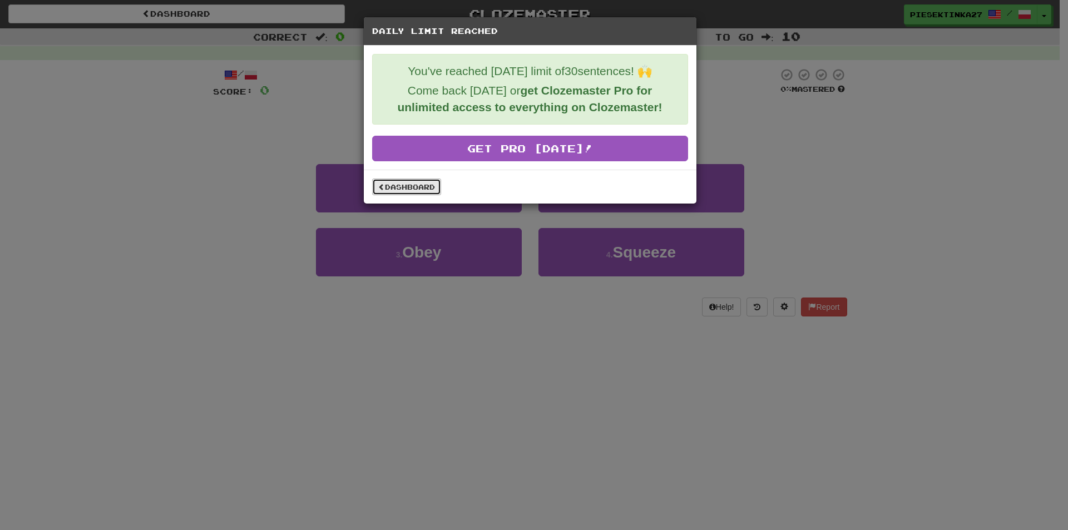
click at [426, 184] on link "Dashboard" at bounding box center [406, 187] width 69 height 17
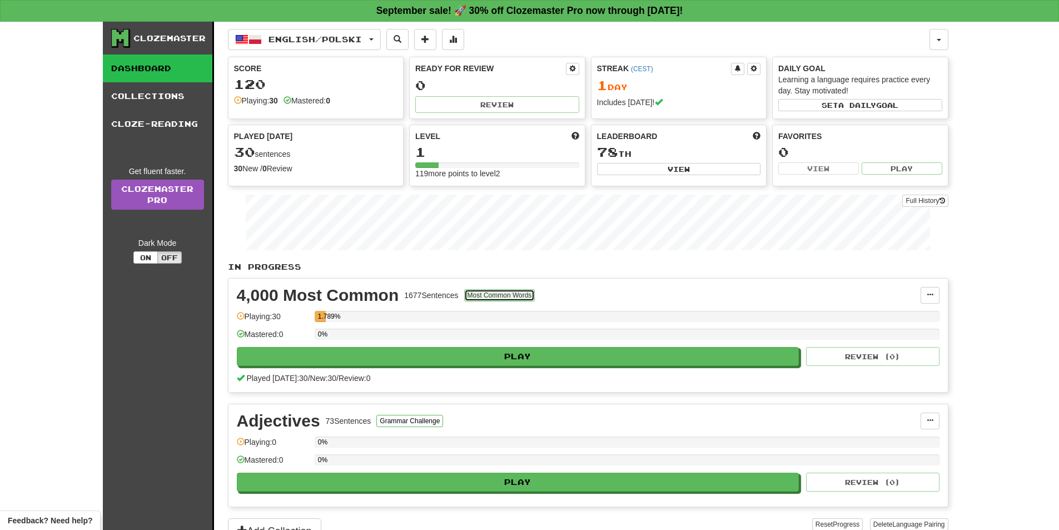
click at [476, 290] on button "Most Common Words" at bounding box center [499, 295] width 71 height 12
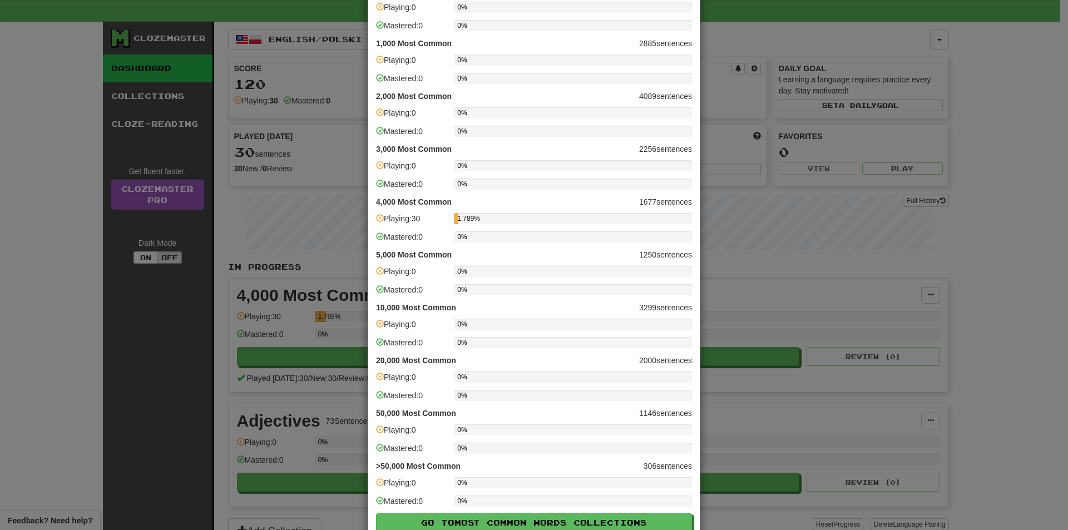
scroll to position [186, 0]
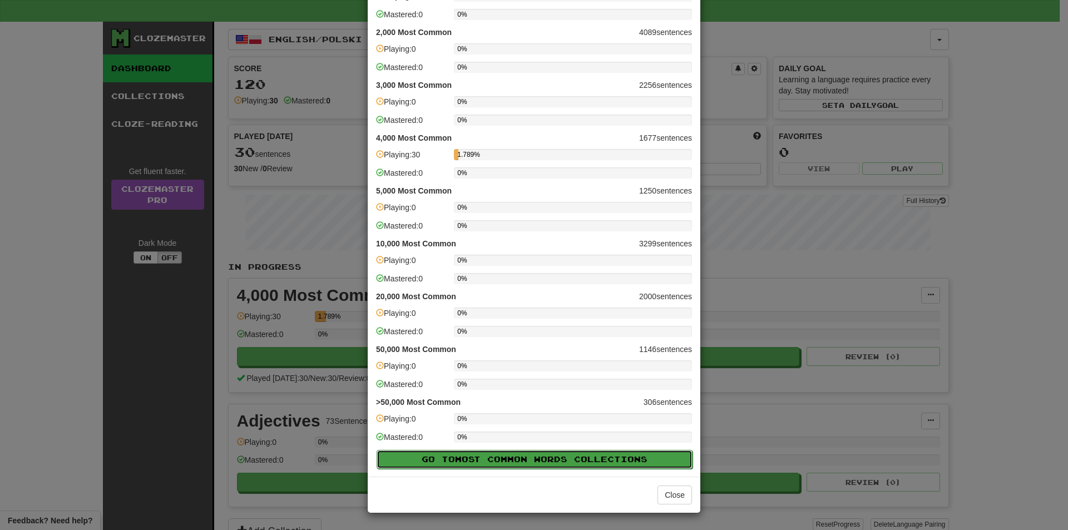
click at [465, 457] on span "Most Common Words" at bounding box center [514, 458] width 119 height 9
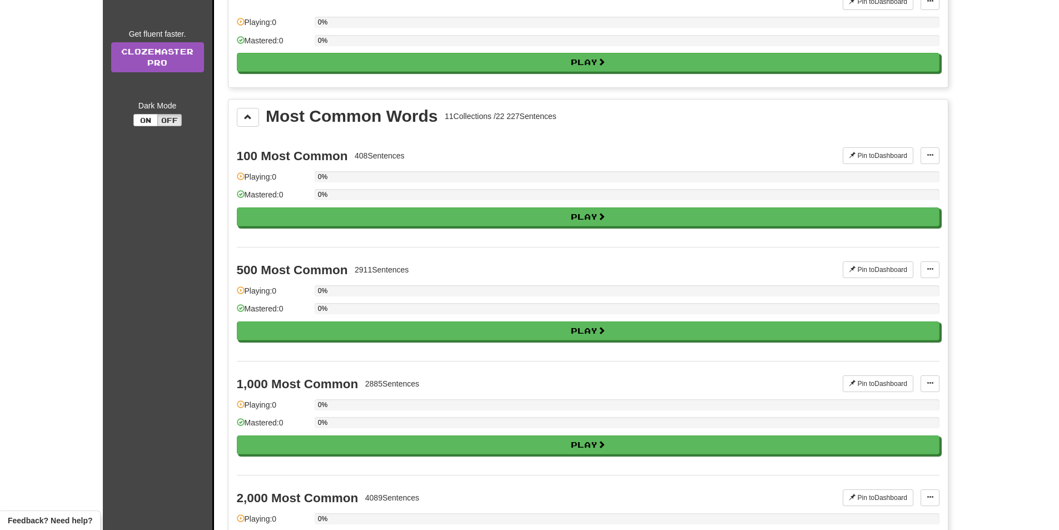
scroll to position [0, 0]
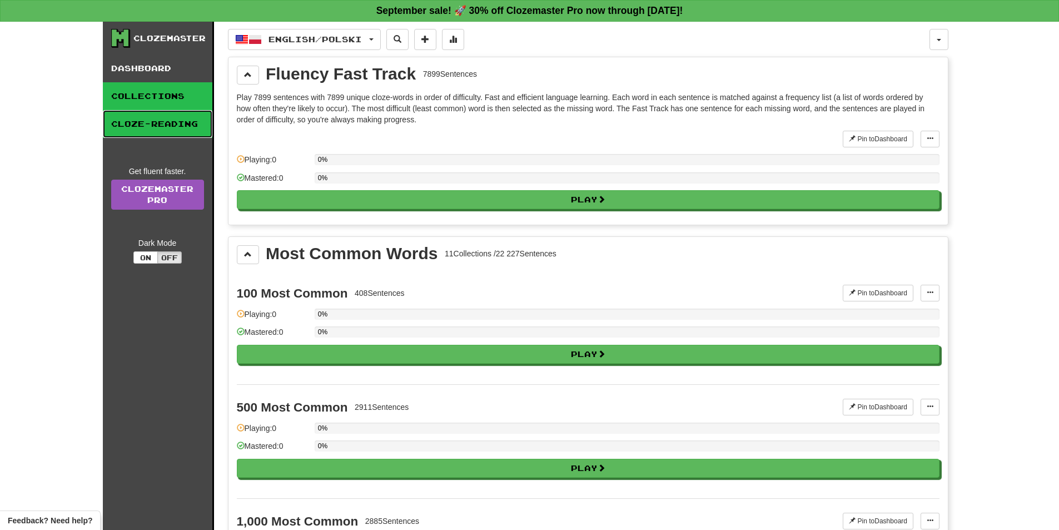
click at [170, 117] on link "Cloze-Reading" at bounding box center [158, 124] width 110 height 28
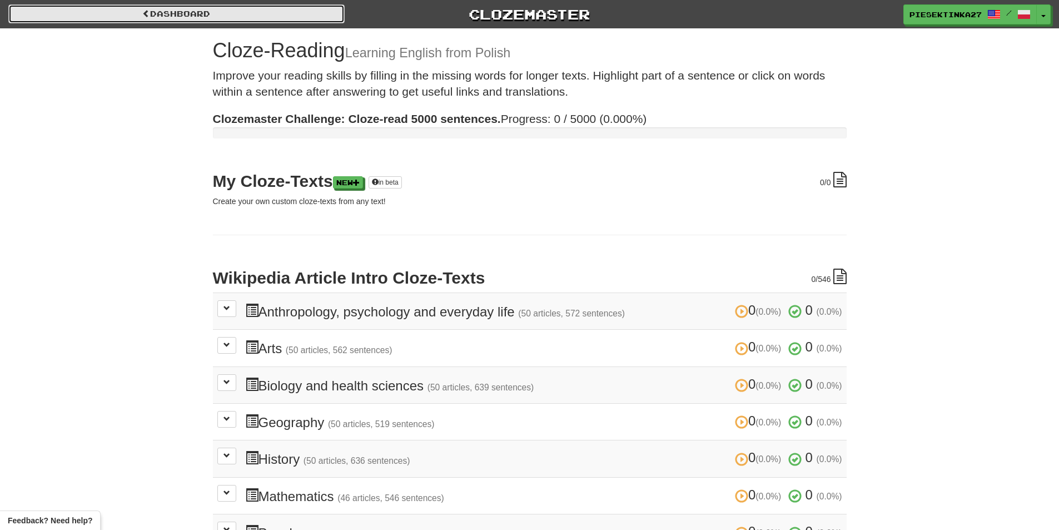
click at [112, 17] on link "Dashboard" at bounding box center [176, 13] width 336 height 19
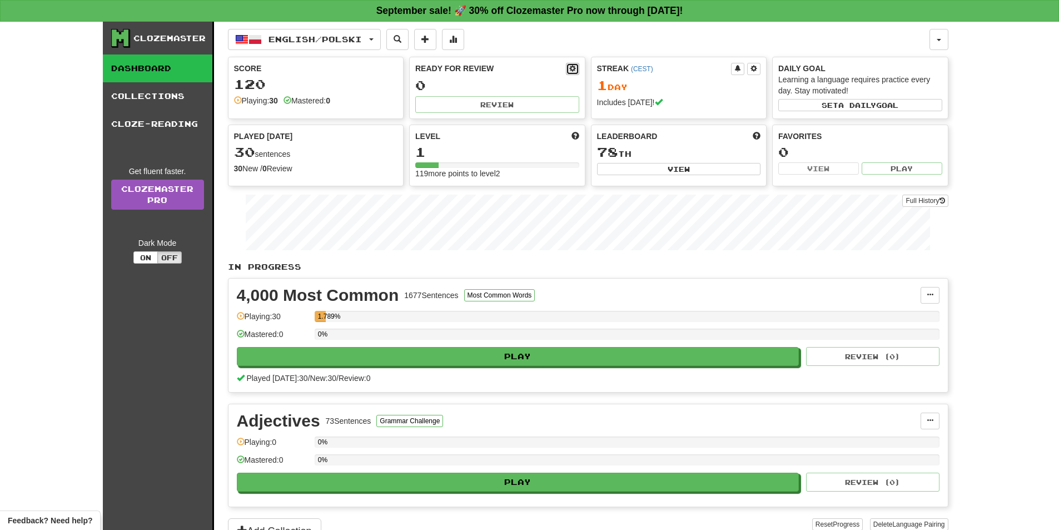
click at [568, 68] on button at bounding box center [572, 69] width 13 height 12
select select "*"
select select "**"
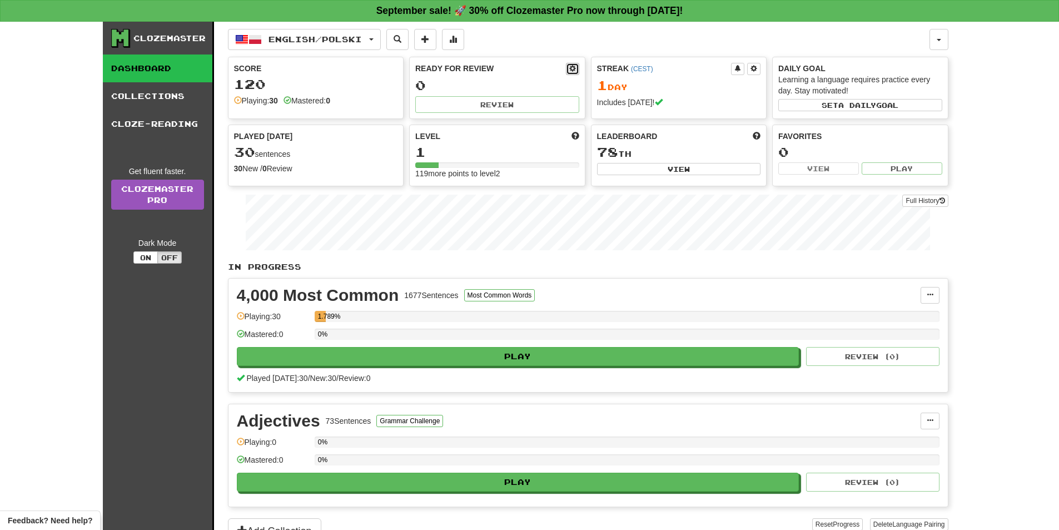
select select "***"
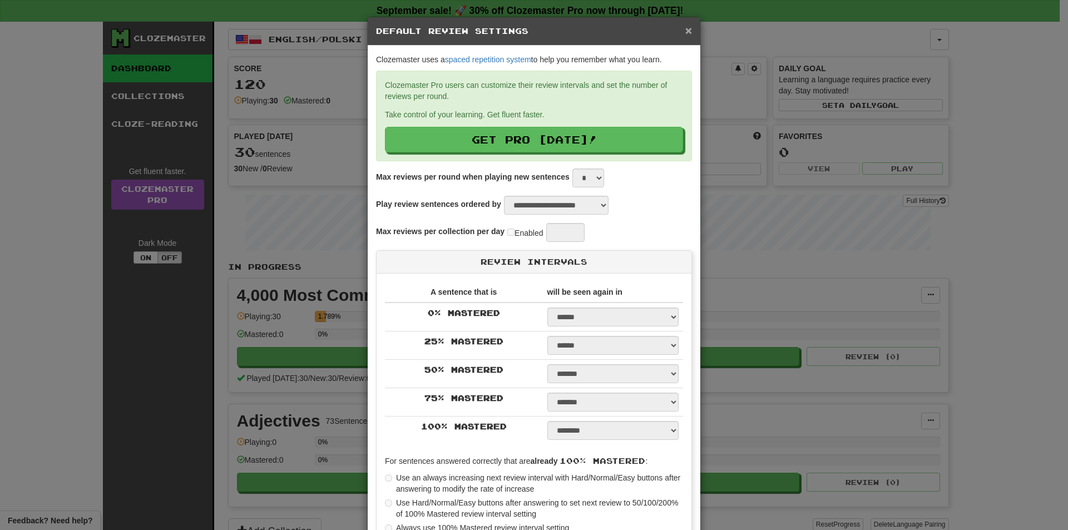
click at [685, 27] on span "×" at bounding box center [688, 30] width 7 height 13
